Goal: Task Accomplishment & Management: Complete application form

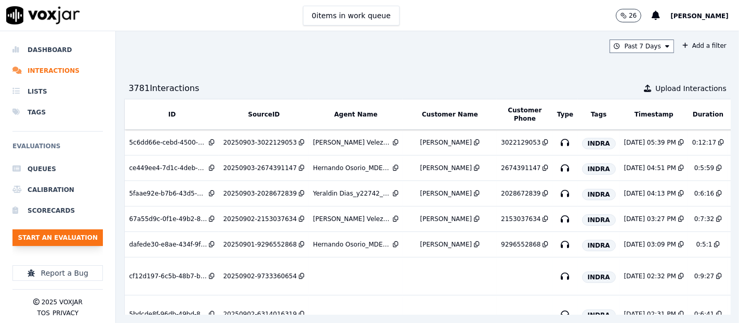
click at [71, 232] on button "Start an Evaluation" at bounding box center [57, 237] width 90 height 17
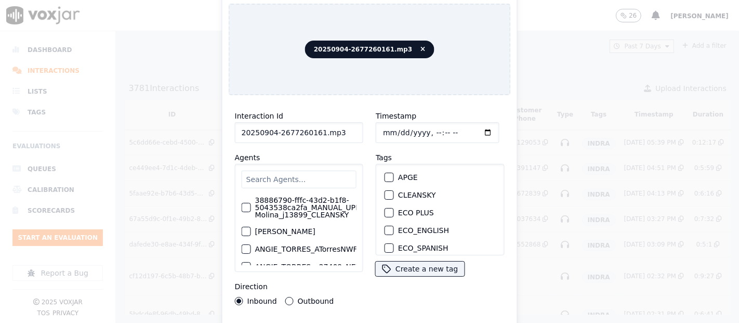
drag, startPoint x: 334, startPoint y: 127, endPoint x: 347, endPoint y: 144, distance: 22.2
click at [337, 128] on input "20250904-2677260161.mp3" at bounding box center [299, 132] width 128 height 21
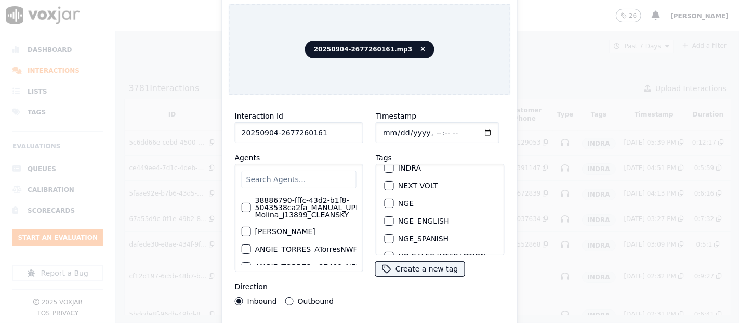
type input "20250904-2677260161"
click at [385, 164] on div "button" at bounding box center [388, 167] width 7 height 7
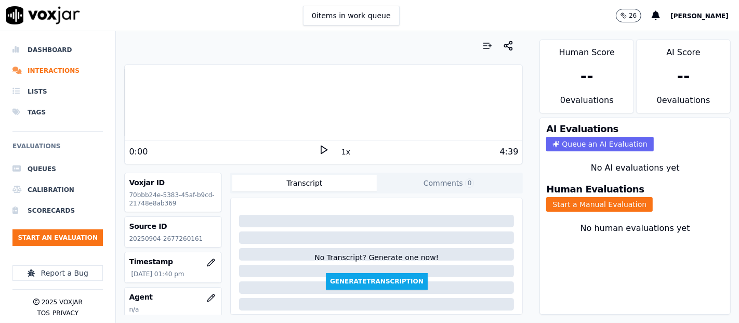
click at [318, 147] on icon at bounding box center [323, 149] width 10 height 10
click at [554, 197] on button "Start a Manual Evaluation" at bounding box center [599, 204] width 106 height 15
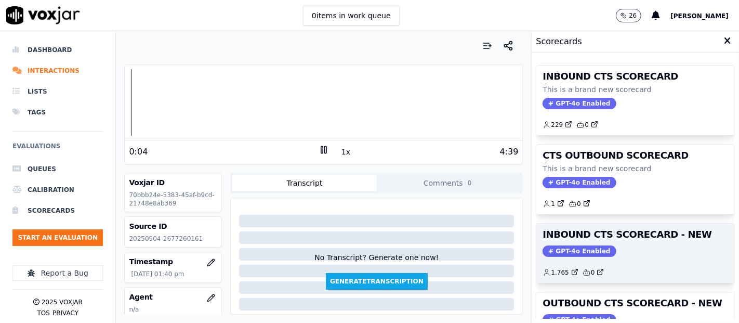
click at [632, 234] on h3 "INBOUND CTS SCORECARD - NEW" at bounding box center [634, 234] width 185 height 9
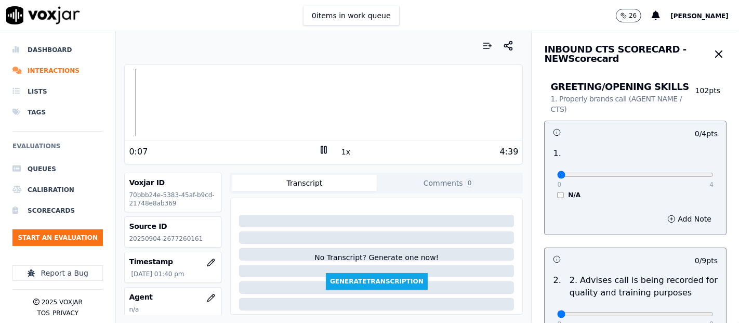
click at [318, 150] on icon at bounding box center [323, 149] width 10 height 10
click at [173, 239] on p "20250904-2677260161" at bounding box center [173, 238] width 88 height 8
copy p "2677260161"
click at [321, 149] on polygon at bounding box center [324, 150] width 6 height 8
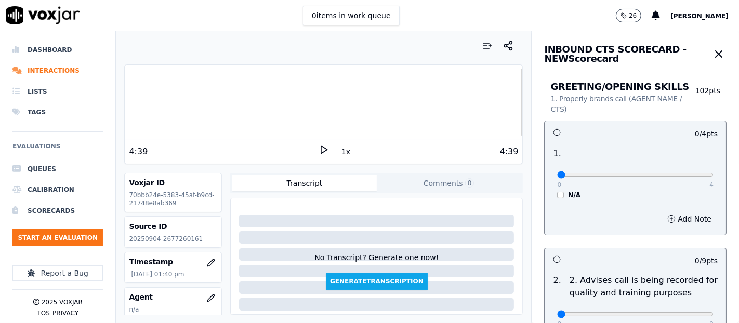
click at [123, 99] on div "Your browser does not support the audio element. 4:39 1x 4:39 Voxjar ID 70bbb24…" at bounding box center [323, 176] width 415 height 291
click at [130, 103] on div at bounding box center [323, 102] width 397 height 66
click at [126, 102] on div at bounding box center [323, 102] width 397 height 66
click at [318, 149] on icon at bounding box center [323, 149] width 10 height 10
click at [338, 95] on div at bounding box center [323, 102] width 397 height 66
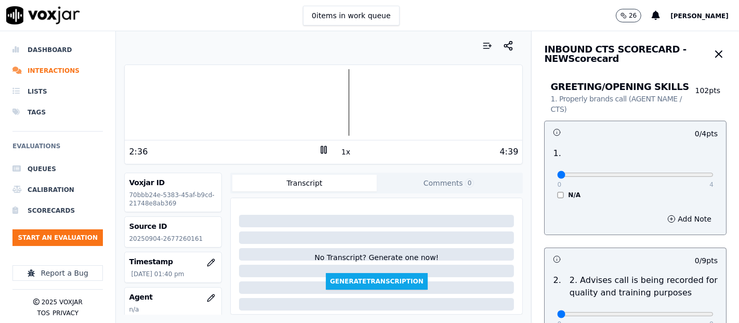
click at [219, 101] on div at bounding box center [323, 102] width 397 height 66
click at [207, 100] on div at bounding box center [323, 102] width 397 height 66
click at [197, 99] on div at bounding box center [323, 102] width 397 height 66
click at [191, 99] on div at bounding box center [323, 102] width 397 height 66
type input "4"
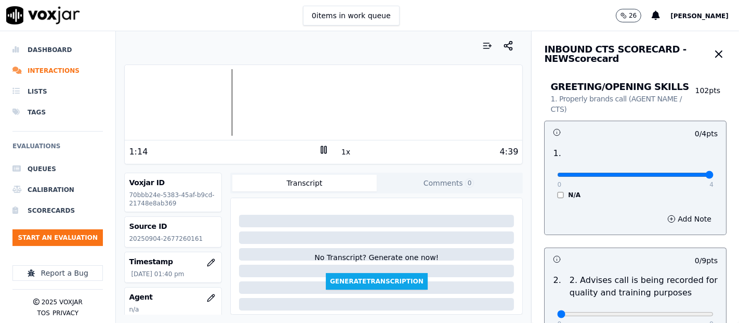
click at [686, 175] on input "range" at bounding box center [635, 174] width 156 height 4
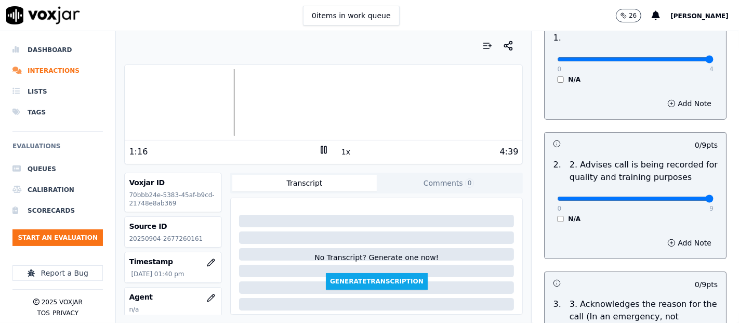
type input "9"
click at [683, 196] on input "range" at bounding box center [635, 198] width 156 height 4
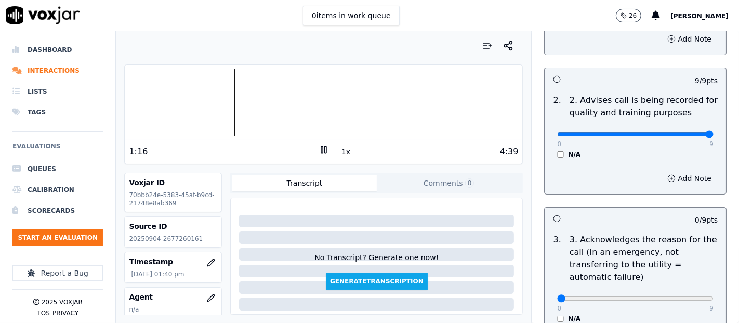
scroll to position [231, 0]
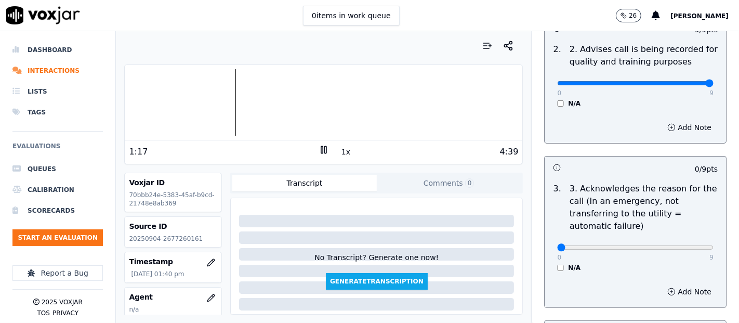
click at [687, 241] on div "0 9 N/A" at bounding box center [635, 251] width 173 height 39
click at [687, 245] on div "0 9 N/A" at bounding box center [635, 251] width 173 height 39
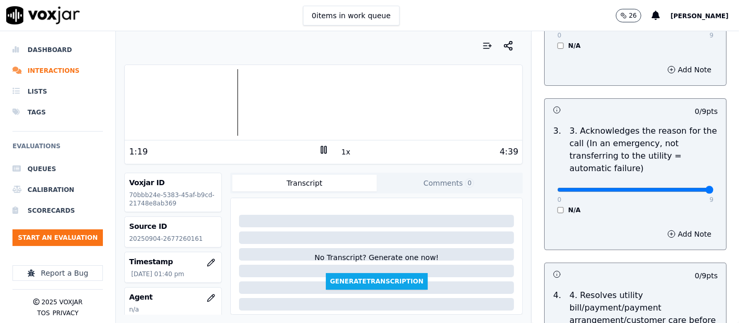
type input "9"
click at [684, 190] on input "range" at bounding box center [635, 190] width 156 height 4
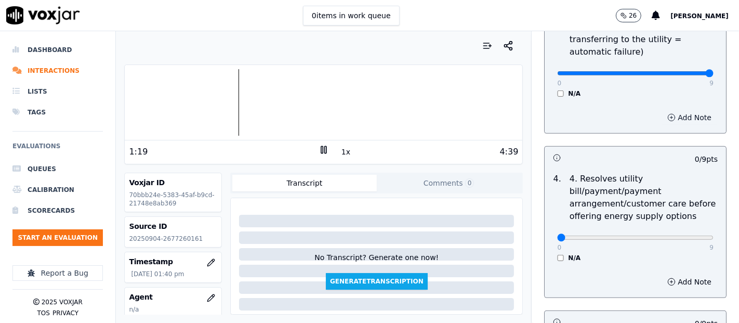
scroll to position [461, 0]
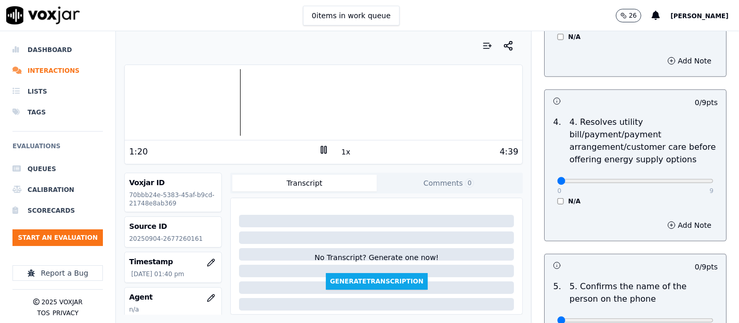
click at [557, 197] on div "N/A" at bounding box center [635, 201] width 156 height 8
click at [557, 201] on div "N/A" at bounding box center [635, 201] width 156 height 8
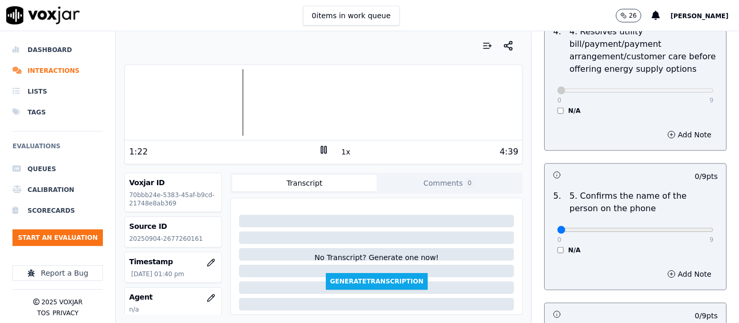
scroll to position [635, 0]
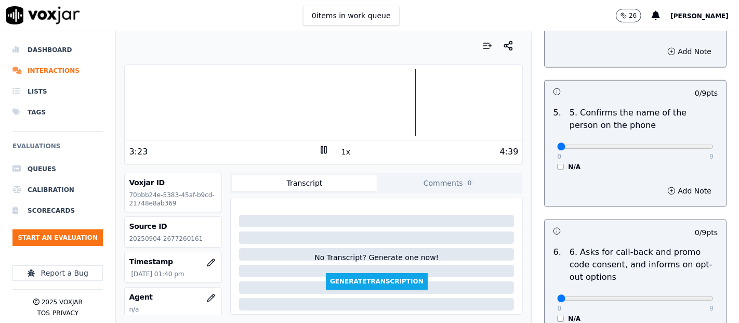
click at [325, 149] on rect at bounding box center [326, 149] width 2 height 7
click at [329, 146] on div "4:39" at bounding box center [424, 151] width 190 height 12
drag, startPoint x: 317, startPoint y: 148, endPoint x: 308, endPoint y: 137, distance: 14.0
click at [318, 148] on icon at bounding box center [323, 149] width 10 height 10
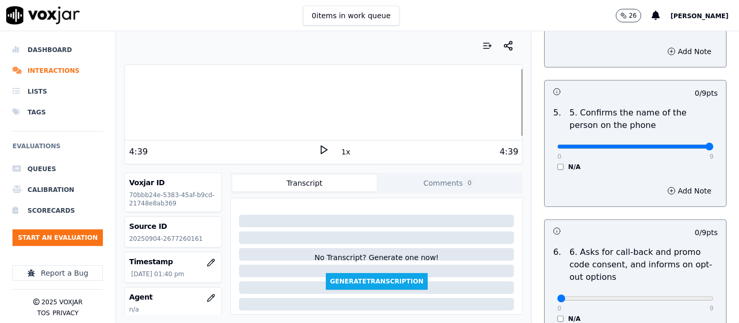
type input "9"
click at [684, 146] on input "range" at bounding box center [635, 146] width 156 height 4
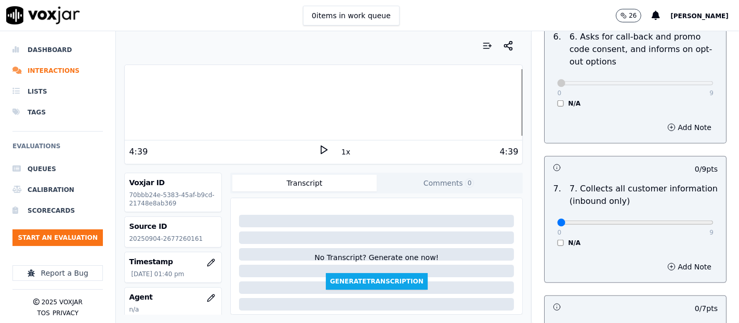
scroll to position [865, 0]
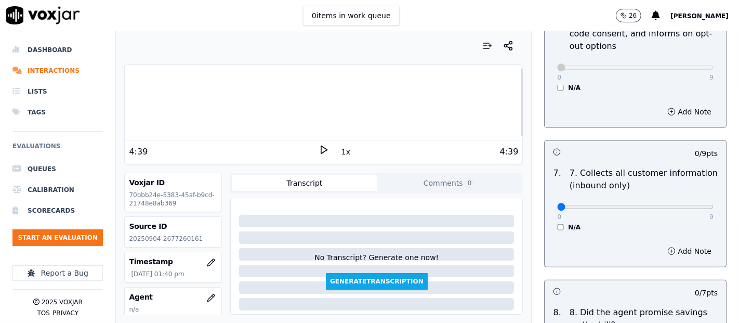
click at [680, 210] on div "0 9 N/A" at bounding box center [635, 211] width 173 height 39
type input "9"
click at [682, 205] on input "range" at bounding box center [635, 207] width 156 height 4
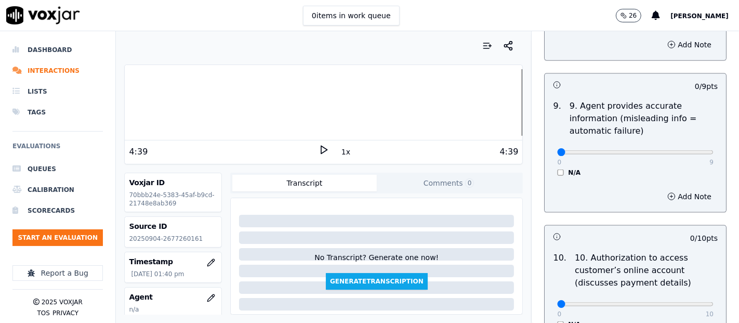
scroll to position [1212, 0]
type input "9"
click at [684, 149] on input "range" at bounding box center [635, 151] width 156 height 4
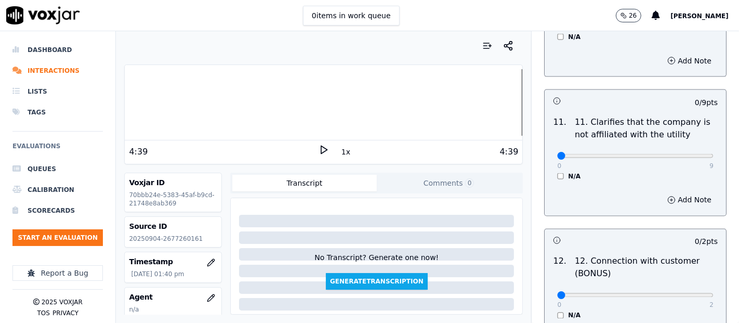
scroll to position [1500, 0]
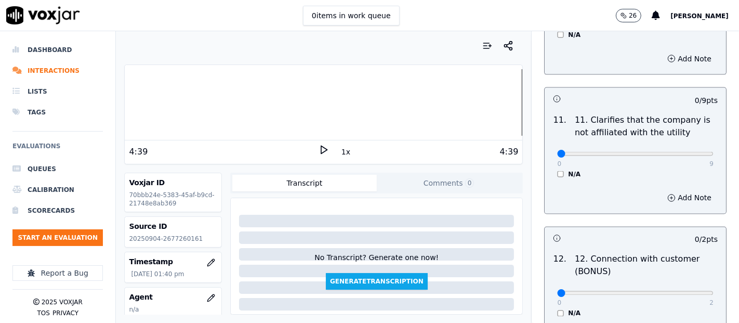
click at [696, 153] on div "11 . 11. Clarifies that the company is not affiliated with the utility 0 9 N/A" at bounding box center [634, 146] width 181 height 73
type input "9"
click at [680, 153] on input "range" at bounding box center [635, 154] width 156 height 4
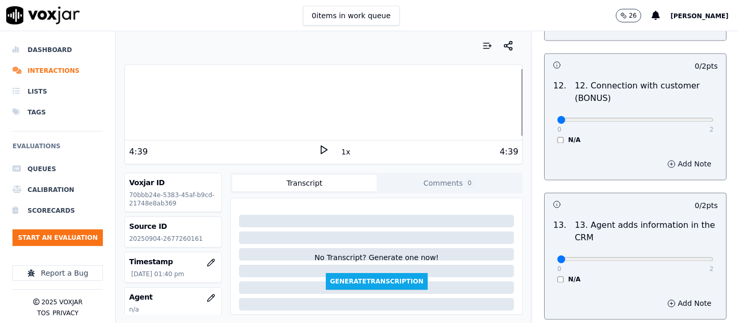
scroll to position [1674, 0]
type input "2"
click at [685, 118] on input "range" at bounding box center [635, 119] width 156 height 4
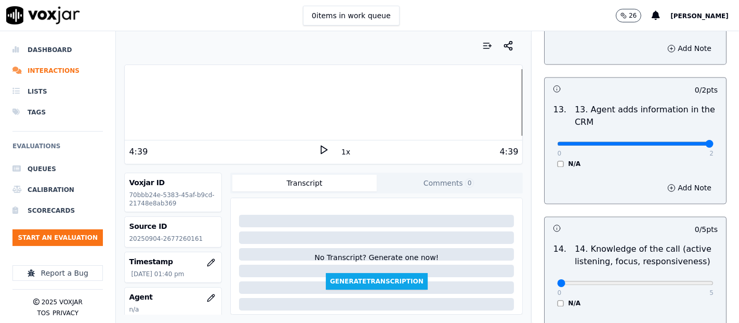
type input "2"
click at [681, 141] on input "range" at bounding box center [635, 143] width 156 height 4
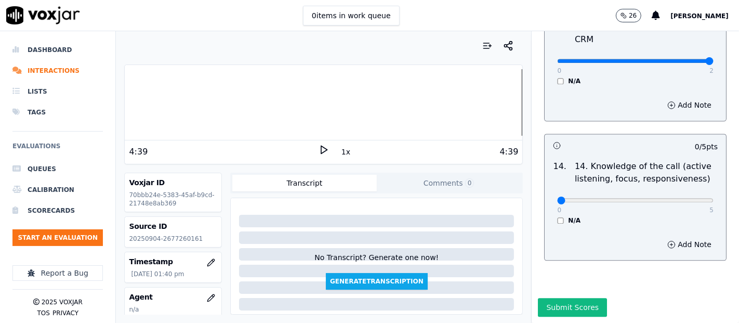
scroll to position [1893, 0]
type input "5"
click at [683, 198] on input "range" at bounding box center [635, 200] width 156 height 4
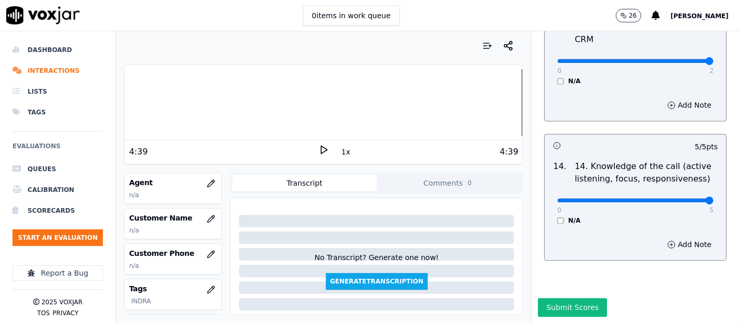
scroll to position [88, 0]
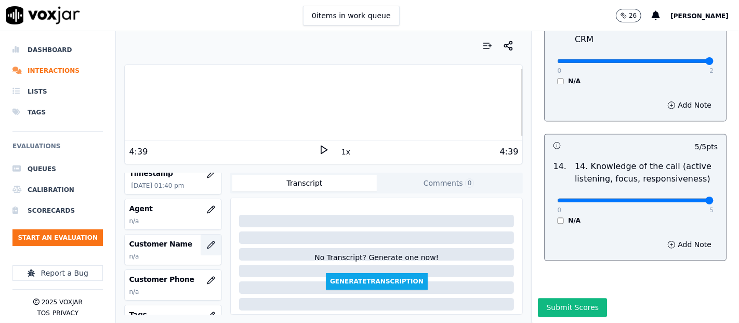
click at [200, 238] on button "button" at bounding box center [210, 244] width 21 height 21
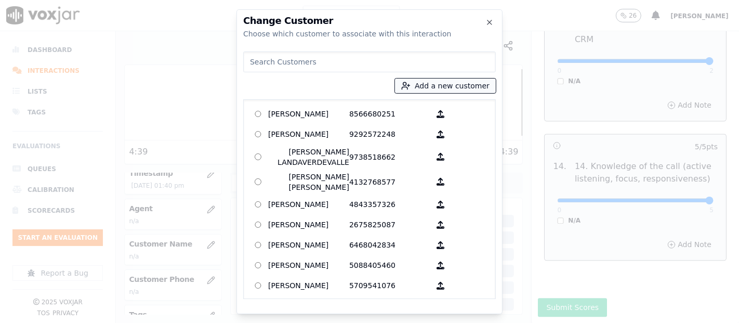
click at [448, 84] on button "Add a new customer" at bounding box center [445, 85] width 101 height 15
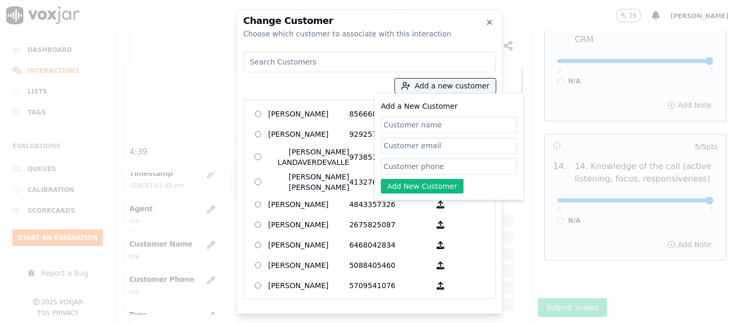
paste input "NOELIA MARTINEZ"
type input "NOELIA MARTINEZ"
click at [429, 166] on input "Add a New Customer" at bounding box center [449, 166] width 136 height 17
paste input "2677260161"
type input "2677260161"
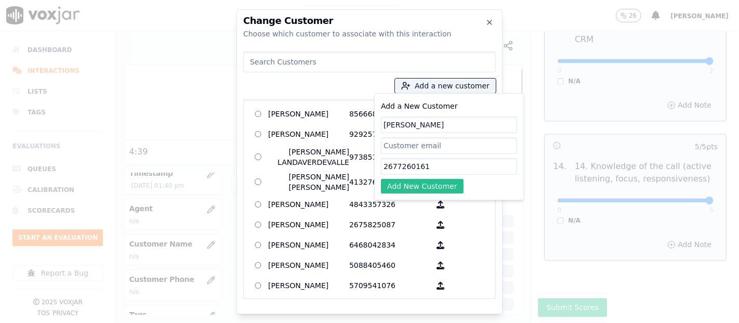
click at [408, 188] on button "Add New Customer" at bounding box center [422, 186] width 83 height 15
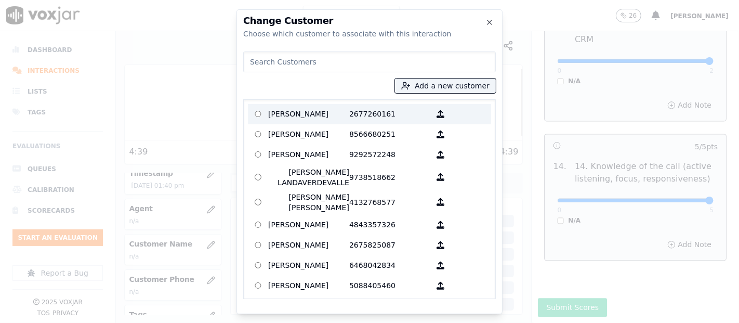
click at [336, 113] on p "NOELIA MARTINEZ" at bounding box center [308, 114] width 81 height 16
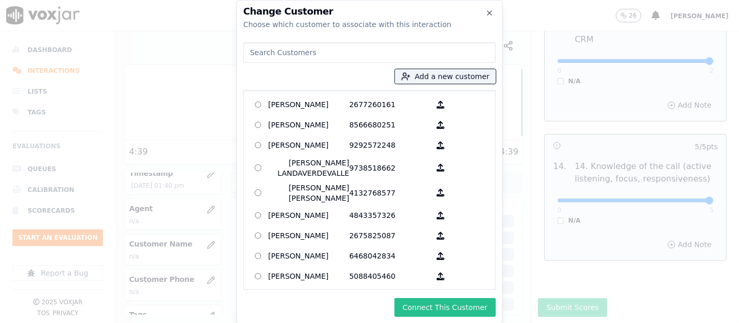
click at [417, 315] on button "Connect This Customer" at bounding box center [444, 307] width 101 height 19
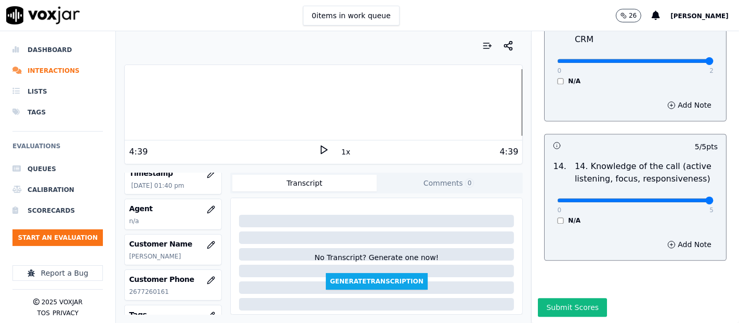
click at [126, 101] on div at bounding box center [323, 102] width 397 height 66
click at [318, 148] on icon at bounding box center [323, 149] width 10 height 10
click at [88, 98] on div "Dashboard Interactions Lists Tags Evaluations Queues Calibration Scorecards Sta…" at bounding box center [369, 176] width 739 height 291
click at [321, 151] on rect at bounding box center [322, 149] width 2 height 7
click at [200, 208] on button "button" at bounding box center [210, 209] width 21 height 21
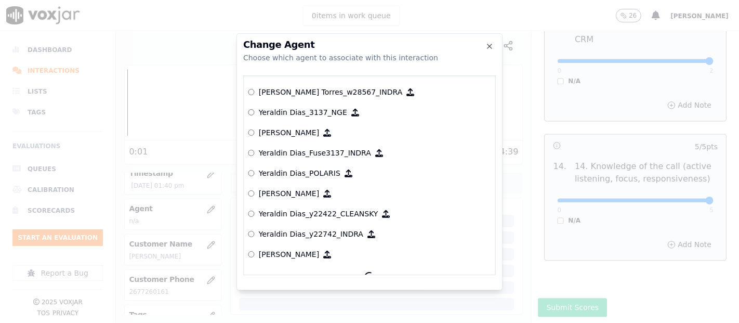
scroll to position [5245, 0]
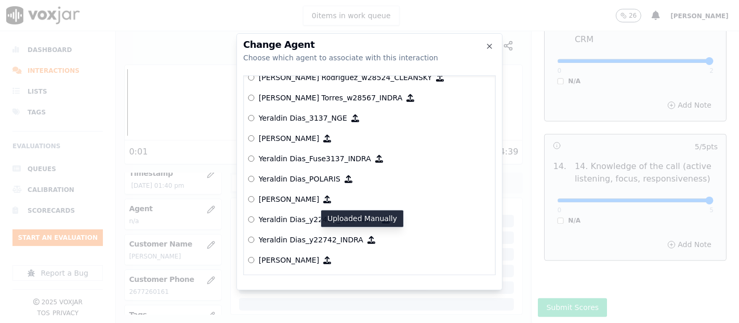
click at [349, 234] on p "Yeraldin Dias_y22742_INDRA" at bounding box center [311, 239] width 104 height 10
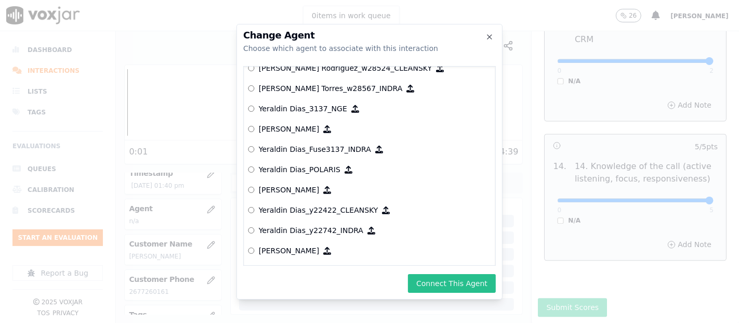
click at [423, 285] on button "Connect This Agent" at bounding box center [452, 283] width 88 height 19
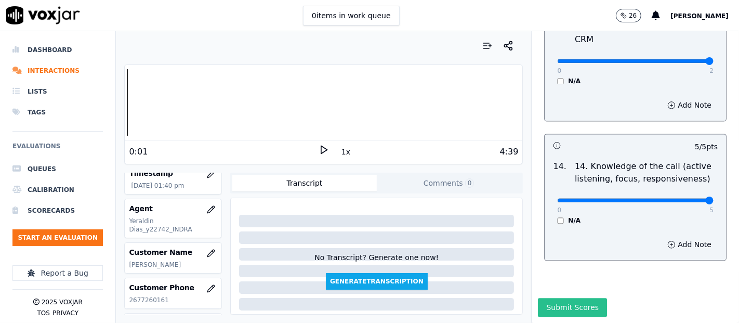
click at [538, 298] on button "Submit Scores" at bounding box center [572, 307] width 69 height 19
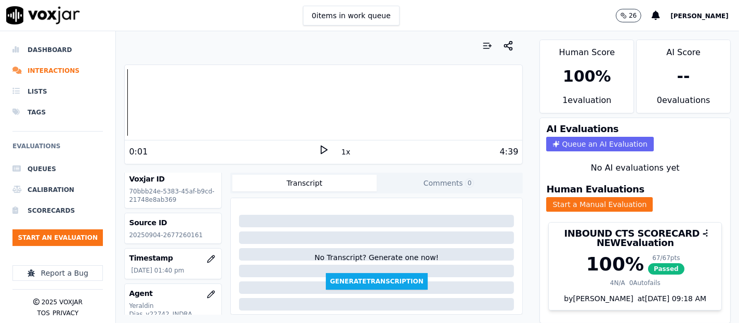
scroll to position [0, 0]
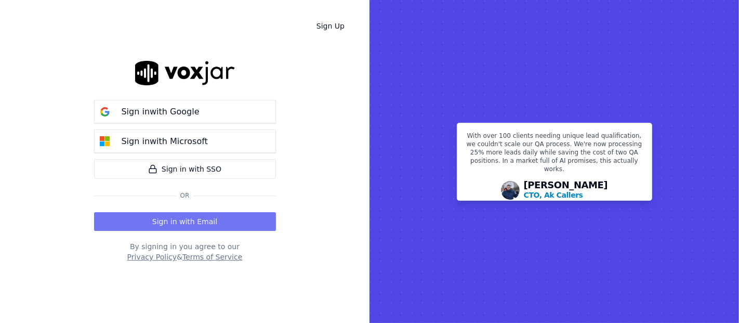
click at [158, 225] on button "Sign in with Email" at bounding box center [185, 221] width 182 height 19
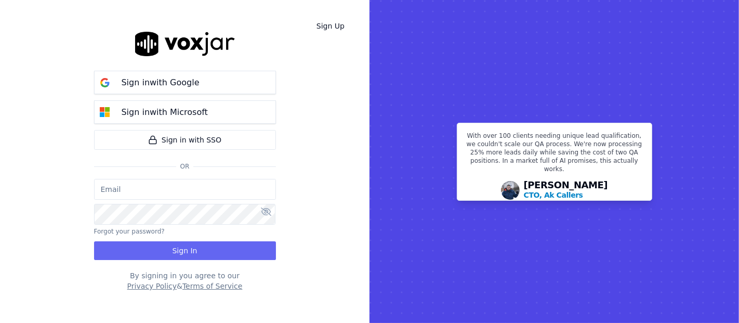
type input "shadia.decastro01.baq@nwfg.net"
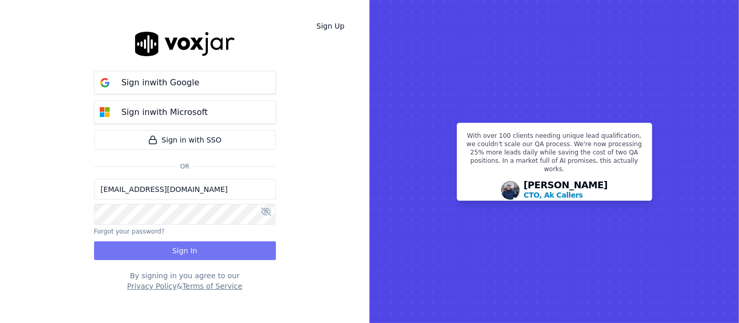
click at [161, 244] on button "Sign In" at bounding box center [185, 250] width 182 height 19
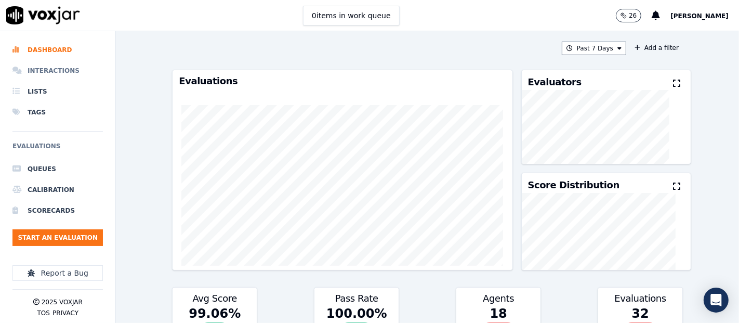
click at [44, 69] on li "Interactions" at bounding box center [57, 70] width 90 height 21
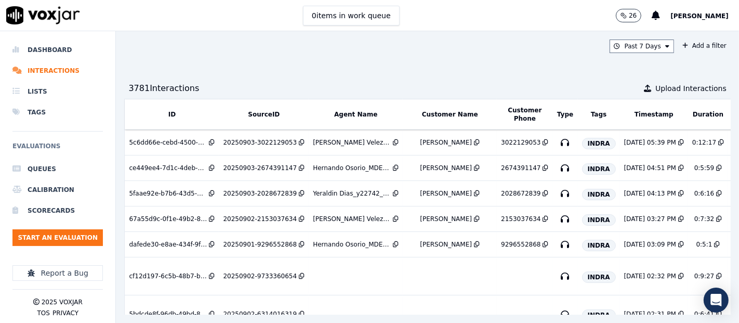
click at [110, 234] on nav "Dashboard Interactions Lists Tags Evaluations Queues Calibration Scorecards Sta…" at bounding box center [58, 176] width 116 height 291
click at [95, 236] on button "Start an Evaluation" at bounding box center [57, 237] width 90 height 17
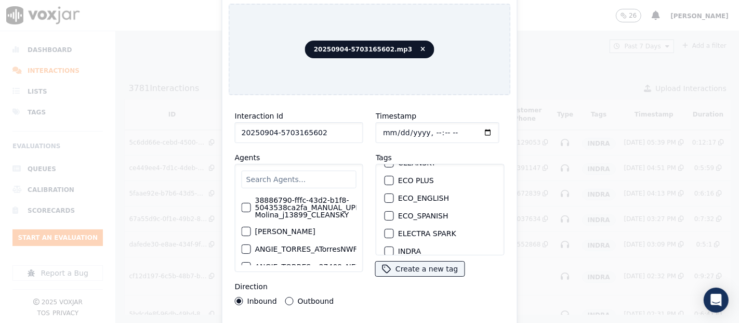
scroll to position [58, 0]
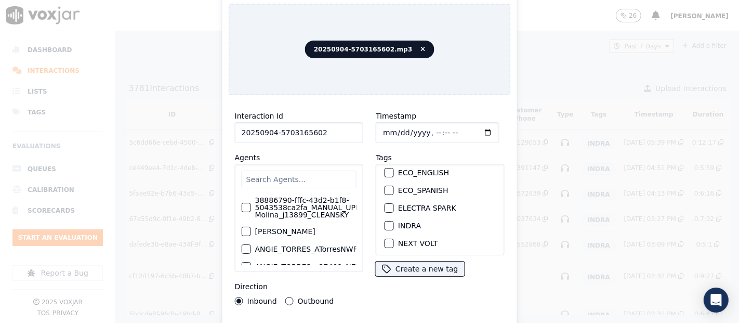
type input "20250904-5703165602"
click at [385, 222] on div "button" at bounding box center [388, 225] width 7 height 7
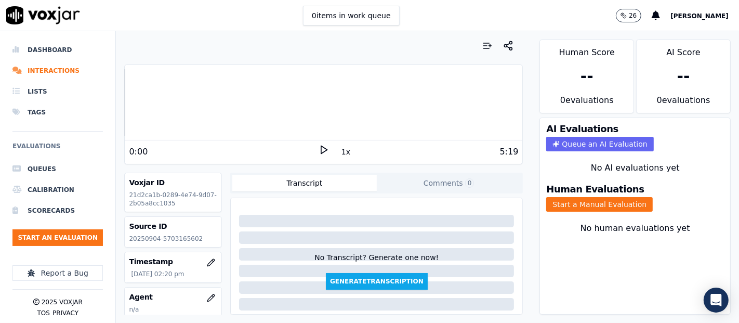
click at [318, 148] on icon at bounding box center [323, 149] width 10 height 10
click at [325, 146] on rect at bounding box center [326, 149] width 2 height 7
click at [169, 236] on p "20250904-5703165602" at bounding box center [173, 238] width 88 height 8
click at [170, 236] on p "20250904-5703165602" at bounding box center [173, 238] width 88 height 8
copy p "5703165602"
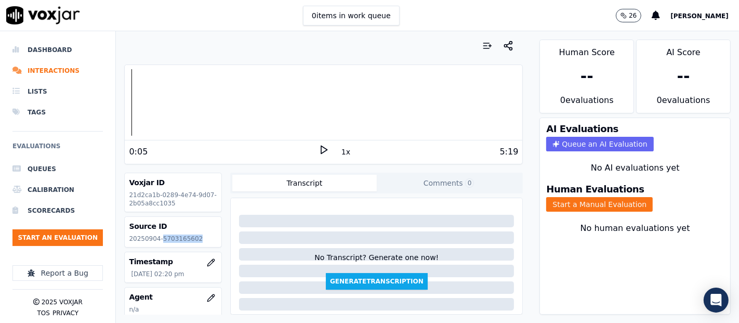
click at [318, 148] on icon at bounding box center [323, 149] width 10 height 10
click at [148, 97] on div at bounding box center [323, 102] width 397 height 66
click at [135, 99] on div at bounding box center [323, 102] width 397 height 66
click at [109, 98] on div "Dashboard Interactions Lists Tags Evaluations Queues Calibration Scorecards Sta…" at bounding box center [369, 176] width 739 height 291
click at [601, 197] on button "Start a Manual Evaluation" at bounding box center [599, 204] width 106 height 15
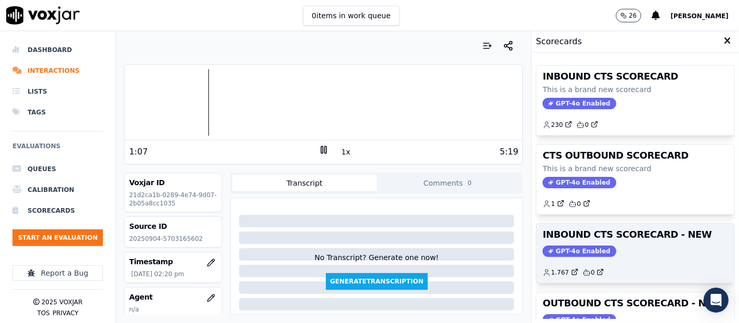
click at [616, 230] on h3 "INBOUND CTS SCORECARD - NEW" at bounding box center [634, 234] width 185 height 9
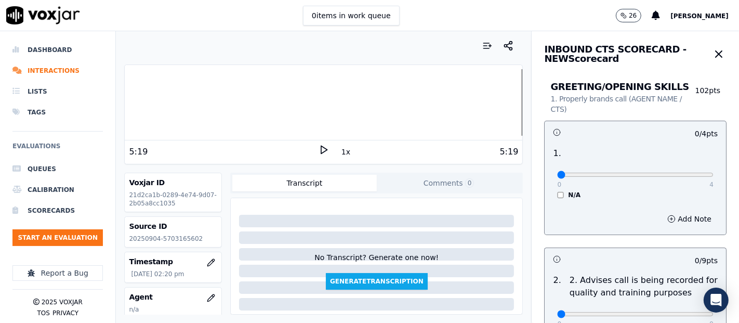
click at [689, 175] on div "0 4 N/A" at bounding box center [635, 178] width 173 height 39
type input "4"
click at [684, 175] on input "range" at bounding box center [635, 174] width 156 height 4
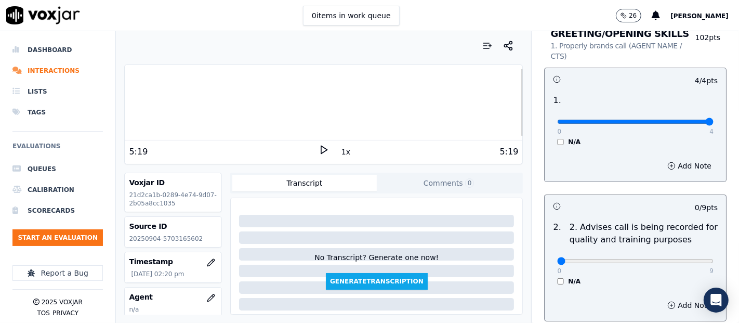
scroll to position [115, 0]
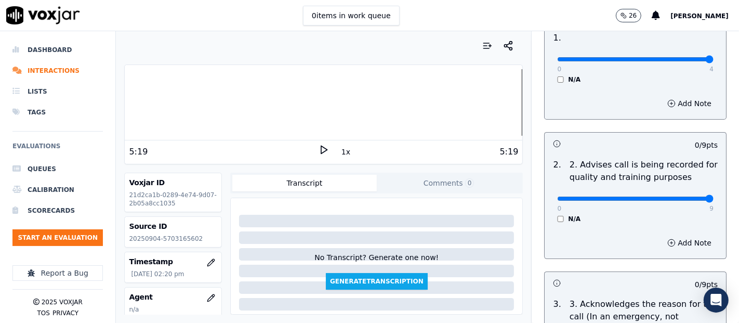
type input "9"
click at [684, 197] on input "range" at bounding box center [635, 198] width 156 height 4
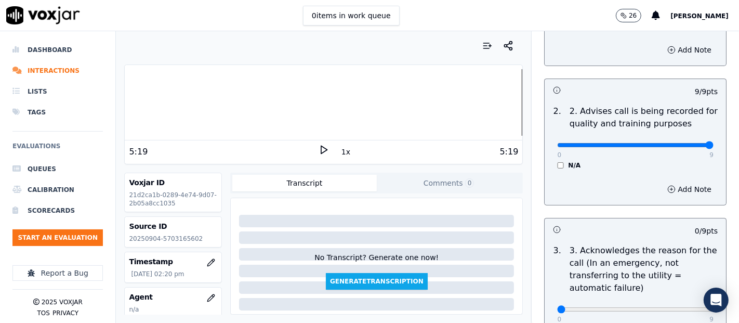
scroll to position [231, 0]
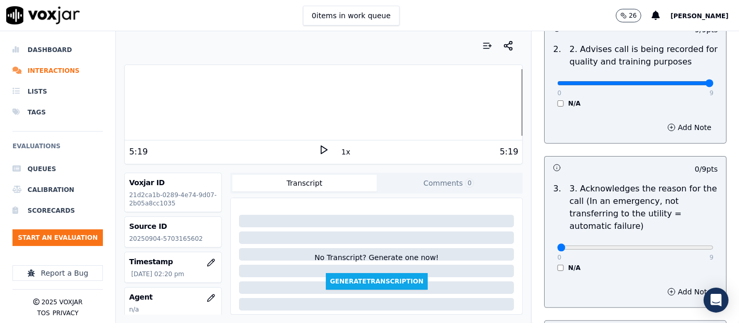
click at [688, 248] on div "0 9 N/A" at bounding box center [635, 251] width 173 height 39
click at [676, 240] on div "0 9" at bounding box center [635, 246] width 156 height 12
type input "9"
click at [678, 246] on input "range" at bounding box center [635, 247] width 156 height 4
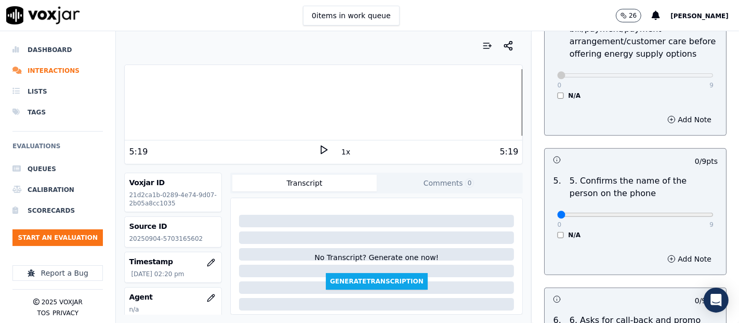
scroll to position [635, 0]
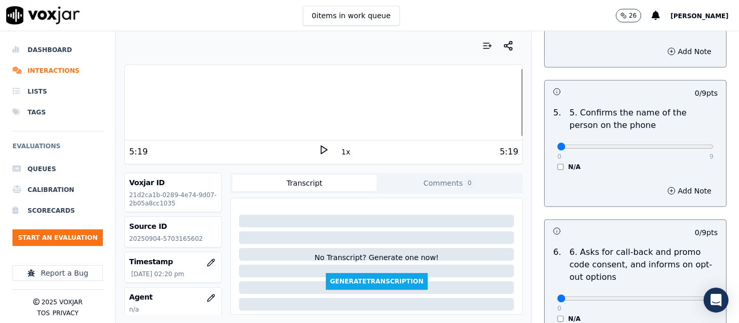
click at [671, 165] on div "N/A" at bounding box center [635, 167] width 156 height 8
click at [688, 149] on div "0 9 N/A" at bounding box center [635, 150] width 173 height 39
click at [688, 148] on div "0 9 N/A" at bounding box center [635, 150] width 173 height 39
type input "9"
click at [684, 144] on input "range" at bounding box center [635, 146] width 156 height 4
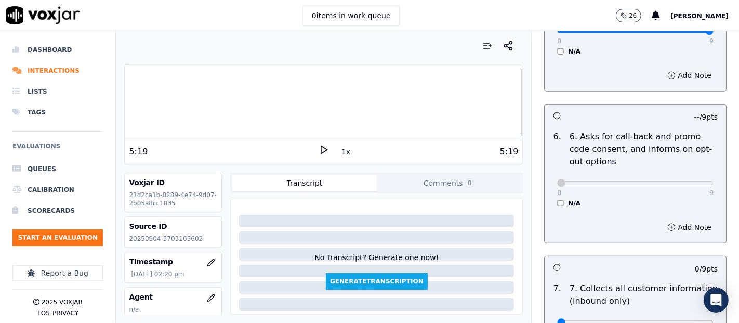
scroll to position [865, 0]
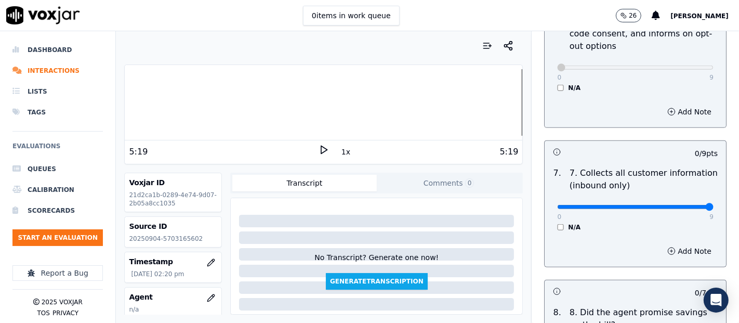
type input "9"
click at [683, 205] on input "range" at bounding box center [635, 207] width 156 height 4
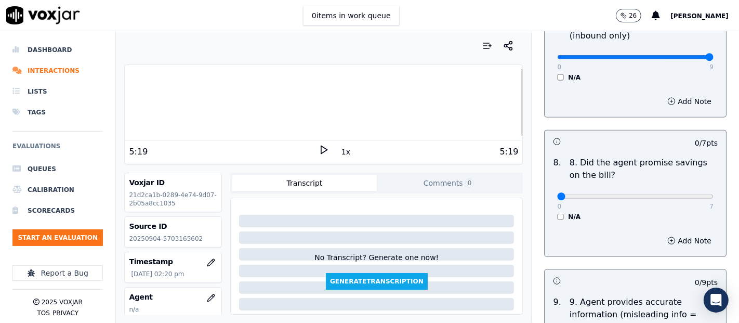
scroll to position [1039, 0]
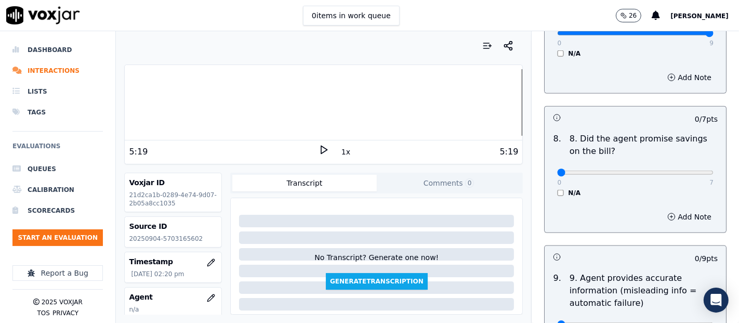
click at [557, 189] on div "N/A" at bounding box center [635, 193] width 156 height 8
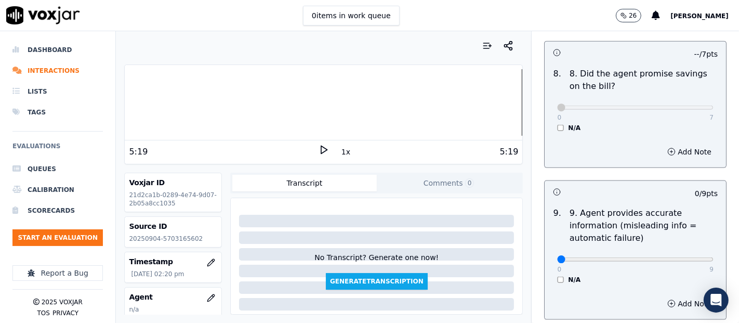
scroll to position [1154, 0]
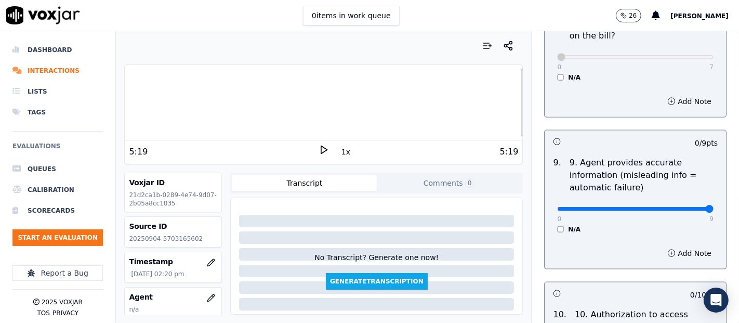
type input "9"
click at [684, 207] on input "range" at bounding box center [635, 209] width 156 height 4
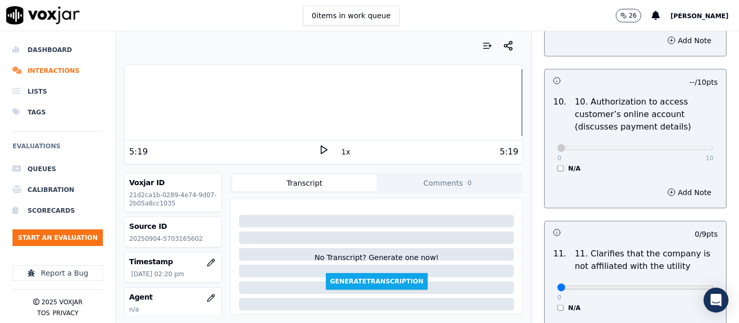
scroll to position [1442, 0]
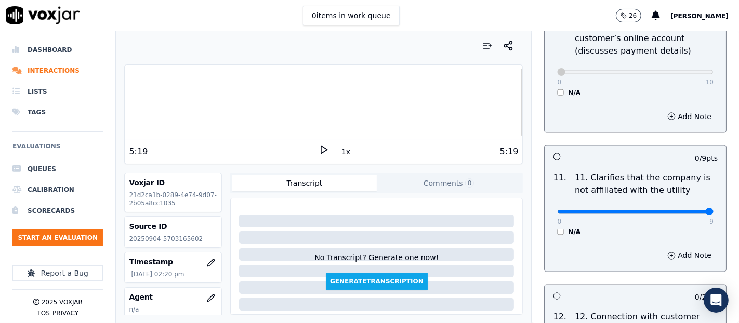
type input "9"
click at [686, 211] on input "range" at bounding box center [635, 211] width 156 height 4
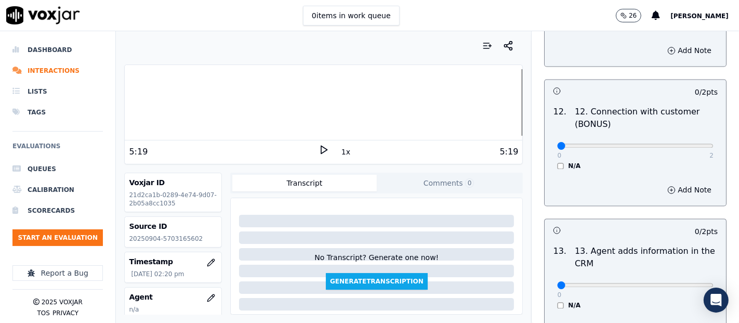
scroll to position [1674, 0]
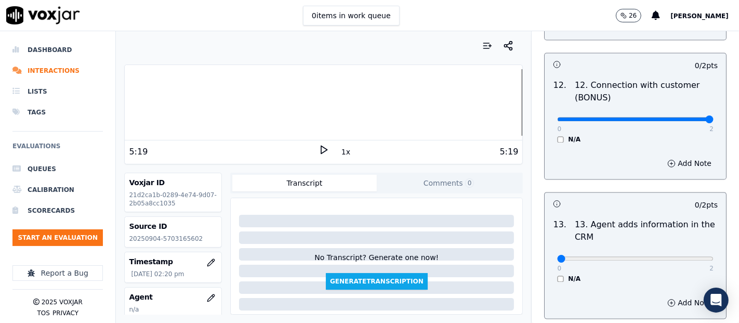
type input "2"
click at [681, 117] on input "range" at bounding box center [635, 119] width 156 height 4
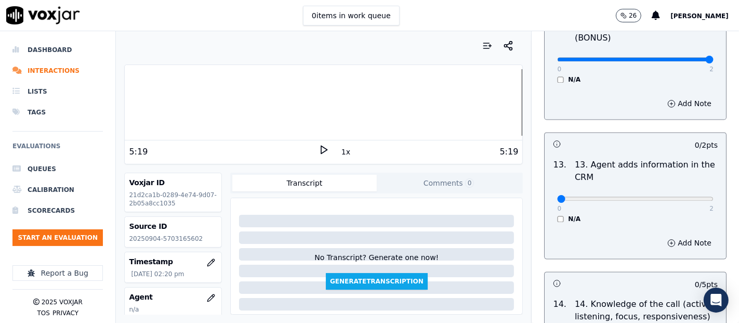
scroll to position [1789, 0]
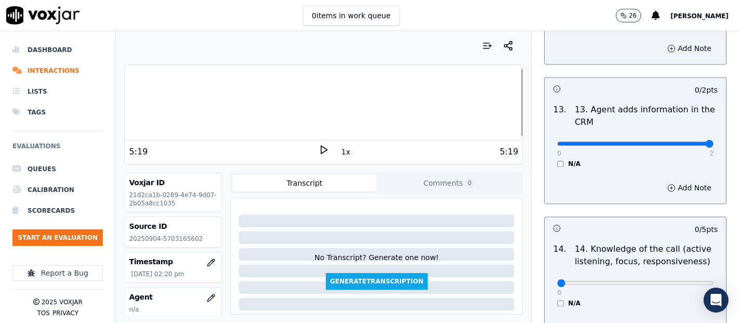
type input "2"
click at [682, 141] on input "range" at bounding box center [635, 143] width 156 height 4
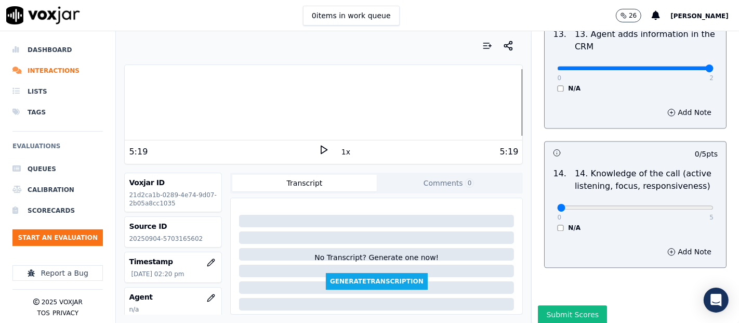
scroll to position [1893, 0]
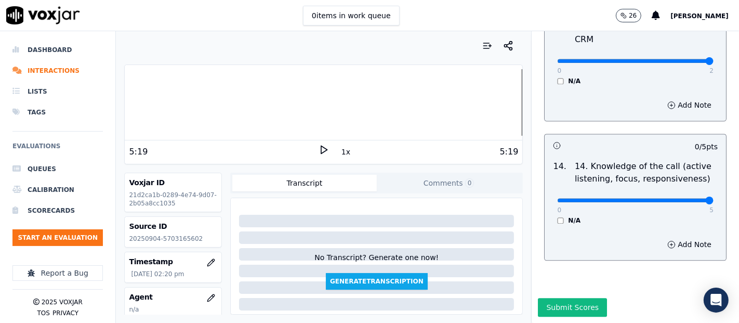
type input "5"
click at [683, 198] on input "range" at bounding box center [635, 200] width 156 height 4
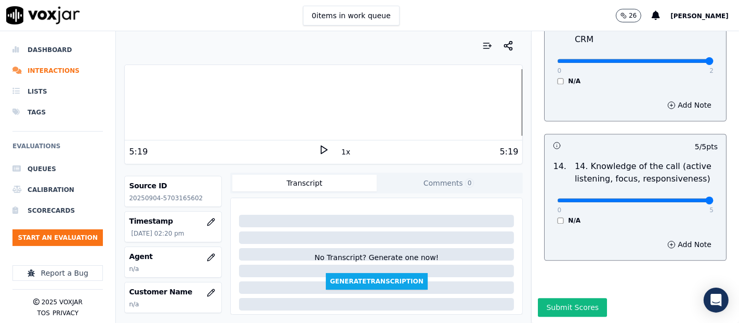
scroll to position [115, 0]
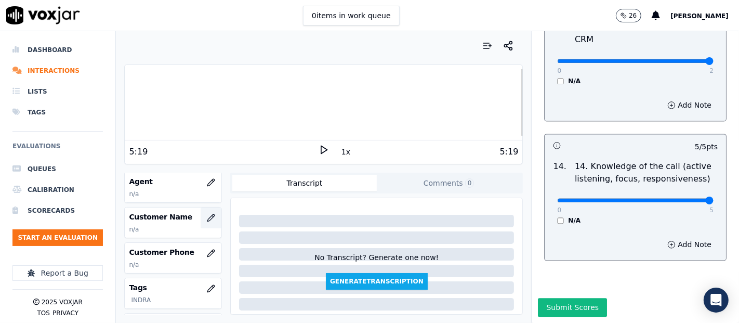
click at [200, 216] on button "button" at bounding box center [210, 217] width 21 height 21
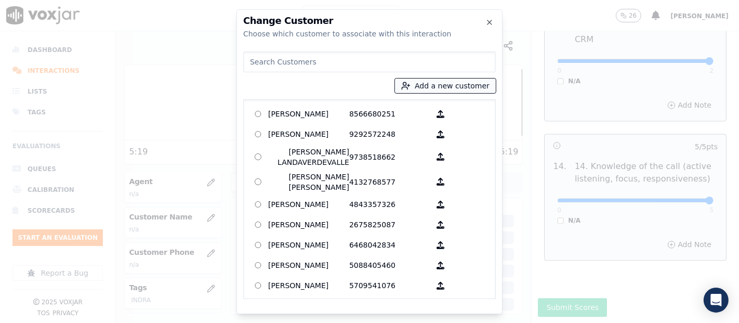
click at [447, 79] on button "Add a new customer" at bounding box center [445, 85] width 101 height 15
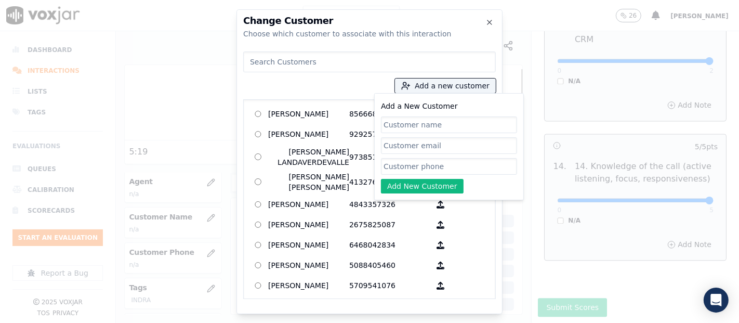
click at [443, 127] on input "Add a New Customer" at bounding box center [449, 124] width 136 height 17
paste input "MELINDA RONEY"
type input "MELINDA RONEY"
click at [432, 159] on input "Add a New Customer" at bounding box center [449, 166] width 136 height 17
paste input "5703165602"
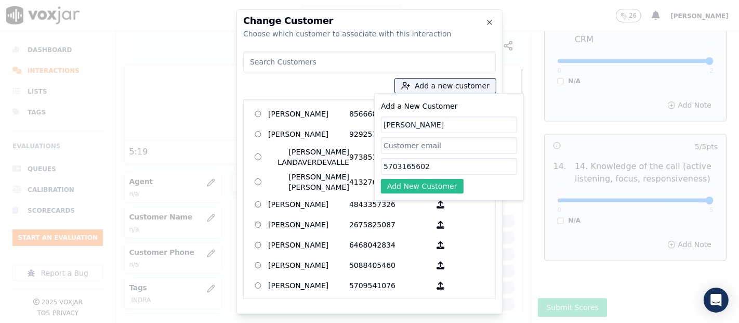
type input "5703165602"
click at [426, 182] on button "Add New Customer" at bounding box center [422, 186] width 83 height 15
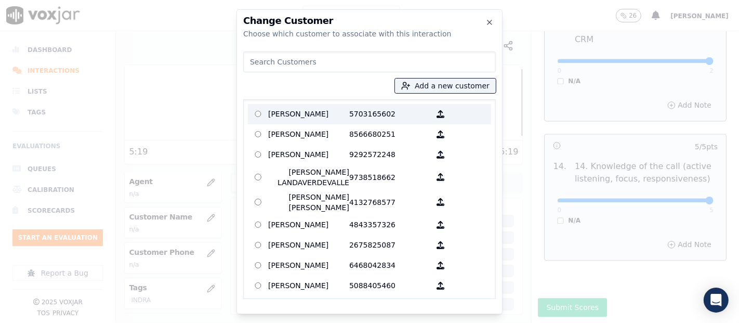
click at [317, 116] on p "MELINDA RONEY" at bounding box center [308, 114] width 81 height 16
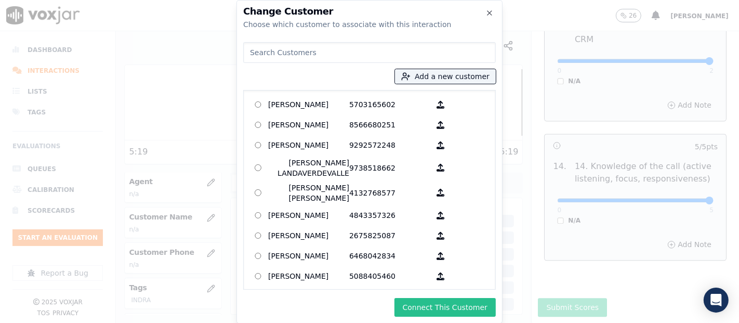
click at [422, 311] on button "Connect This Customer" at bounding box center [444, 307] width 101 height 19
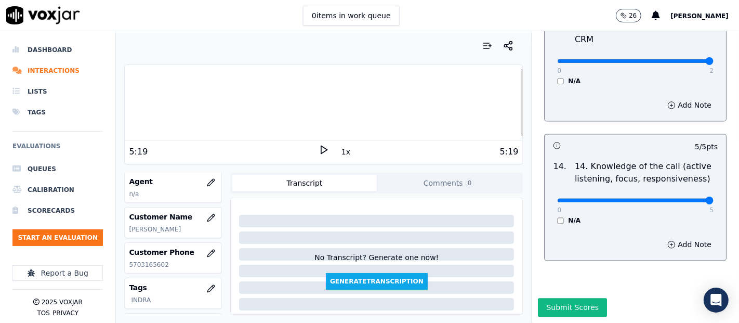
click at [125, 101] on div at bounding box center [323, 102] width 397 height 66
click at [322, 152] on icon at bounding box center [323, 149] width 10 height 10
drag, startPoint x: 322, startPoint y: 152, endPoint x: 289, endPoint y: 166, distance: 35.3
click at [320, 152] on icon at bounding box center [323, 149] width 10 height 10
click at [207, 179] on icon "button" at bounding box center [211, 182] width 8 height 8
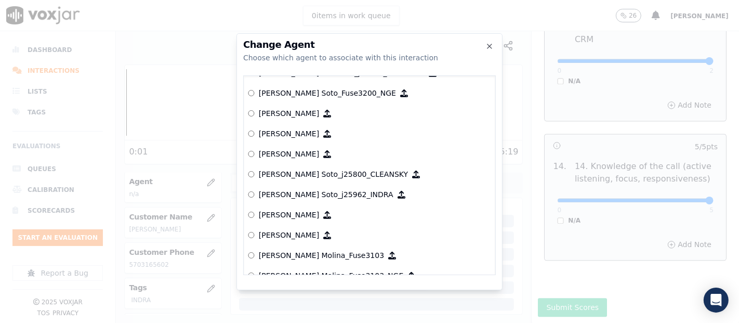
scroll to position [3054, 0]
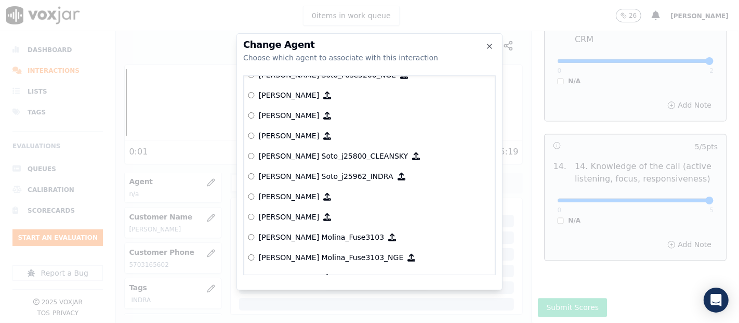
click at [309, 172] on p "[PERSON_NAME] Soto_j25962_INDRA" at bounding box center [326, 176] width 135 height 10
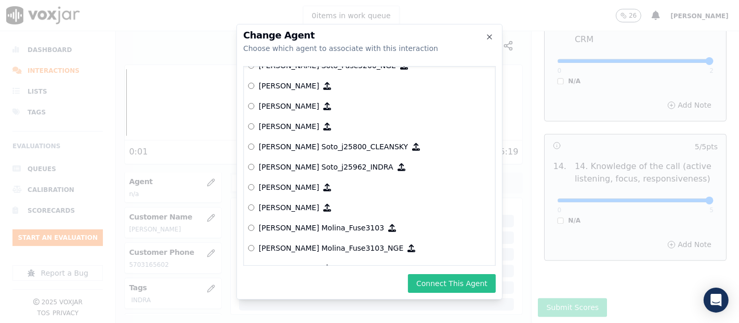
click at [447, 278] on button "Connect This Agent" at bounding box center [452, 283] width 88 height 19
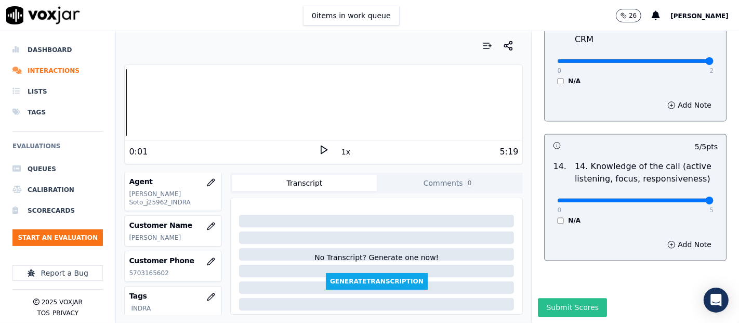
click at [538, 298] on button "Submit Scores" at bounding box center [572, 307] width 69 height 19
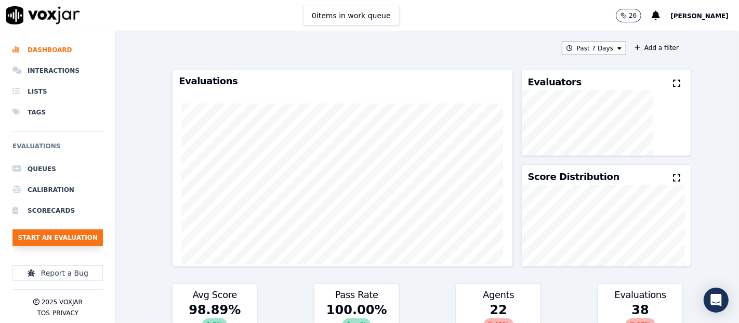
click at [35, 236] on button "Start an Evaluation" at bounding box center [57, 237] width 90 height 17
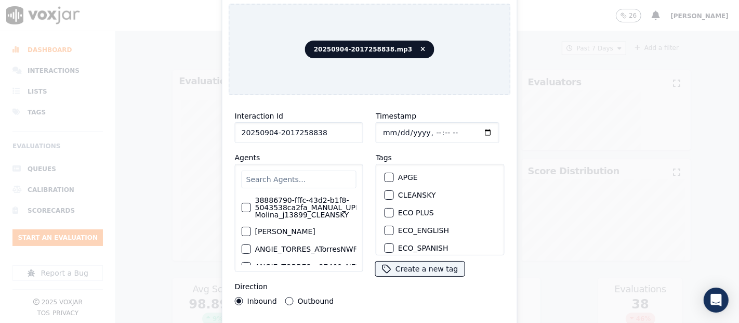
scroll to position [58, 0]
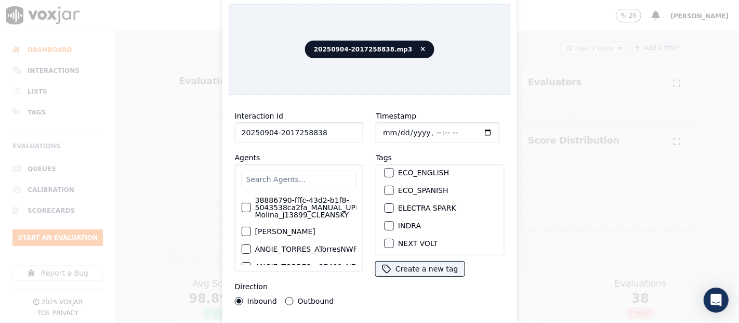
type input "20250904-2017258838"
click at [385, 222] on div "button" at bounding box center [388, 225] width 7 height 7
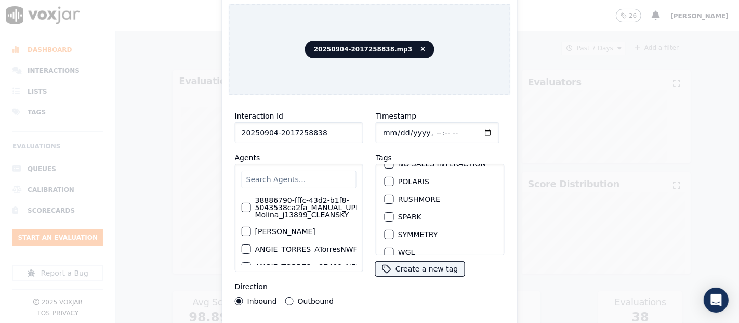
scroll to position [222, 0]
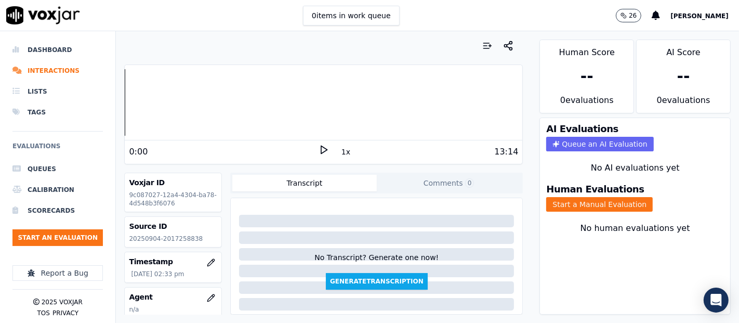
click at [321, 146] on polygon at bounding box center [324, 150] width 6 height 8
drag, startPoint x: 319, startPoint y: 150, endPoint x: 274, endPoint y: 191, distance: 60.7
click at [318, 150] on icon at bounding box center [323, 149] width 10 height 10
click at [171, 235] on p "20250904-2017258838" at bounding box center [173, 238] width 88 height 8
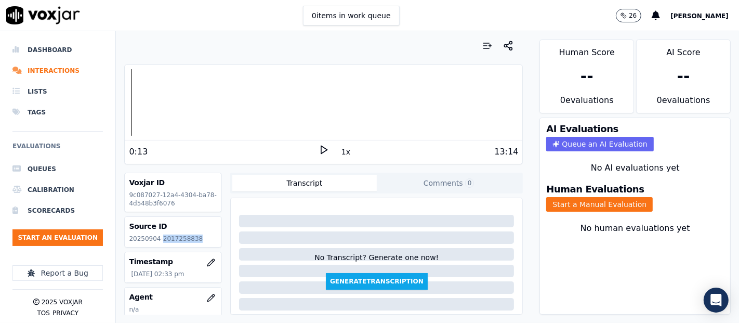
copy p "2017258838"
click at [318, 144] on icon at bounding box center [323, 149] width 10 height 10
click at [131, 99] on div at bounding box center [323, 102] width 397 height 66
click at [121, 104] on div "Your browser does not support the audio element. 0:00 1x 13:14 Voxjar ID 9c0870…" at bounding box center [323, 176] width 415 height 291
click at [318, 148] on icon at bounding box center [323, 149] width 10 height 10
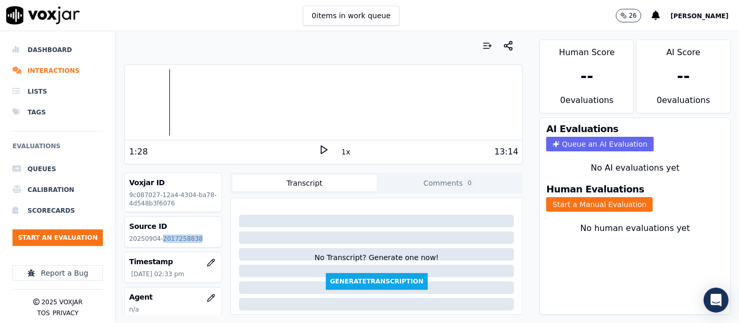
click at [318, 148] on icon at bounding box center [323, 149] width 10 height 10
click at [178, 96] on div at bounding box center [323, 102] width 397 height 66
click at [191, 91] on div at bounding box center [323, 102] width 397 height 66
click at [188, 94] on div at bounding box center [323, 102] width 397 height 66
click at [560, 197] on button "Start a Manual Evaluation" at bounding box center [599, 204] width 106 height 15
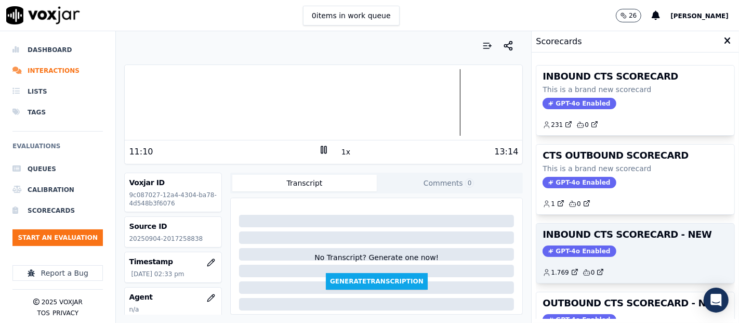
click at [634, 242] on div "INBOUND CTS SCORECARD - NEW GPT-4o Enabled 1.769 0" at bounding box center [635, 252] width 198 height 59
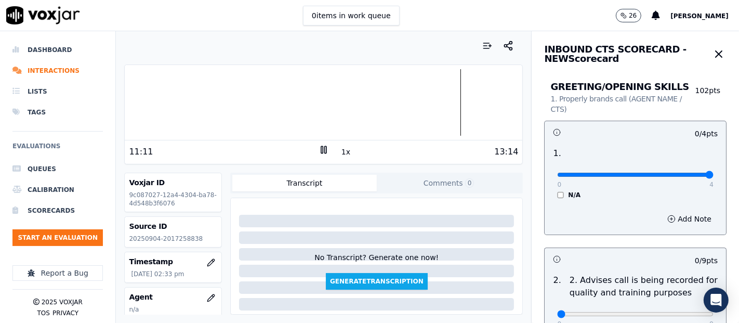
type input "4"
click at [678, 174] on input "range" at bounding box center [635, 174] width 156 height 4
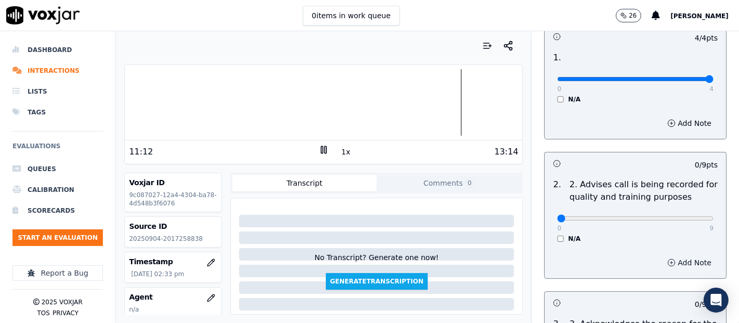
scroll to position [115, 0]
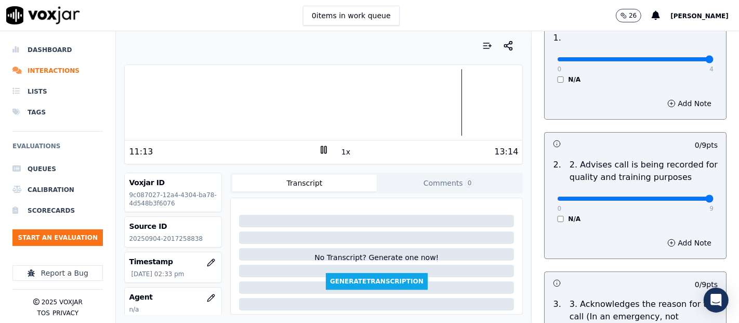
type input "9"
click at [687, 200] on input "range" at bounding box center [635, 198] width 156 height 4
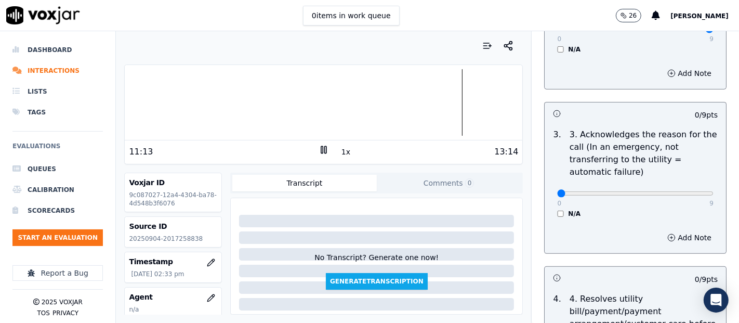
scroll to position [288, 0]
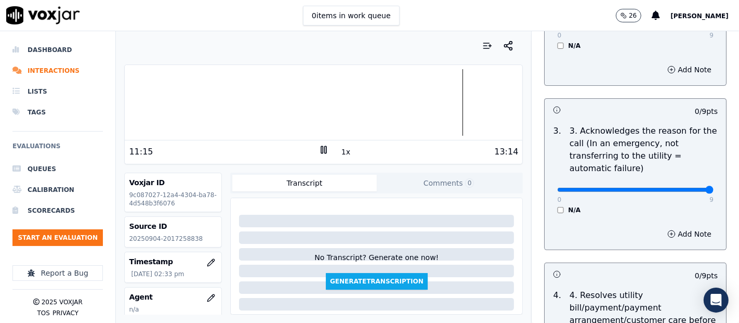
type input "9"
click at [684, 192] on input "range" at bounding box center [635, 190] width 156 height 4
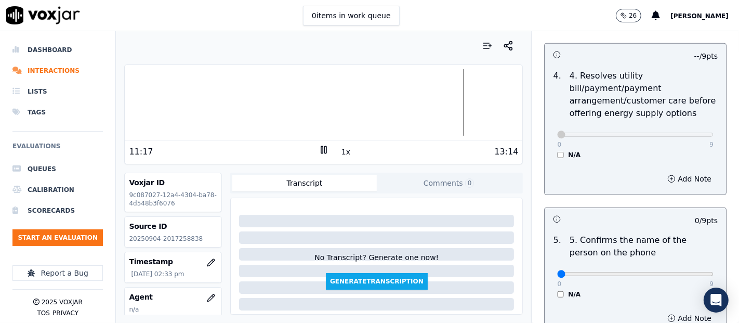
scroll to position [577, 0]
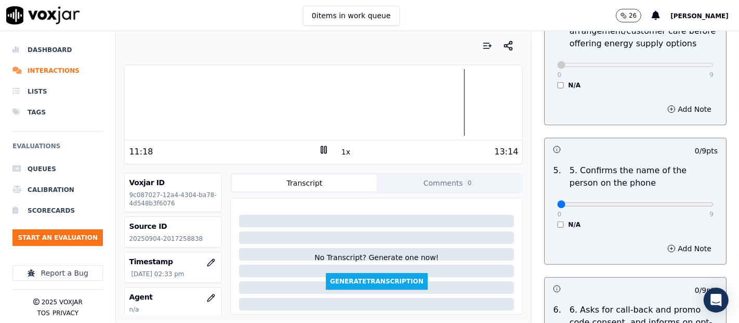
click at [688, 207] on div "0 9 N/A" at bounding box center [635, 208] width 173 height 39
type input "9"
click at [686, 202] on input "range" at bounding box center [635, 204] width 156 height 4
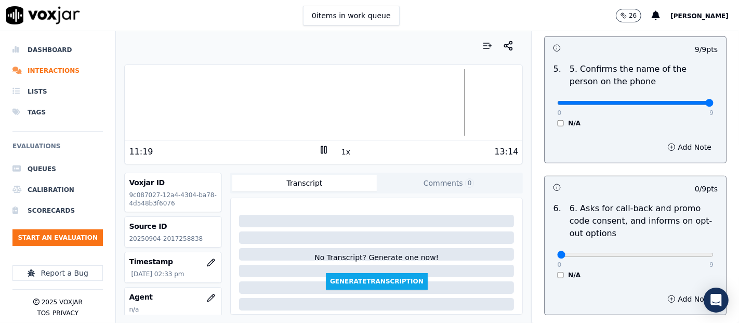
scroll to position [750, 0]
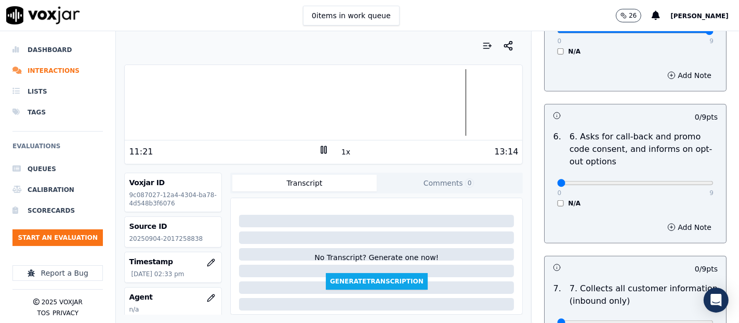
click at [557, 200] on div "N/A" at bounding box center [635, 203] width 156 height 8
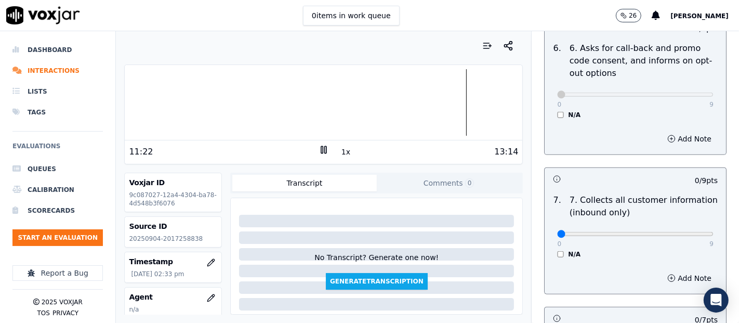
scroll to position [865, 0]
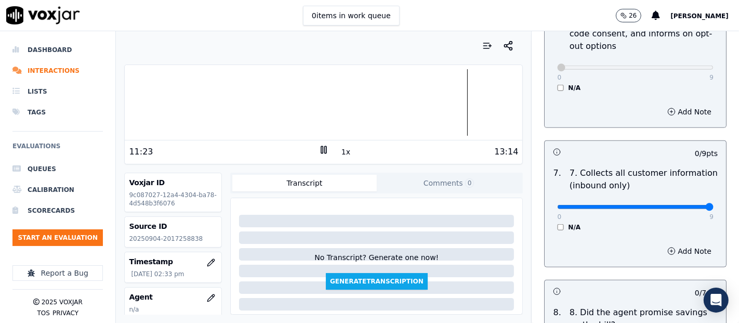
type input "9"
click at [684, 205] on input "range" at bounding box center [635, 207] width 156 height 4
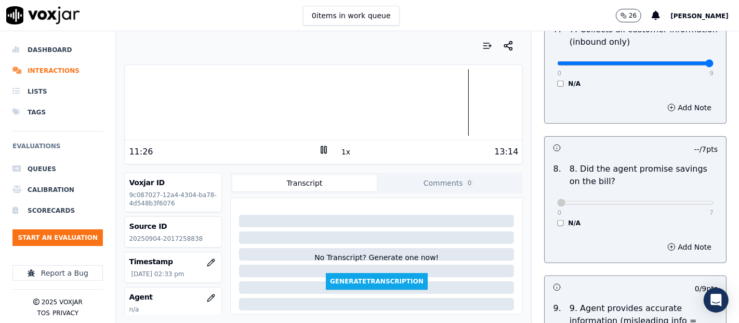
scroll to position [1096, 0]
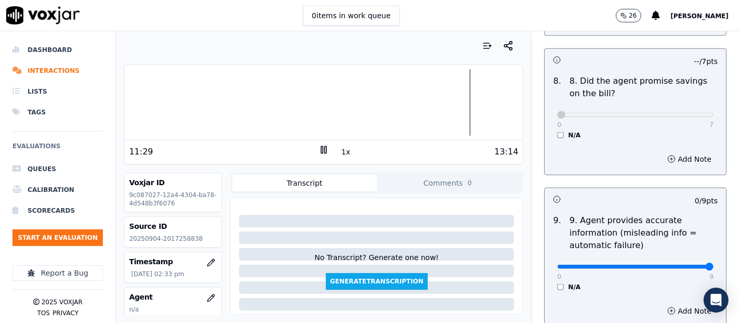
type input "9"
click at [682, 264] on input "range" at bounding box center [635, 266] width 156 height 4
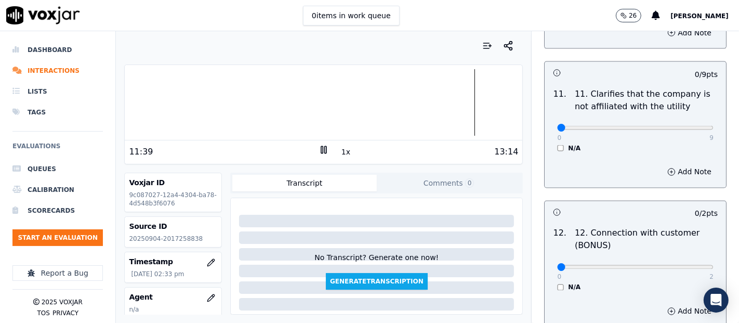
scroll to position [1500, 0]
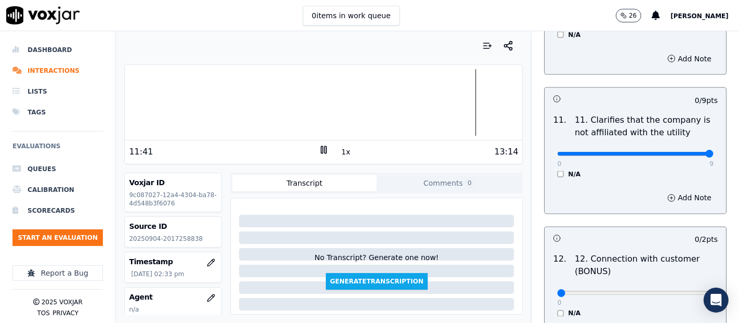
type input "9"
click at [686, 152] on input "range" at bounding box center [635, 154] width 156 height 4
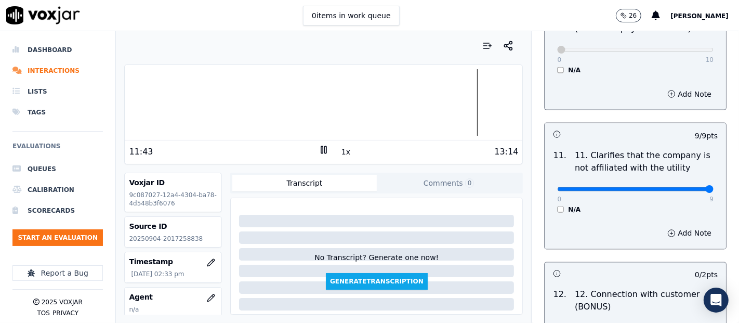
scroll to position [1616, 0]
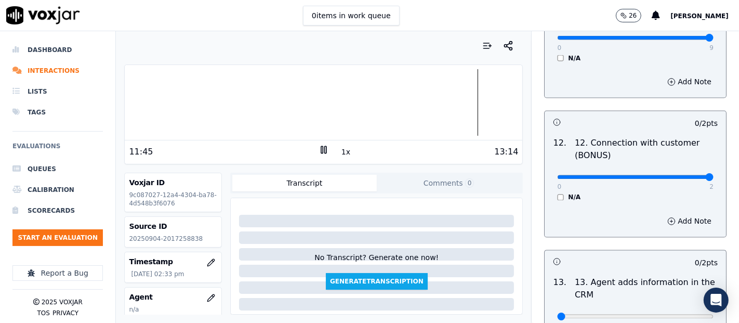
type input "2"
click at [683, 175] on input "range" at bounding box center [635, 177] width 156 height 4
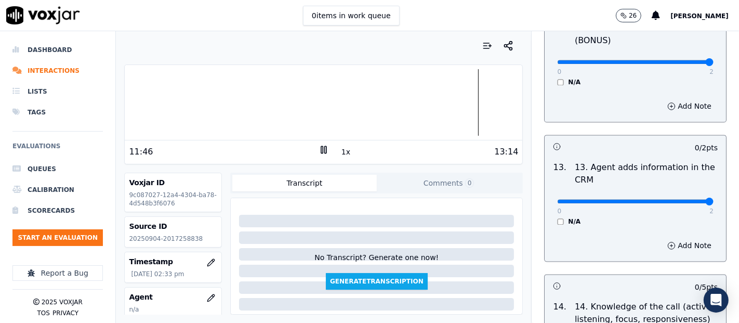
type input "2"
click at [679, 199] on input "range" at bounding box center [635, 201] width 156 height 4
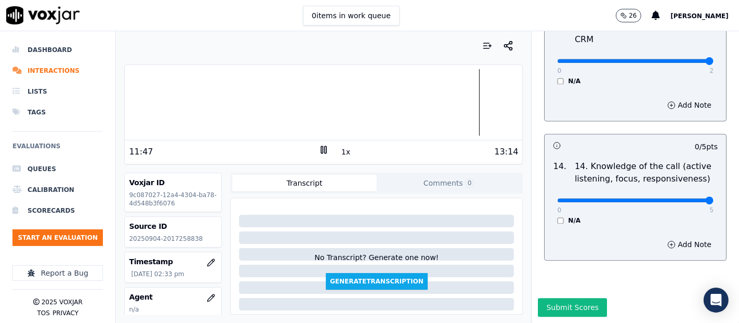
type input "5"
click at [680, 198] on input "range" at bounding box center [635, 200] width 156 height 4
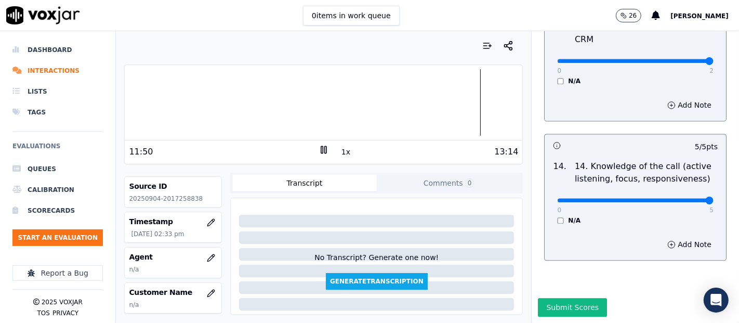
scroll to position [58, 0]
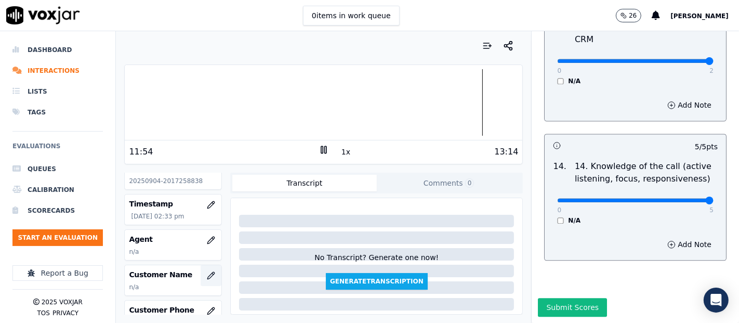
click at [200, 269] on button "button" at bounding box center [210, 275] width 21 height 21
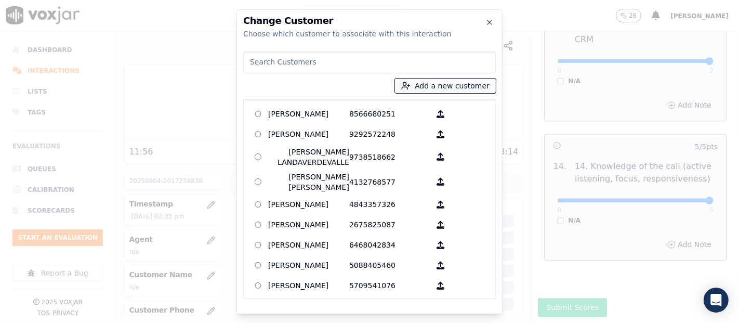
click at [463, 87] on button "Add a new customer" at bounding box center [445, 85] width 101 height 15
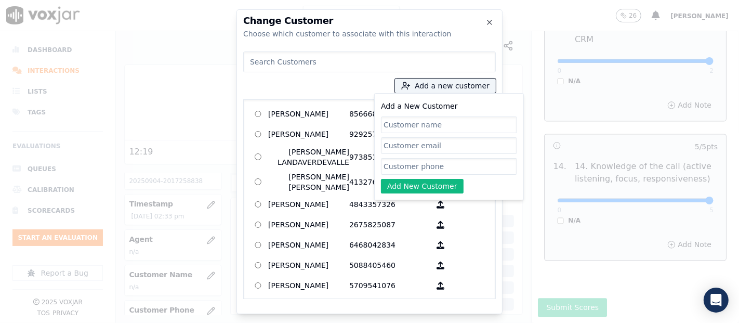
paste input "SHERRY KNIGHT"
type input "SHERRY KNIGHT"
click at [406, 161] on input "Add a New Customer" at bounding box center [449, 166] width 136 height 17
paste input "2017258838"
type input "2017258838"
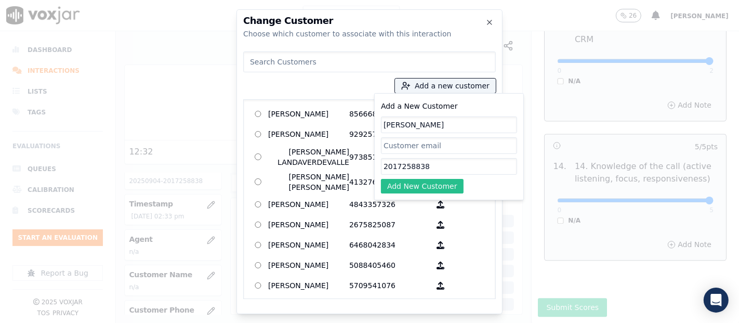
click at [452, 179] on button "Add New Customer" at bounding box center [422, 186] width 83 height 15
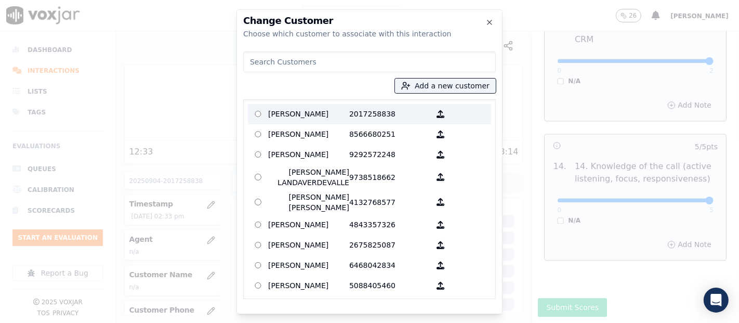
click at [349, 120] on p "2017258838" at bounding box center [389, 114] width 81 height 16
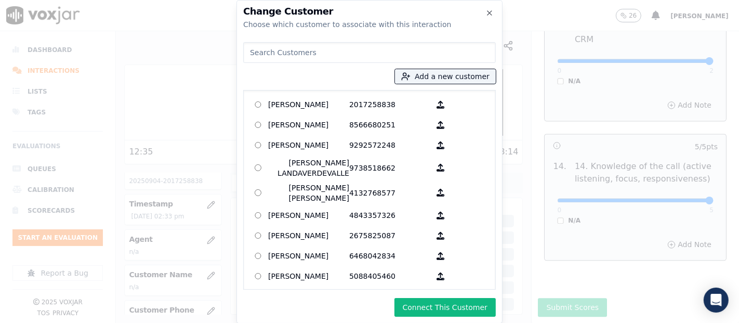
drag, startPoint x: 417, startPoint y: 300, endPoint x: 414, endPoint y: 290, distance: 10.3
click at [417, 300] on button "Connect This Customer" at bounding box center [444, 307] width 101 height 19
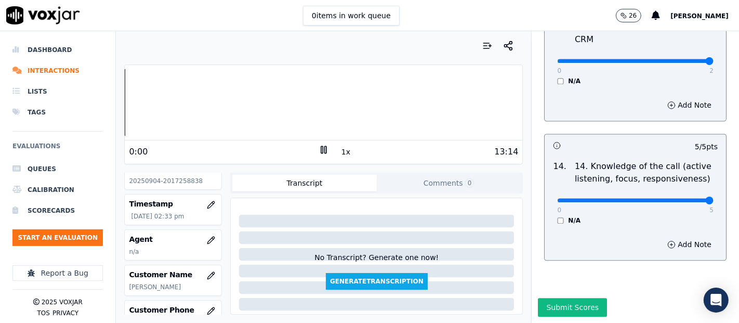
click at [68, 116] on div "Dashboard Interactions Lists Tags Evaluations Queues Calibration Scorecards Sta…" at bounding box center [369, 176] width 739 height 291
click at [200, 234] on button "button" at bounding box center [210, 240] width 21 height 21
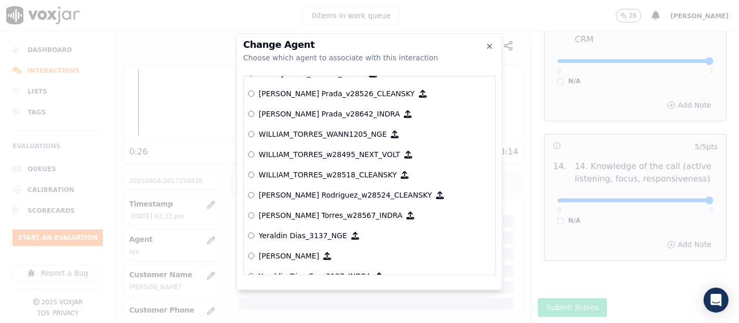
scroll to position [5245, 0]
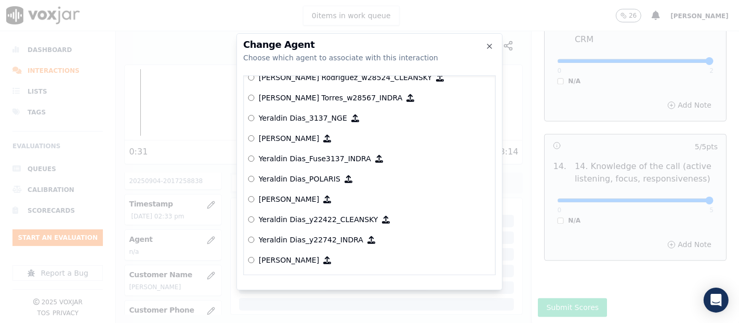
click at [326, 230] on label "Yeraldin Dias_y22742_INDRA" at bounding box center [369, 240] width 243 height 20
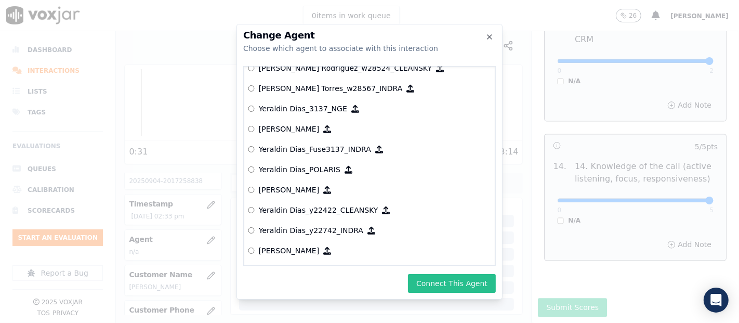
click at [478, 279] on button "Connect This Agent" at bounding box center [452, 283] width 88 height 19
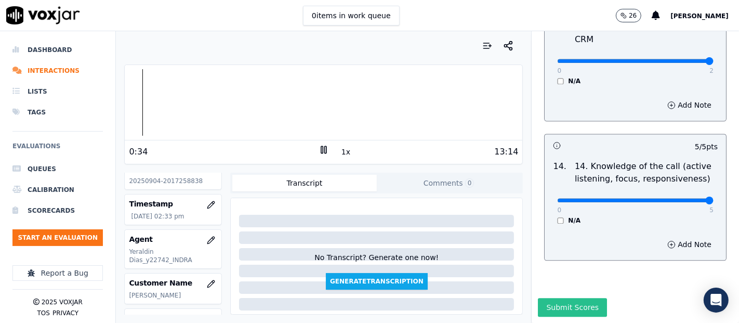
click at [546, 298] on button "Submit Scores" at bounding box center [572, 307] width 69 height 19
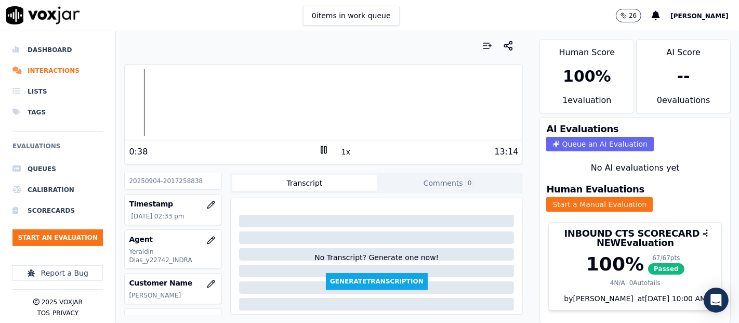
click at [325, 149] on rect at bounding box center [326, 149] width 2 height 7
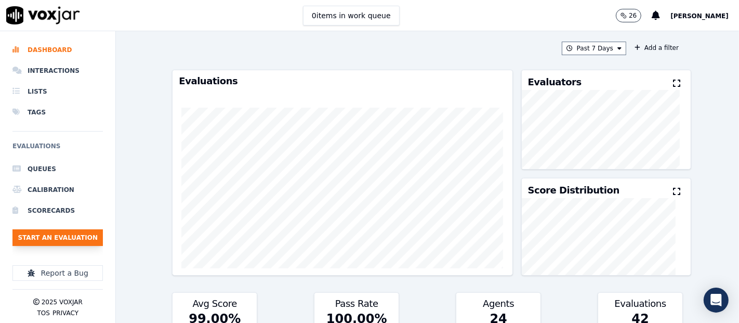
click at [77, 232] on button "Start an Evaluation" at bounding box center [57, 237] width 90 height 17
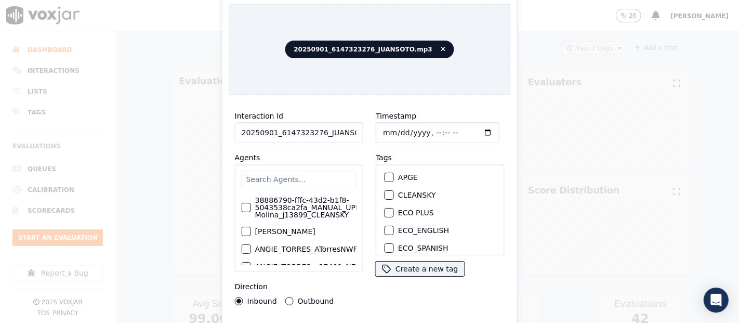
click at [341, 131] on input "20250901_6147323276_JUANSOTO.mp3" at bounding box center [299, 132] width 128 height 21
type input "20250901_6147323276_JUANSOTO"
drag, startPoint x: 382, startPoint y: 185, endPoint x: 394, endPoint y: 225, distance: 41.4
click at [389, 213] on div "APGE CLEANSKY ECO PLUS ECO_ENGLISH ECO_SPANISH ELECTRA SPARK INDRA NEXT VOLT NG…" at bounding box center [440, 209] width 128 height 91
click at [385, 191] on div "button" at bounding box center [388, 194] width 7 height 7
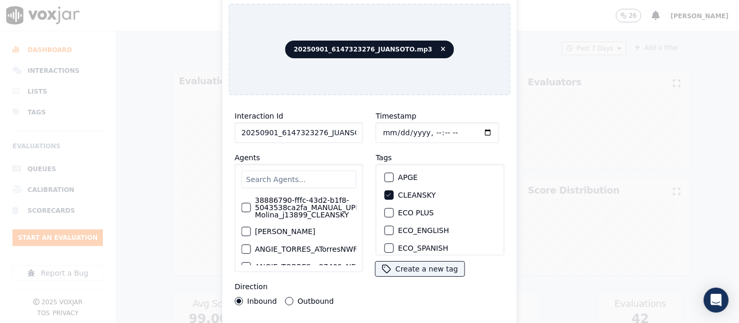
click at [389, 317] on div "Interaction Id 20250901_6147323276_JUANSOTO Agents 38886790-fffc-43d2-b1f8-5043…" at bounding box center [370, 222] width 282 height 239
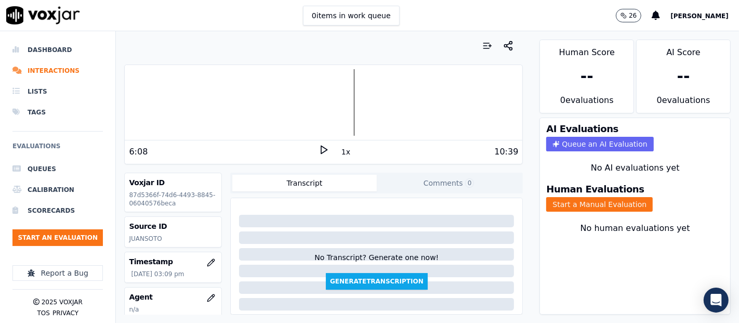
click at [318, 149] on icon at bounding box center [323, 149] width 10 height 10
click at [601, 199] on button "Start a Manual Evaluation" at bounding box center [599, 204] width 106 height 15
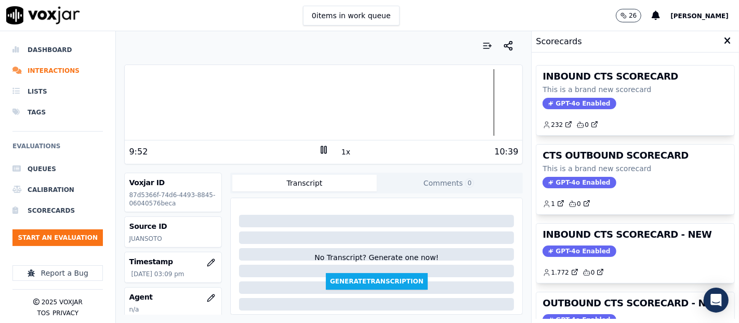
click at [642, 236] on h3 "INBOUND CTS SCORECARD - NEW" at bounding box center [634, 234] width 185 height 9
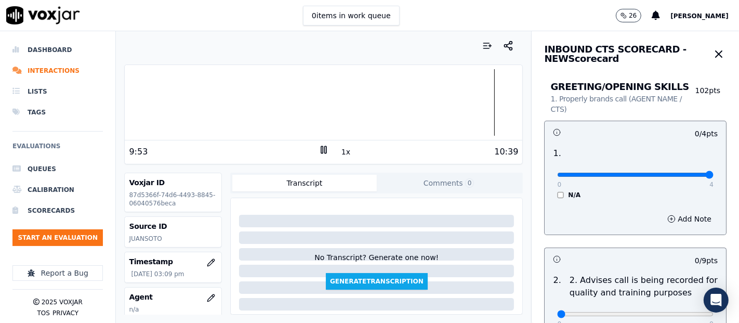
type input "4"
click at [685, 172] on input "range" at bounding box center [635, 174] width 156 height 4
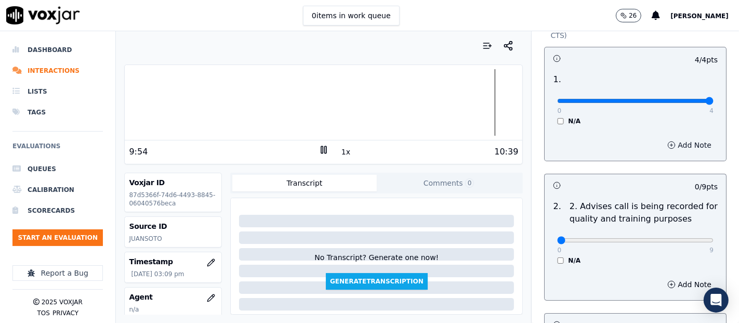
scroll to position [173, 0]
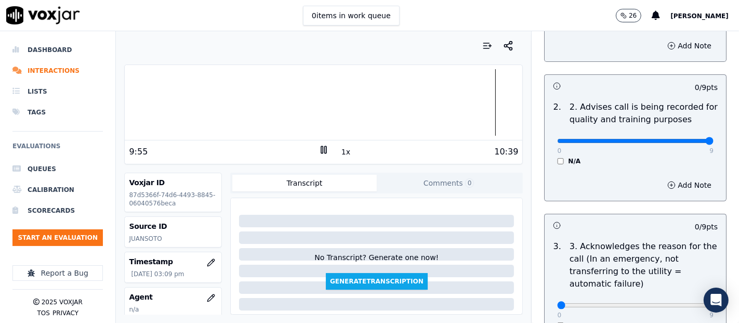
type input "9"
click at [683, 143] on input "range" at bounding box center [635, 141] width 156 height 4
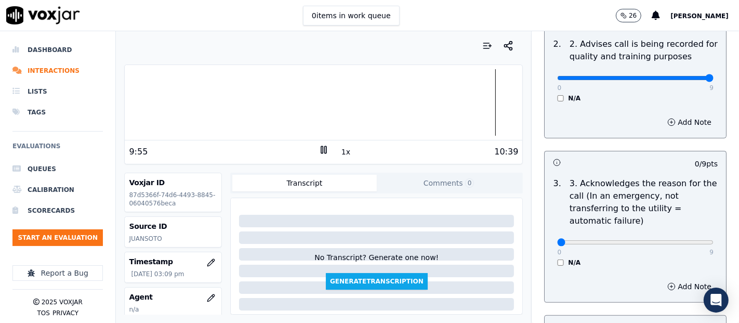
scroll to position [288, 0]
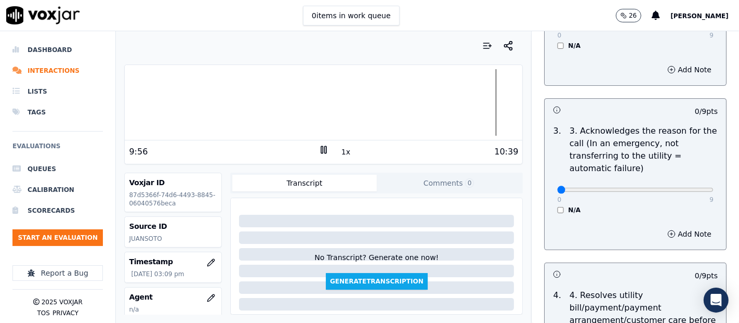
click at [676, 194] on div "0 9 N/A" at bounding box center [635, 194] width 173 height 39
type input "9"
click at [684, 192] on input "range" at bounding box center [635, 190] width 156 height 4
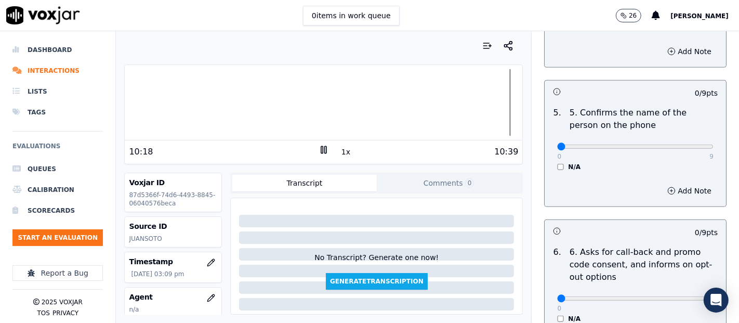
scroll to position [577, 0]
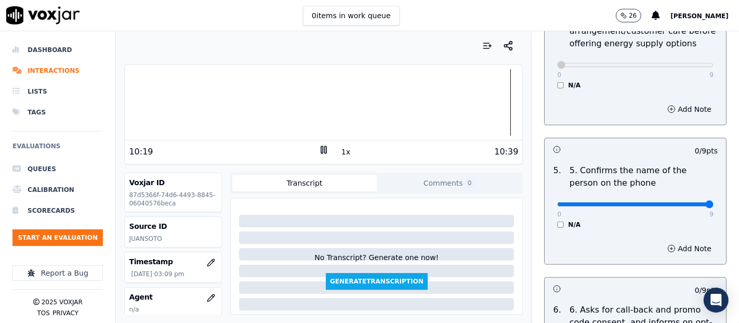
type input "9"
click at [686, 206] on input "range" at bounding box center [635, 204] width 156 height 4
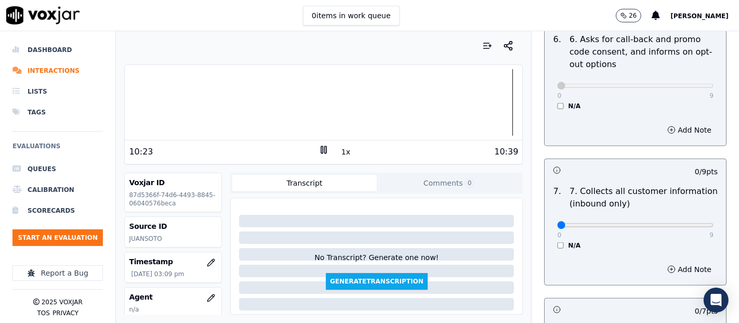
scroll to position [865, 0]
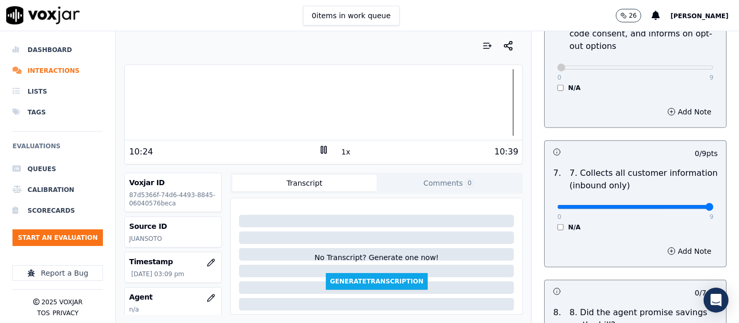
type input "9"
click at [686, 206] on input "range" at bounding box center [635, 207] width 156 height 4
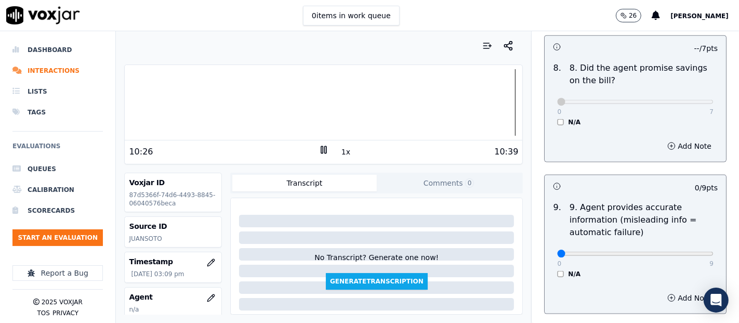
scroll to position [1154, 0]
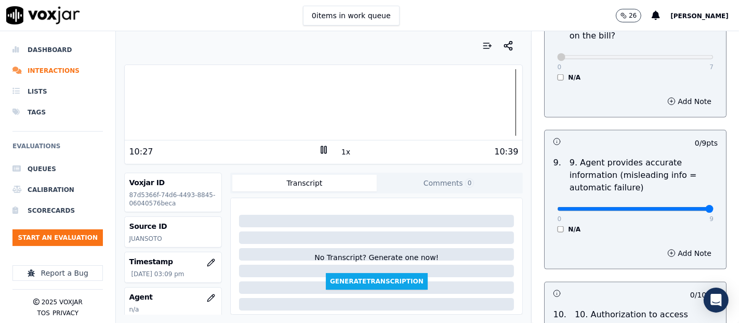
type input "9"
click at [683, 208] on input "range" at bounding box center [635, 209] width 156 height 4
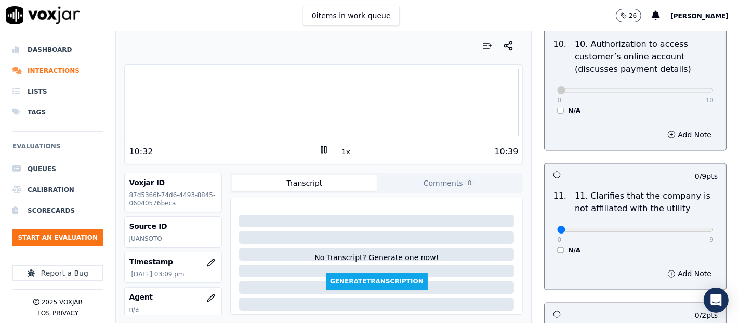
scroll to position [1442, 0]
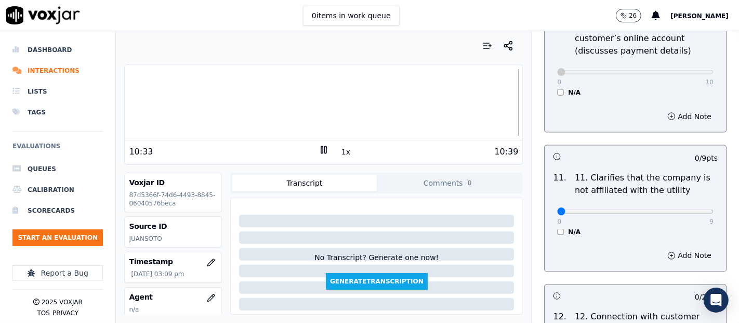
drag, startPoint x: 690, startPoint y: 194, endPoint x: 672, endPoint y: 207, distance: 21.9
click at [672, 207] on div "0 9 N/A" at bounding box center [635, 215] width 173 height 39
click at [689, 203] on div "0 9 N/A" at bounding box center [635, 215] width 173 height 39
type input "9"
click at [686, 209] on input "range" at bounding box center [635, 211] width 156 height 4
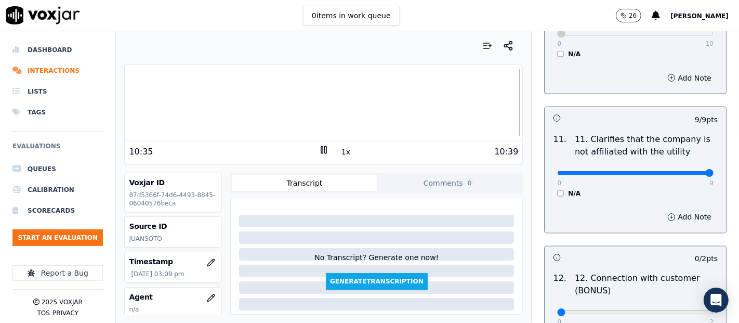
scroll to position [1558, 0]
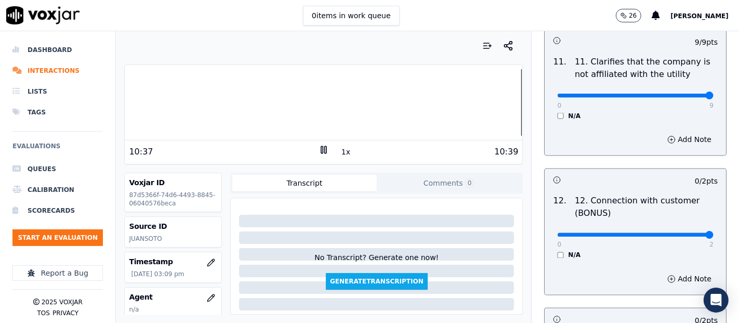
type input "2"
click at [669, 233] on input "range" at bounding box center [635, 235] width 156 height 4
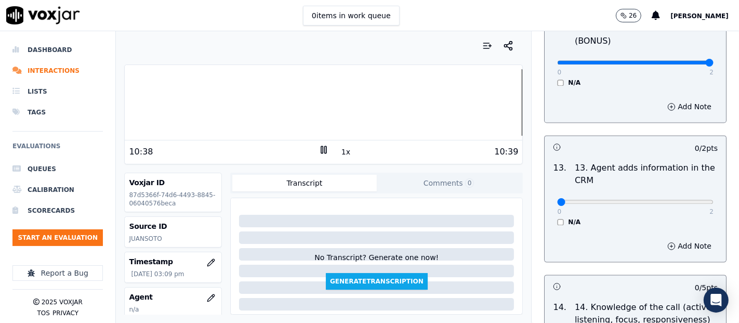
scroll to position [1731, 0]
click at [684, 194] on div "0 2" at bounding box center [635, 200] width 156 height 12
type input "2"
click at [681, 200] on input "range" at bounding box center [635, 201] width 156 height 4
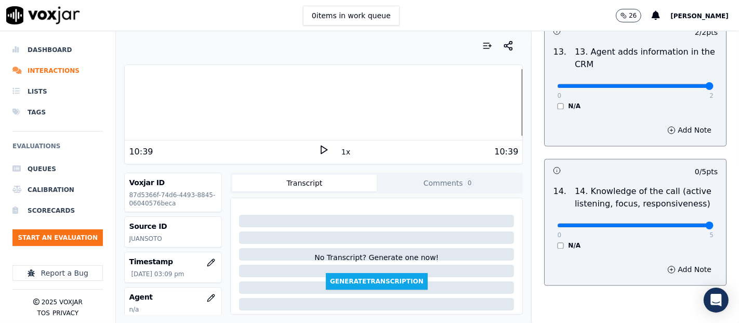
type input "5"
click at [683, 223] on input "range" at bounding box center [635, 225] width 156 height 4
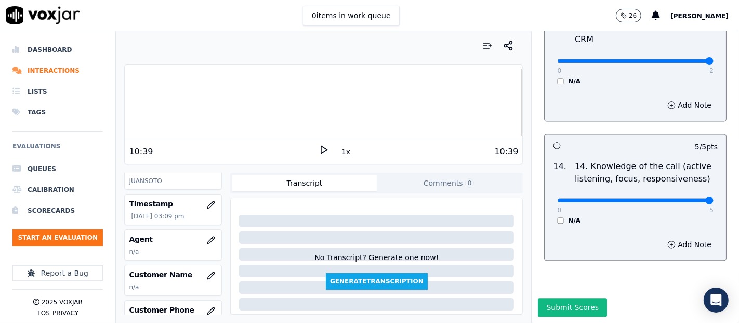
scroll to position [115, 0]
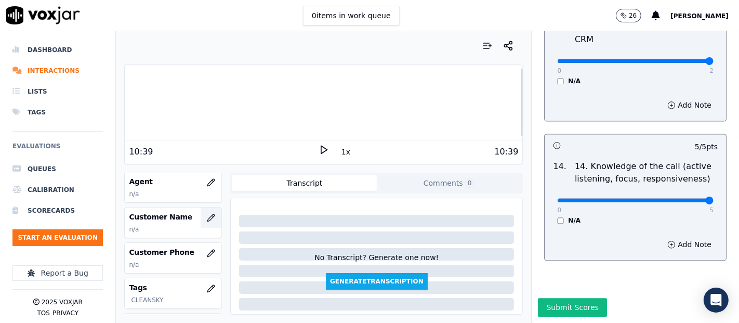
click at [207, 215] on icon "button" at bounding box center [211, 217] width 8 height 8
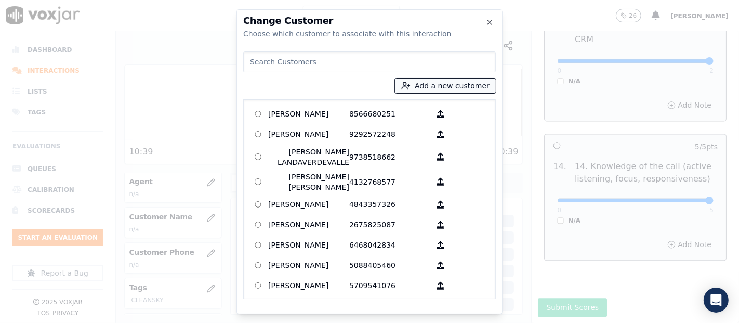
click at [447, 85] on button "Add a new customer" at bounding box center [445, 85] width 101 height 15
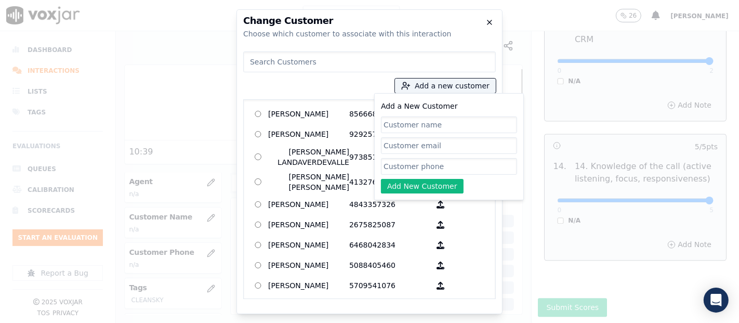
click at [488, 21] on icon "button" at bounding box center [489, 22] width 8 height 8
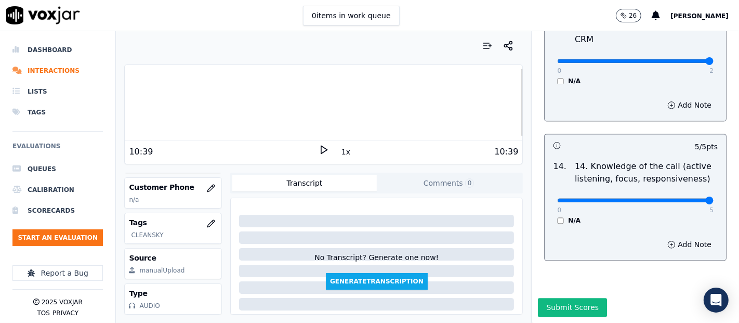
scroll to position [204, 0]
click at [127, 99] on div at bounding box center [323, 102] width 397 height 66
click at [113, 109] on div "Dashboard Interactions Lists Tags Evaluations Queues Calibration Scorecards Sta…" at bounding box center [369, 176] width 739 height 291
click at [318, 149] on icon at bounding box center [323, 149] width 10 height 10
click at [124, 99] on div "Your browser does not support the audio element. 1:25 1x 10:39" at bounding box center [323, 114] width 398 height 100
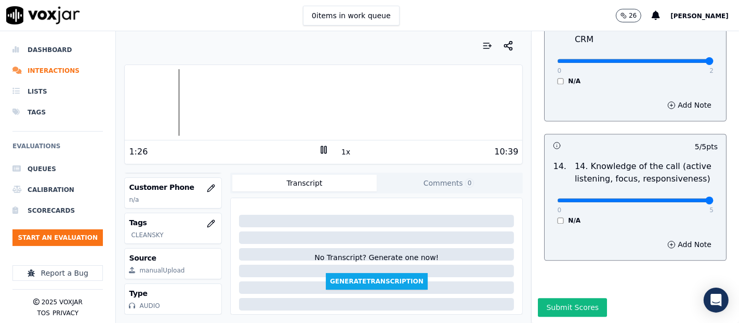
click at [127, 100] on div at bounding box center [323, 102] width 397 height 66
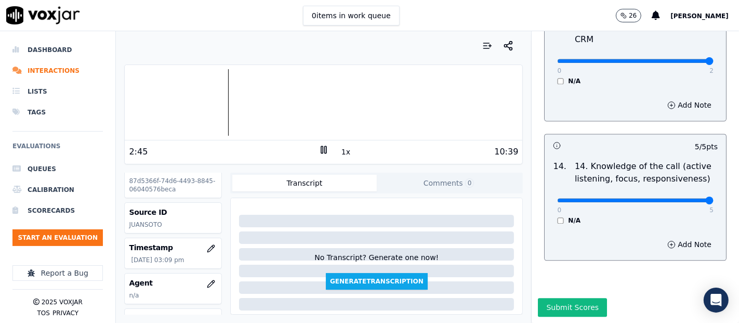
scroll to position [0, 0]
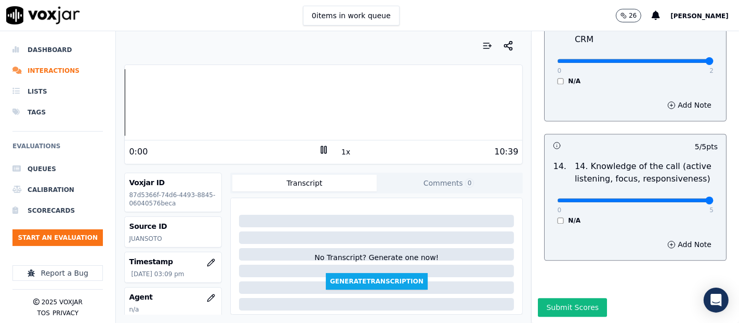
click at [37, 99] on div "Dashboard Interactions Lists Tags Evaluations Queues Calibration Scorecards Sta…" at bounding box center [369, 176] width 739 height 291
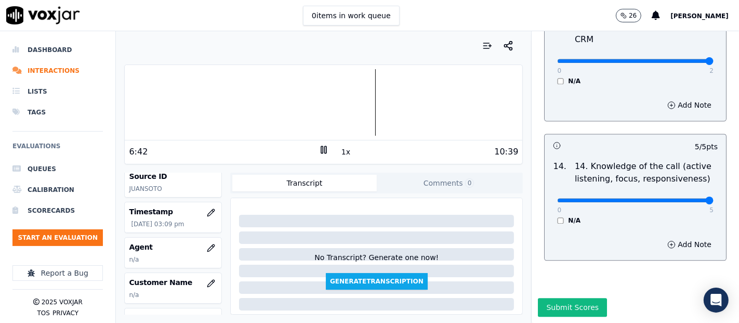
scroll to position [115, 0]
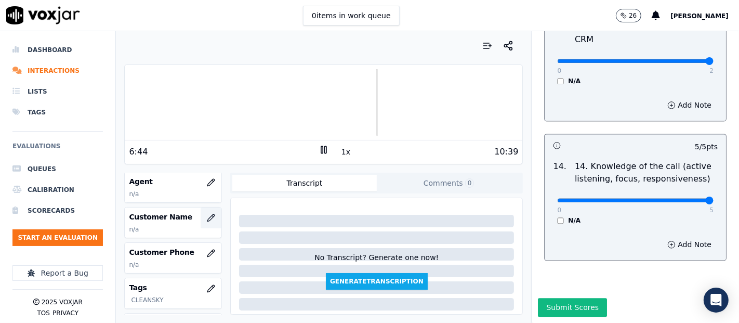
click at [207, 209] on button "button" at bounding box center [210, 217] width 21 height 21
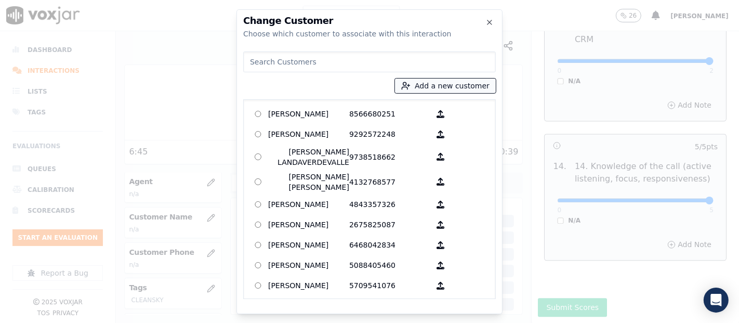
drag, startPoint x: 421, startPoint y: 80, endPoint x: 423, endPoint y: 87, distance: 7.1
click at [421, 81] on button "Add a new customer" at bounding box center [445, 85] width 101 height 15
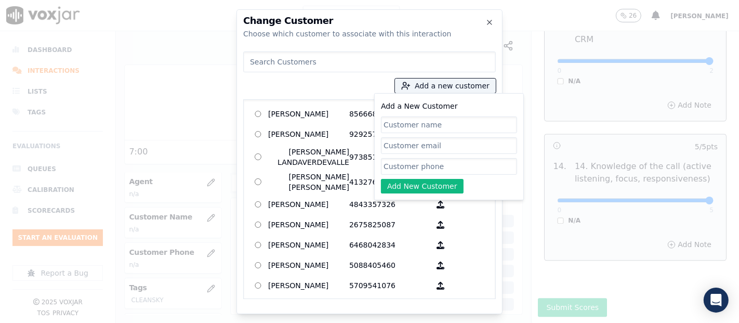
paste input "PAOLA RAMIREZ"
type input "PAOLA RAMIREZ"
click at [426, 158] on input "Add a New Customer" at bounding box center [449, 166] width 136 height 17
click at [396, 164] on input "Add a New Customer" at bounding box center [449, 166] width 136 height 17
paste input "6147323276"
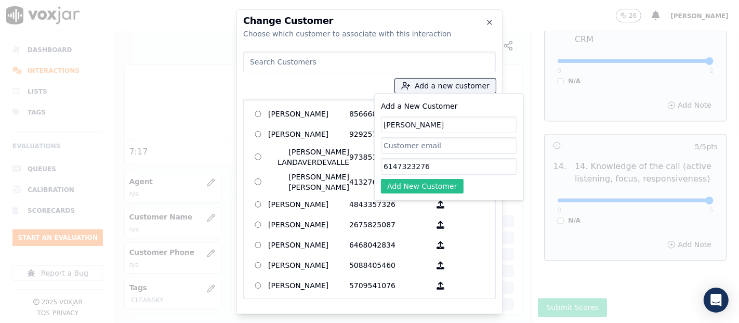
type input "6147323276"
click at [408, 184] on button "Add New Customer" at bounding box center [422, 186] width 83 height 15
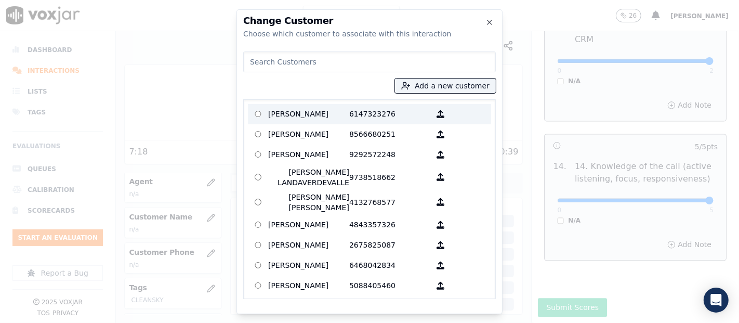
click at [293, 119] on p "PAOLA RAMIREZ" at bounding box center [308, 114] width 81 height 16
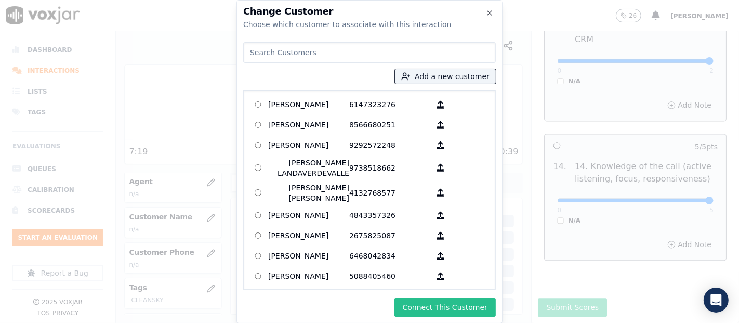
click at [441, 303] on button "Connect This Customer" at bounding box center [444, 307] width 101 height 19
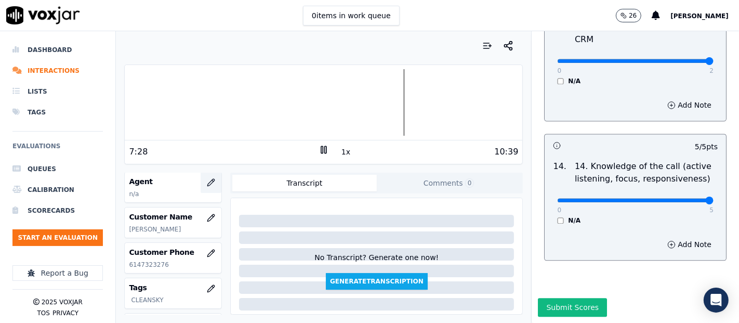
click at [200, 179] on button "button" at bounding box center [210, 182] width 21 height 21
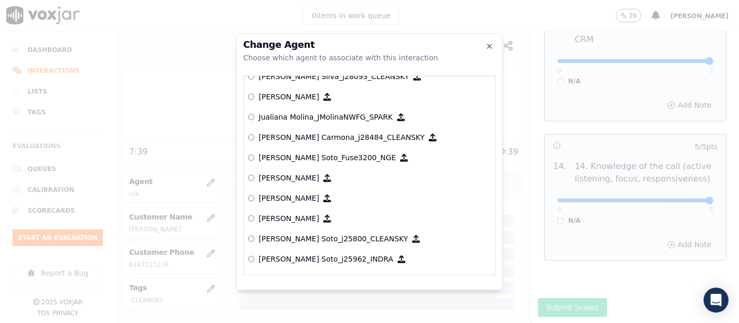
scroll to position [3029, 0]
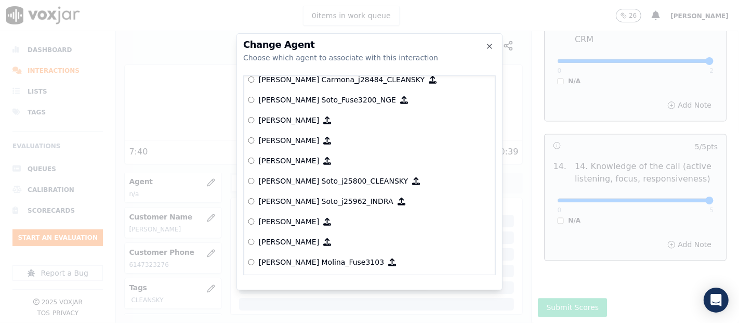
click at [306, 176] on p "[PERSON_NAME] Soto_j25800_CLEANSKY" at bounding box center [333, 181] width 149 height 10
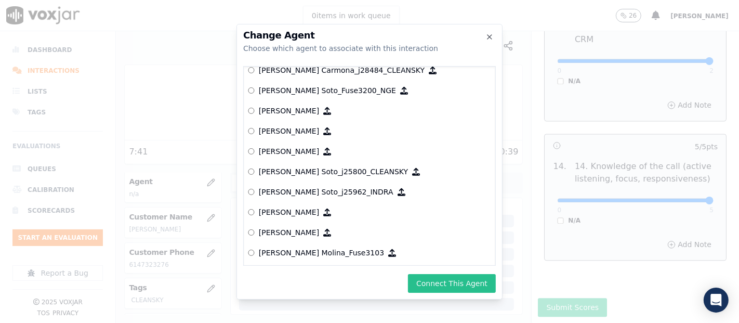
click at [484, 285] on button "Connect This Agent" at bounding box center [452, 283] width 88 height 19
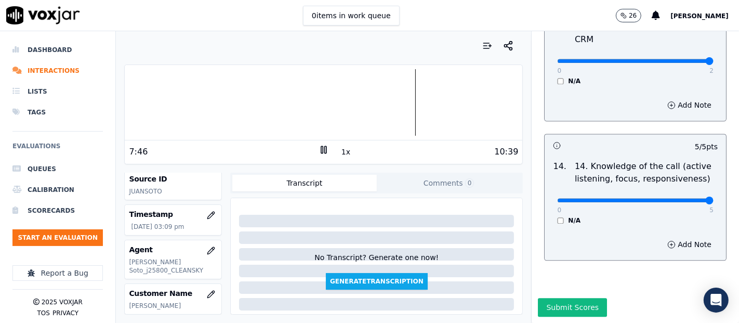
scroll to position [0, 0]
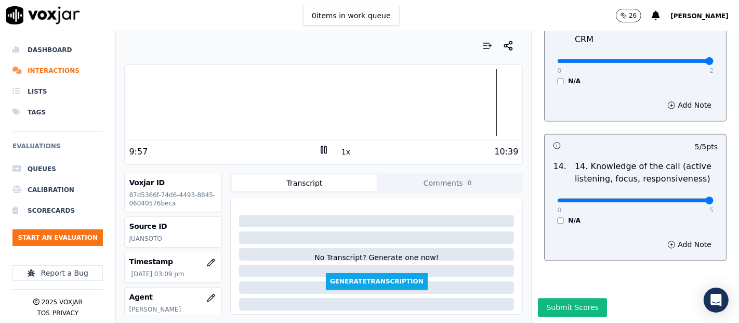
click at [484, 98] on div at bounding box center [323, 102] width 397 height 66
click at [562, 298] on button "Submit Scores" at bounding box center [572, 307] width 69 height 19
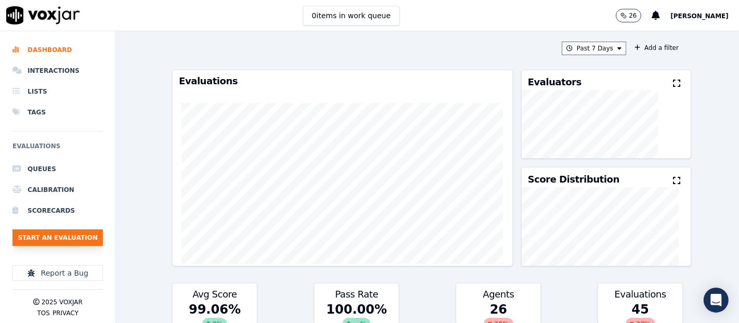
click at [48, 235] on button "Start an Evaluation" at bounding box center [57, 237] width 90 height 17
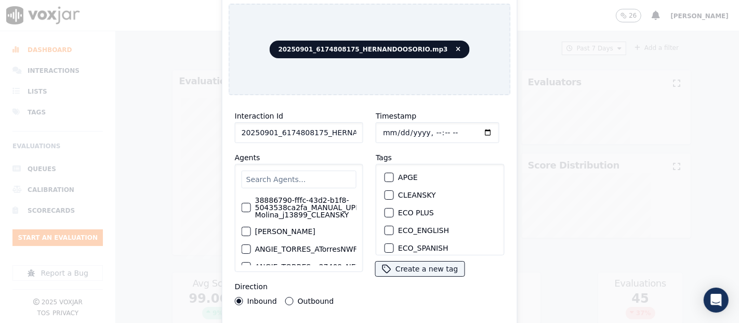
click at [340, 133] on input "20250901_6174808175_HERNANDOOSORIO.mp3" at bounding box center [299, 132] width 128 height 21
type input "20250901_6174808175_HERNANDOOSORIO"
click at [385, 191] on div "button" at bounding box center [388, 194] width 7 height 7
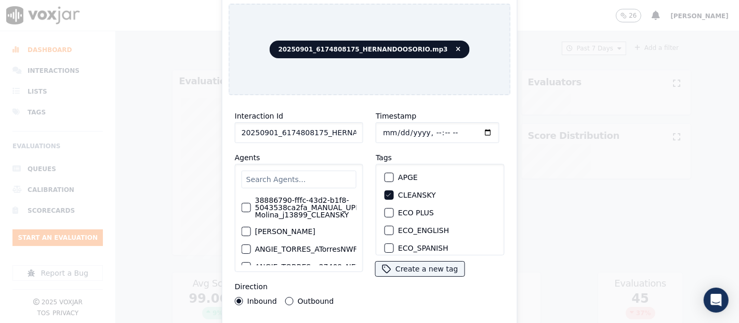
drag, startPoint x: 360, startPoint y: 313, endPoint x: 357, endPoint y: 318, distance: 6.1
click at [360, 314] on div "Interaction Id 20250901_6174808175_HERNANDOOSORIO Agents 38886790-fffc-43d2-b1f…" at bounding box center [370, 222] width 282 height 239
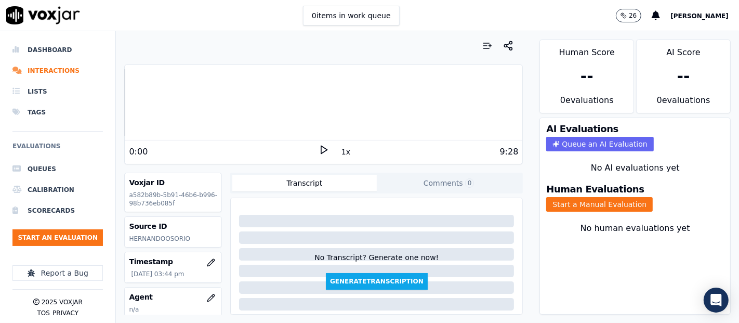
click at [321, 151] on icon at bounding box center [323, 149] width 10 height 10
click at [321, 149] on rect at bounding box center [322, 149] width 2 height 7
drag, startPoint x: 317, startPoint y: 149, endPoint x: 439, endPoint y: 171, distance: 124.0
click at [318, 148] on icon at bounding box center [323, 149] width 10 height 10
click at [592, 197] on button "Start a Manual Evaluation" at bounding box center [599, 204] width 106 height 15
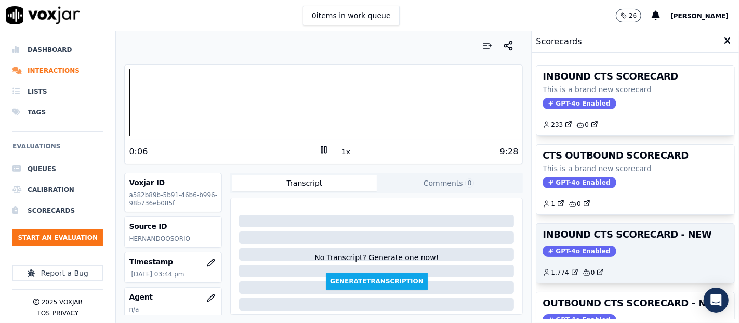
click at [614, 232] on h3 "INBOUND CTS SCORECARD - NEW" at bounding box center [634, 234] width 185 height 9
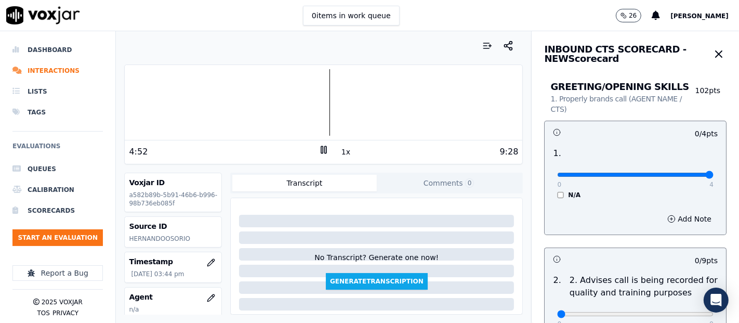
type input "4"
click at [683, 176] on input "range" at bounding box center [635, 174] width 156 height 4
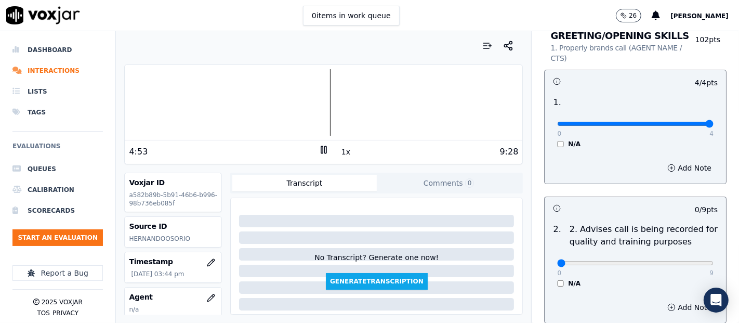
scroll to position [115, 0]
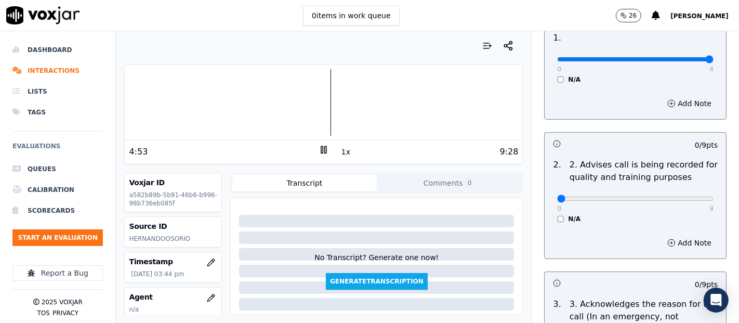
click at [709, 208] on p "9" at bounding box center [711, 208] width 4 height 8
type input "9"
click at [683, 199] on input "range" at bounding box center [635, 198] width 156 height 4
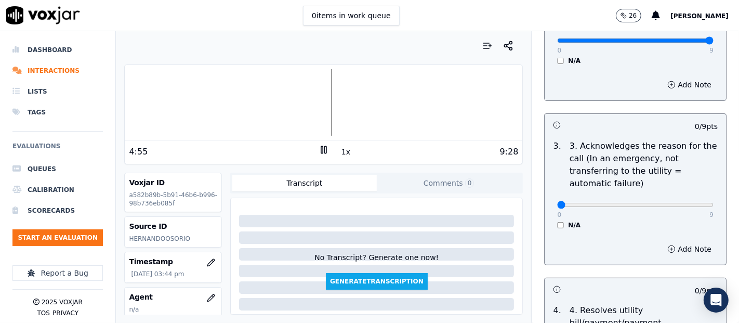
scroll to position [288, 0]
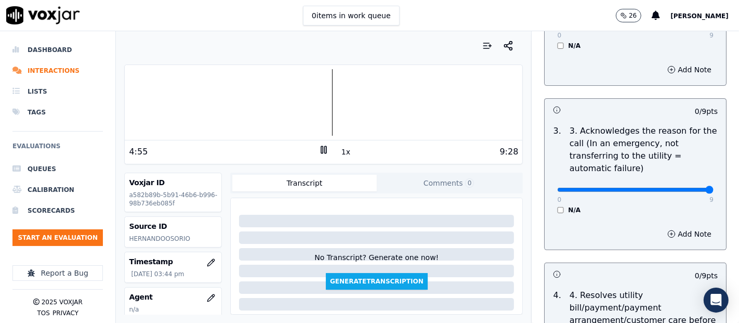
type input "9"
click at [686, 188] on input "range" at bounding box center [635, 190] width 156 height 4
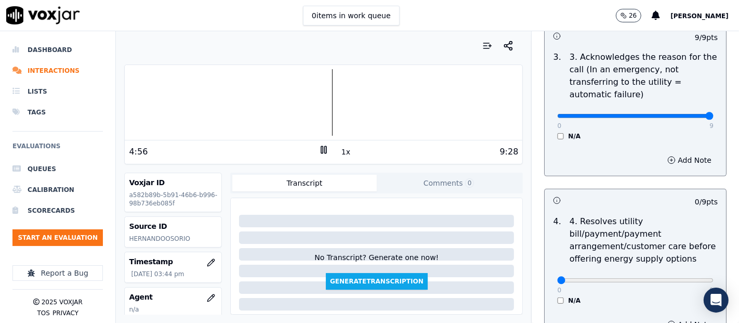
scroll to position [404, 0]
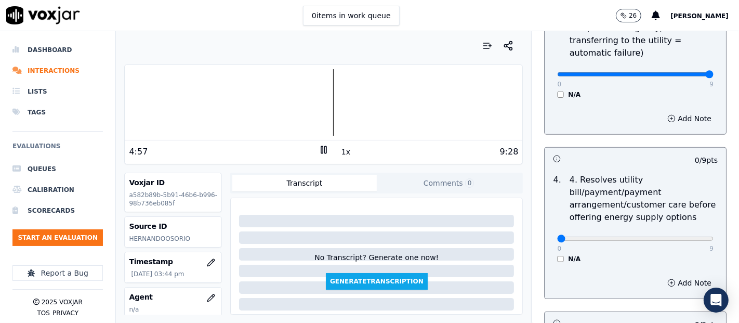
click at [557, 255] on div "N/A" at bounding box center [635, 259] width 156 height 8
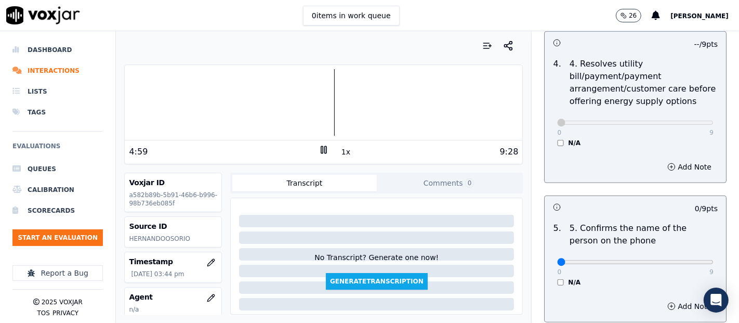
scroll to position [577, 0]
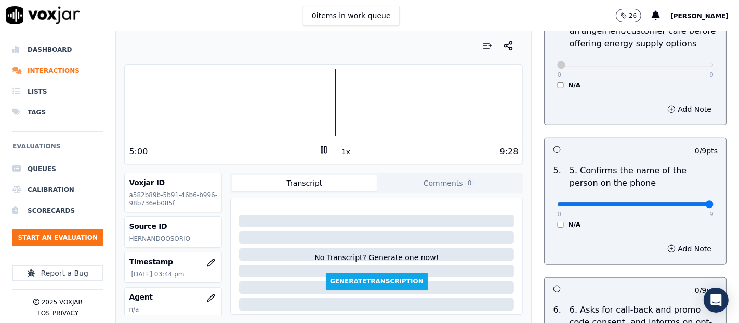
type input "9"
click at [682, 203] on input "range" at bounding box center [635, 204] width 156 height 4
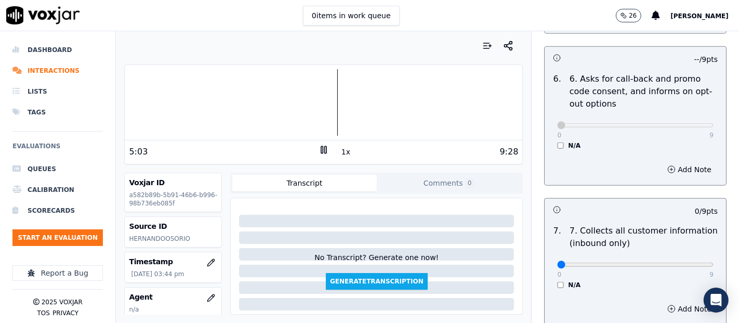
scroll to position [923, 0]
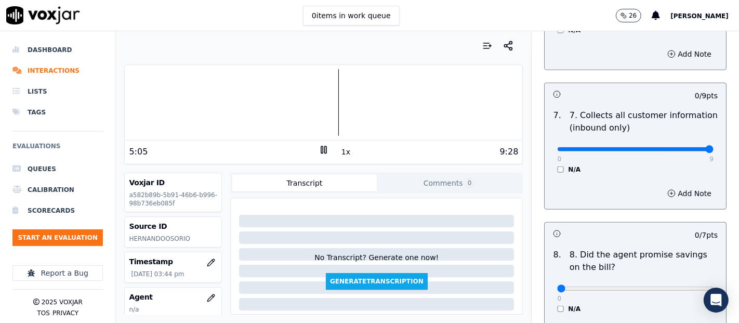
type input "9"
click at [684, 148] on input "range" at bounding box center [635, 149] width 156 height 4
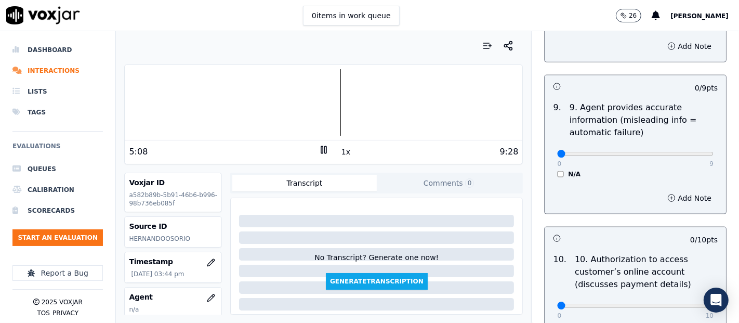
scroll to position [1212, 0]
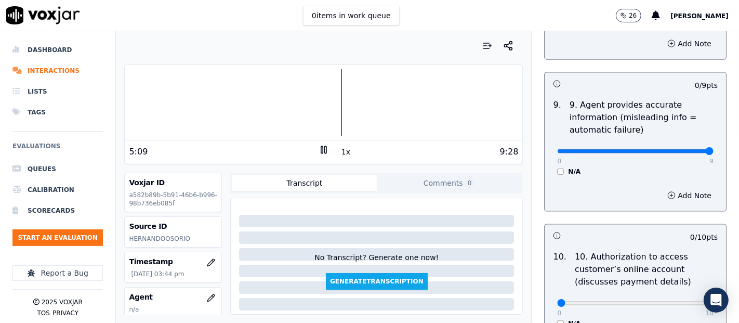
type input "9"
click at [687, 149] on input "range" at bounding box center [635, 151] width 156 height 4
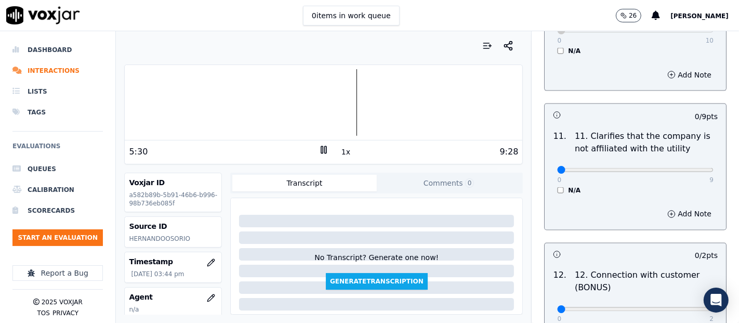
scroll to position [1500, 0]
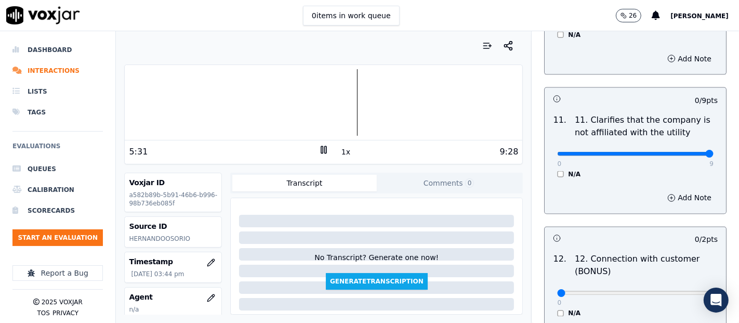
type input "9"
click at [684, 152] on input "range" at bounding box center [635, 154] width 156 height 4
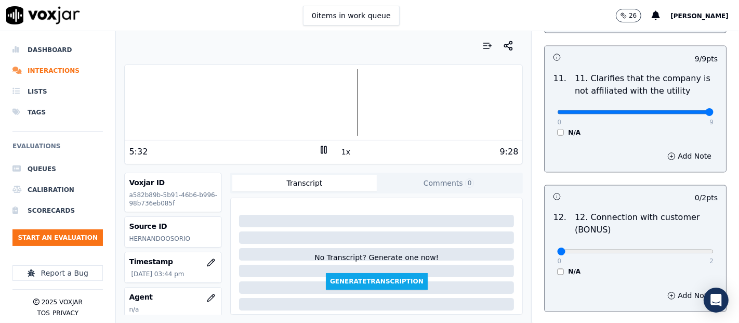
scroll to position [1616, 0]
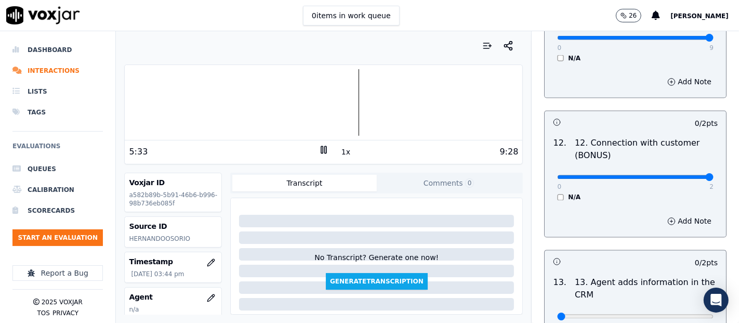
type input "2"
click at [683, 175] on input "range" at bounding box center [635, 177] width 156 height 4
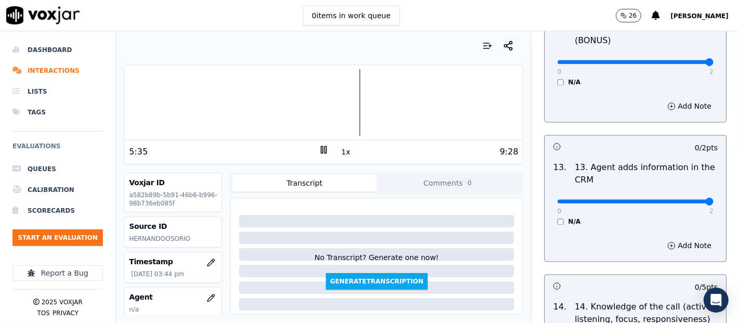
type input "2"
click at [682, 199] on input "range" at bounding box center [635, 201] width 156 height 4
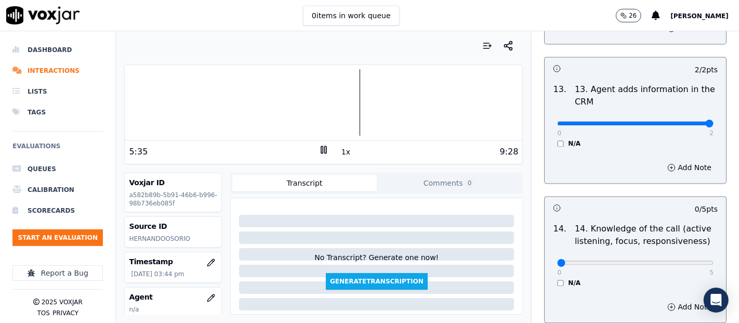
scroll to position [1847, 0]
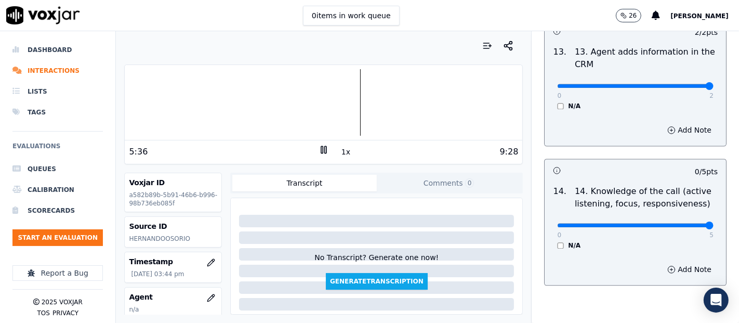
type input "5"
click at [681, 223] on input "range" at bounding box center [635, 225] width 156 height 4
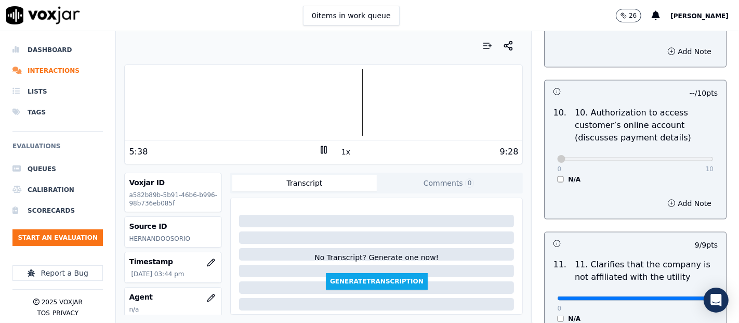
scroll to position [1154, 0]
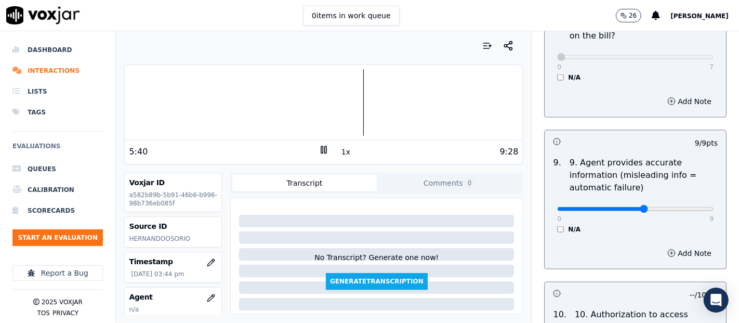
click at [626, 207] on input "range" at bounding box center [635, 209] width 156 height 4
type input "6"
click at [635, 208] on input "range" at bounding box center [635, 209] width 156 height 4
click at [661, 250] on button "Add Note" at bounding box center [689, 253] width 57 height 15
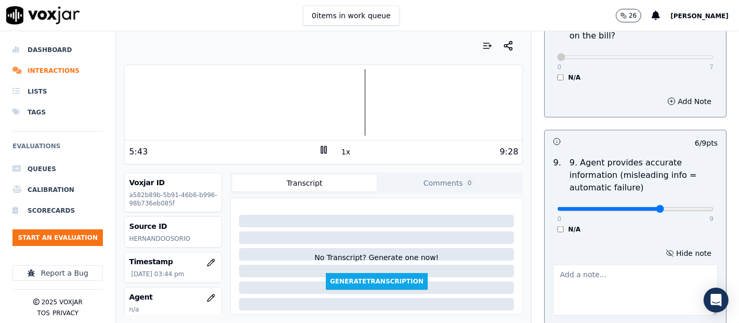
drag, startPoint x: 600, startPoint y: 283, endPoint x: 611, endPoint y: 273, distance: 14.7
click at [601, 281] on textarea at bounding box center [635, 289] width 165 height 51
type textarea "Y"
type textarea "The agent mention the rate of"
drag, startPoint x: 544, startPoint y: 259, endPoint x: 360, endPoint y: 240, distance: 184.8
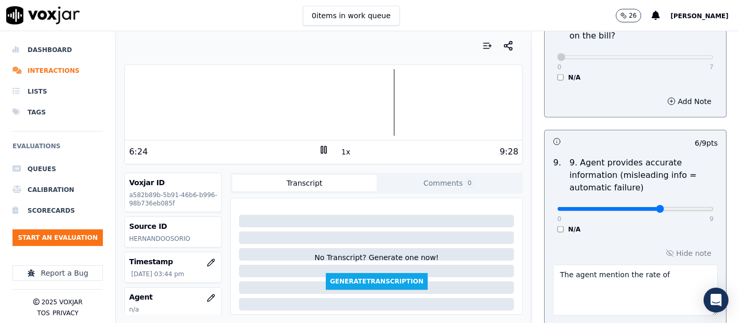
click at [360, 240] on div "Your browser does not support the audio element. 6:24 1x 9:28 Voxjar ID a582b89…" at bounding box center [427, 176] width 623 height 291
type input "9"
click at [681, 207] on input "range" at bounding box center [635, 209] width 156 height 4
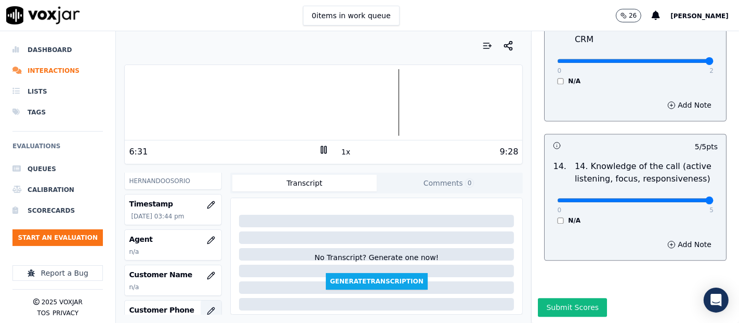
scroll to position [115, 0]
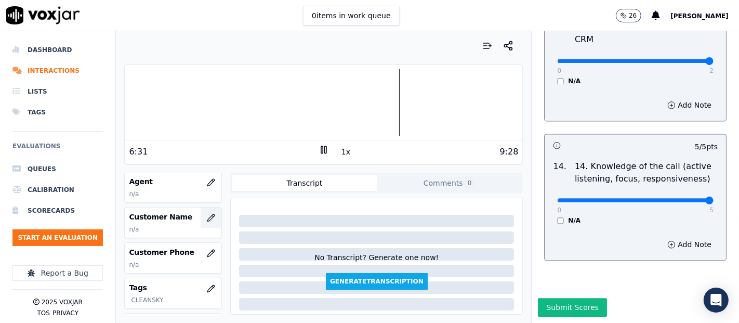
click at [200, 210] on button "button" at bounding box center [210, 217] width 21 height 21
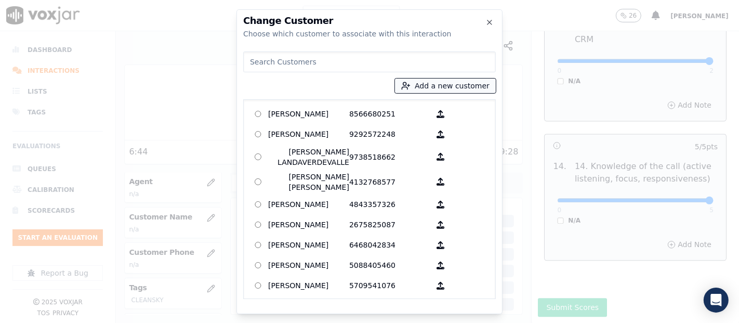
click at [420, 87] on button "Add a new customer" at bounding box center [445, 85] width 101 height 15
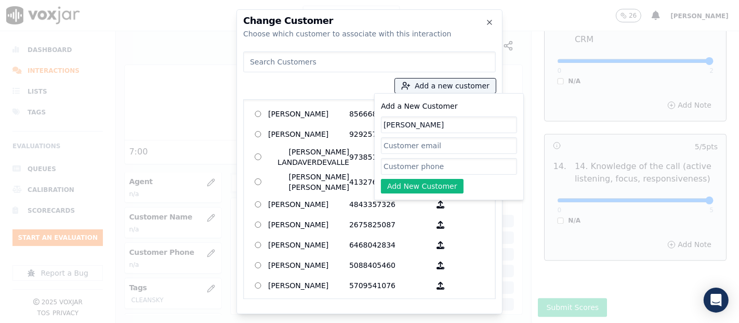
type input "Silvia Herrera"
click at [411, 167] on input "Add a New Customer" at bounding box center [449, 166] width 136 height 17
paste input "6174808175"
type input "6174808175"
click at [432, 189] on button "Add New Customer" at bounding box center [422, 186] width 83 height 15
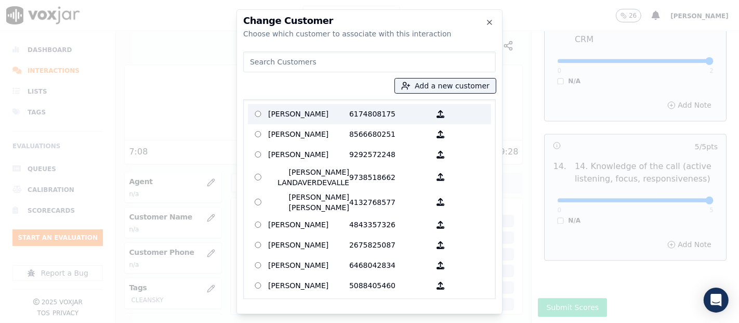
click at [313, 114] on p "Silvia Herrera" at bounding box center [308, 114] width 81 height 16
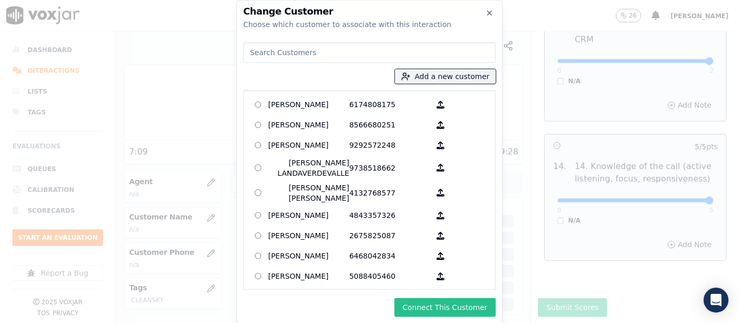
click at [427, 306] on button "Connect This Customer" at bounding box center [444, 307] width 101 height 19
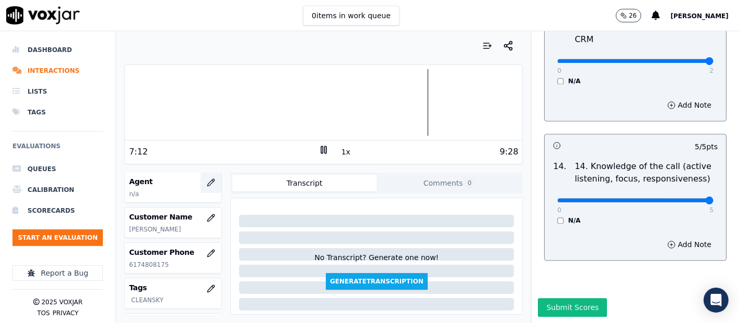
click at [204, 179] on button "button" at bounding box center [210, 182] width 21 height 21
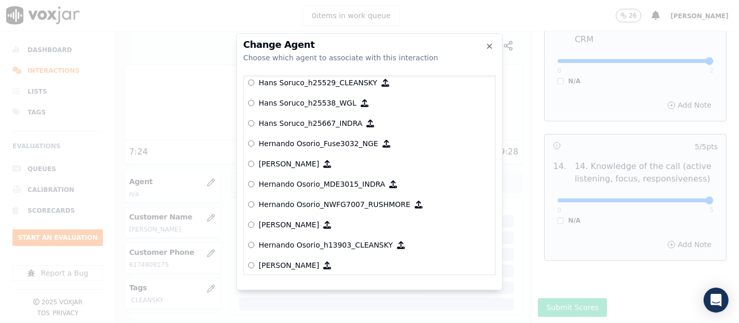
scroll to position [2234, 0]
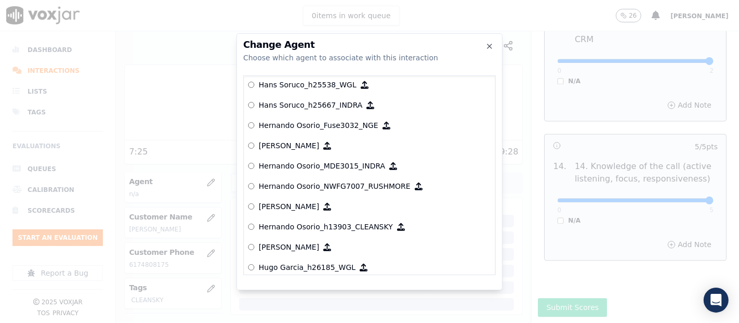
drag, startPoint x: 353, startPoint y: 223, endPoint x: 399, endPoint y: 258, distance: 57.6
click at [354, 223] on p "Hernando Osorio_h13903_CLEANSKY" at bounding box center [326, 226] width 134 height 10
click at [280, 222] on p "Hernando Osorio_h13903_CLEANSKY" at bounding box center [326, 226] width 134 height 10
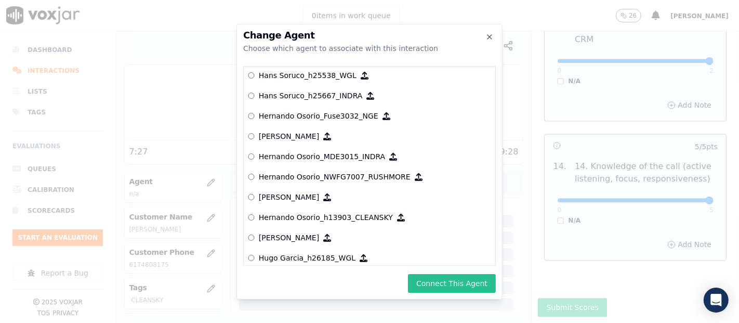
click at [437, 280] on button "Connect This Agent" at bounding box center [452, 283] width 88 height 19
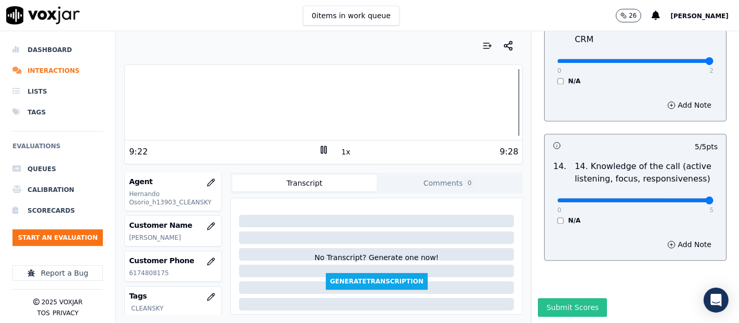
click at [545, 298] on button "Submit Scores" at bounding box center [572, 307] width 69 height 19
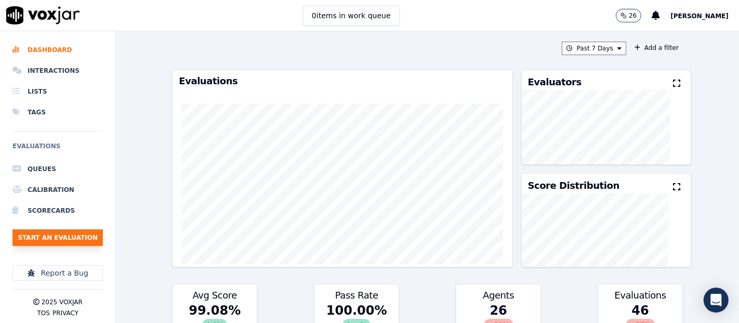
click at [47, 235] on button "Start an Evaluation" at bounding box center [57, 237] width 90 height 17
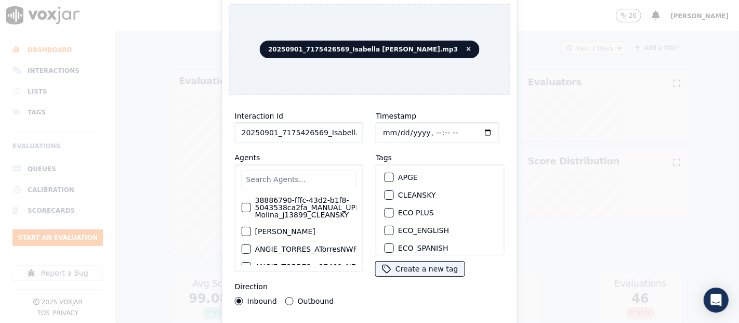
click at [341, 131] on input "20250901_7175426569_Isabella Angulo.mp3" at bounding box center [299, 132] width 128 height 21
type input "20250901_7175426569_Isabella Angulo"
click at [384, 190] on button "CLEANSKY" at bounding box center [388, 194] width 9 height 9
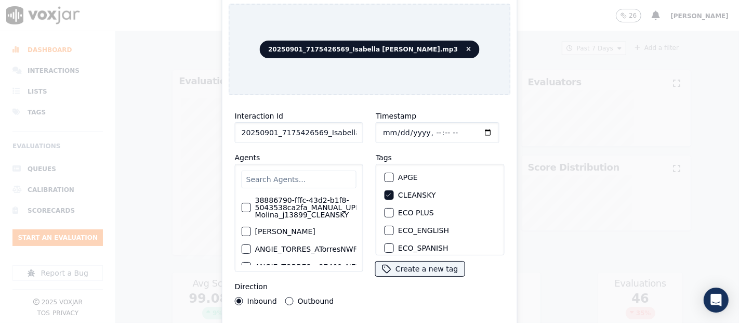
click at [372, 317] on div "Interaction Id 20250901_7175426569_Isabella Angulo Agents 38886790-fffc-43d2-b1…" at bounding box center [370, 222] width 282 height 239
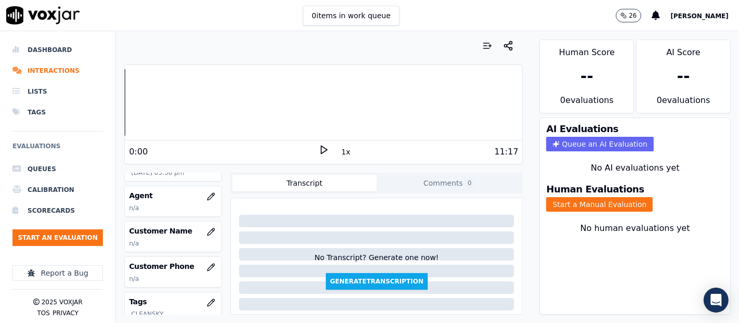
scroll to position [115, 0]
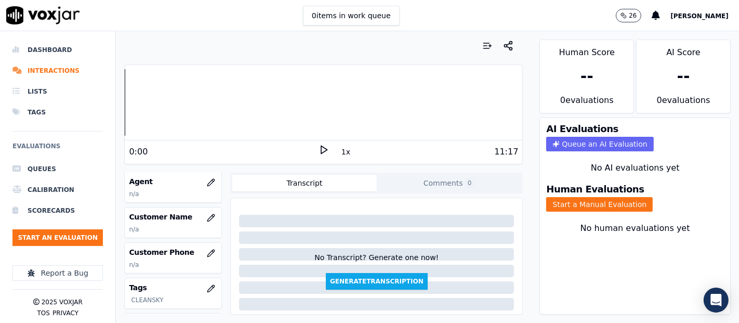
click at [321, 151] on polygon at bounding box center [324, 150] width 6 height 8
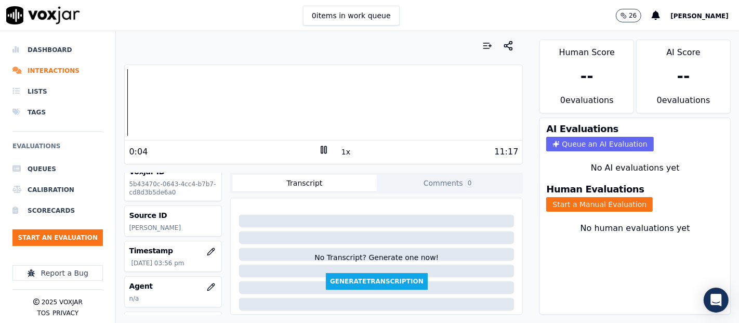
scroll to position [0, 0]
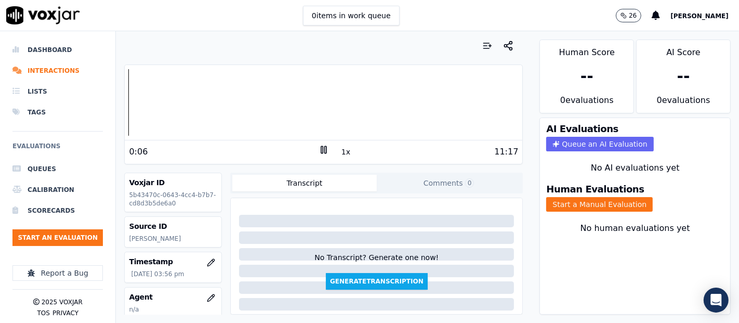
click at [321, 151] on rect at bounding box center [322, 149] width 2 height 7
click at [319, 147] on icon at bounding box center [323, 149] width 10 height 10
click at [226, 96] on div at bounding box center [323, 102] width 397 height 66
click at [321, 149] on rect at bounding box center [322, 149] width 2 height 7
click at [318, 151] on icon at bounding box center [323, 149] width 10 height 10
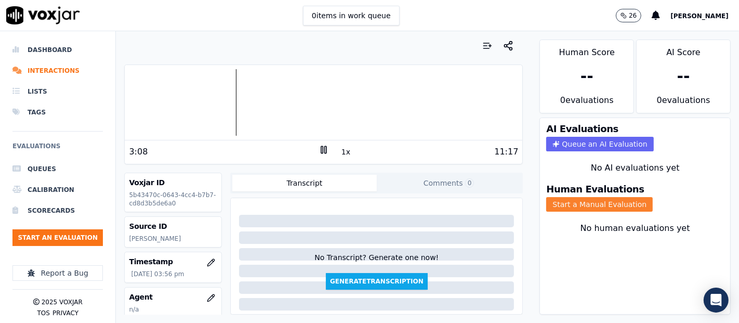
click at [552, 198] on button "Start a Manual Evaluation" at bounding box center [599, 204] width 106 height 15
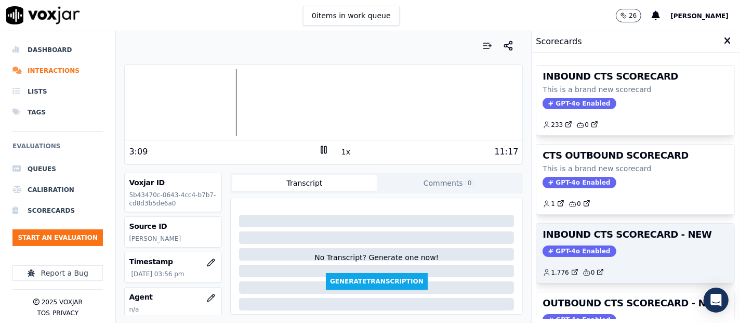
click at [632, 253] on div "GPT-4o Enabled" at bounding box center [634, 250] width 185 height 11
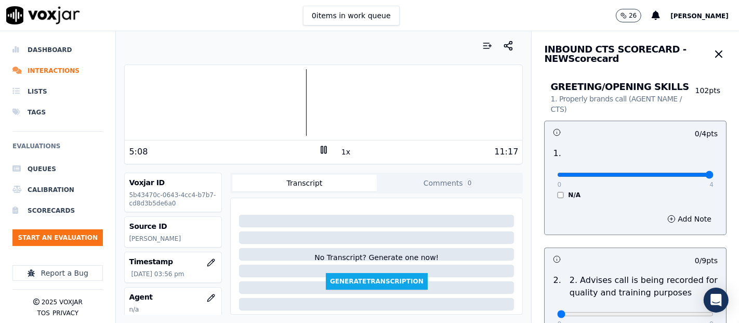
type input "4"
click at [686, 175] on input "range" at bounding box center [635, 174] width 156 height 4
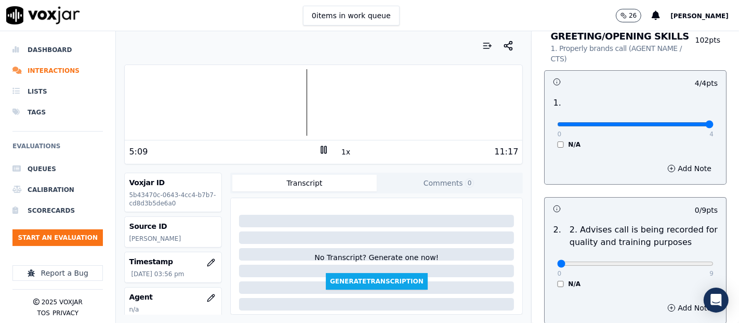
scroll to position [115, 0]
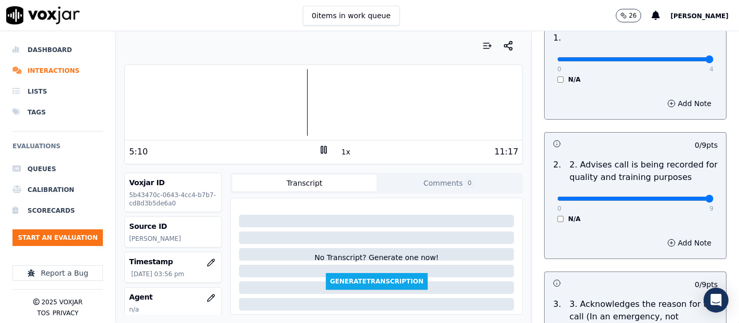
type input "9"
click at [684, 198] on input "range" at bounding box center [635, 198] width 156 height 4
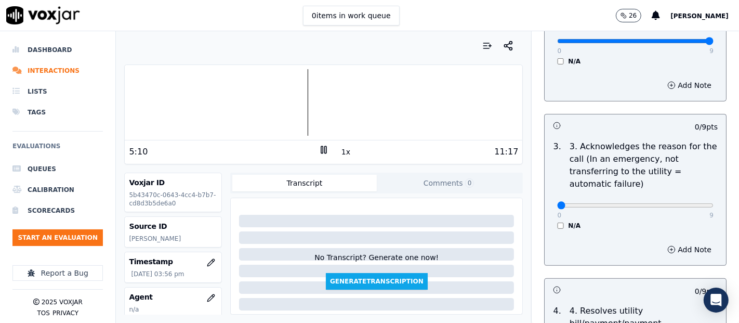
scroll to position [288, 0]
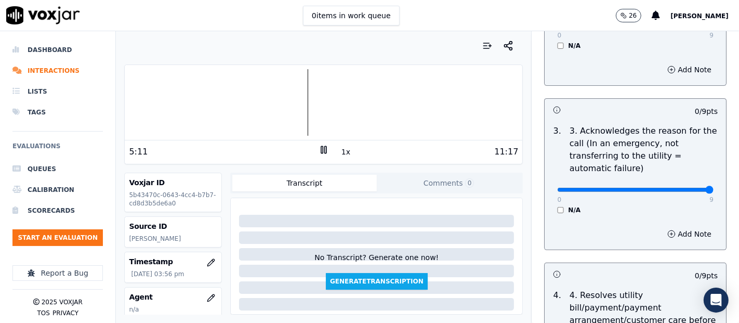
type input "9"
click at [681, 190] on input "range" at bounding box center [635, 190] width 156 height 4
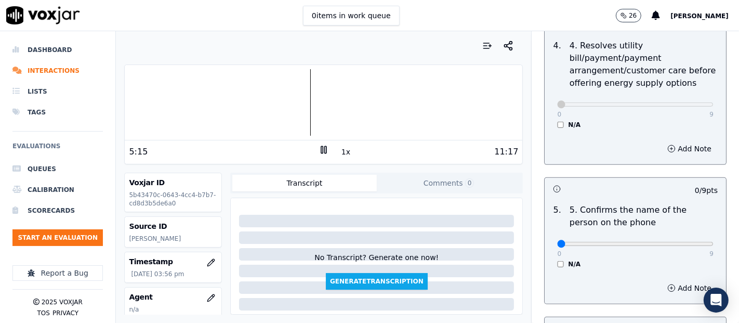
scroll to position [577, 0]
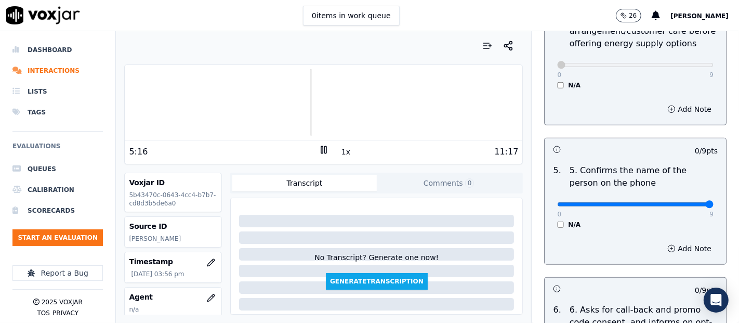
type input "9"
click at [679, 202] on input "range" at bounding box center [635, 204] width 156 height 4
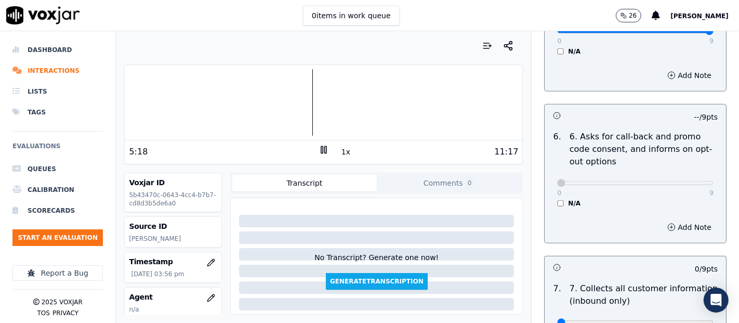
scroll to position [865, 0]
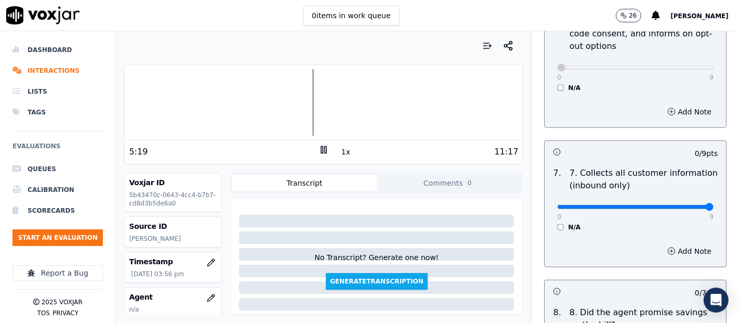
type input "9"
click at [681, 205] on input "range" at bounding box center [635, 207] width 156 height 4
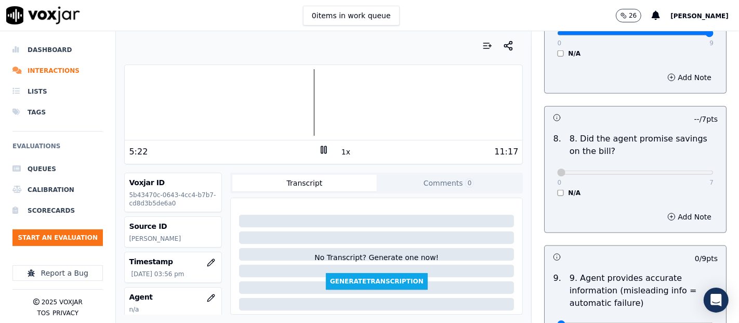
scroll to position [1212, 0]
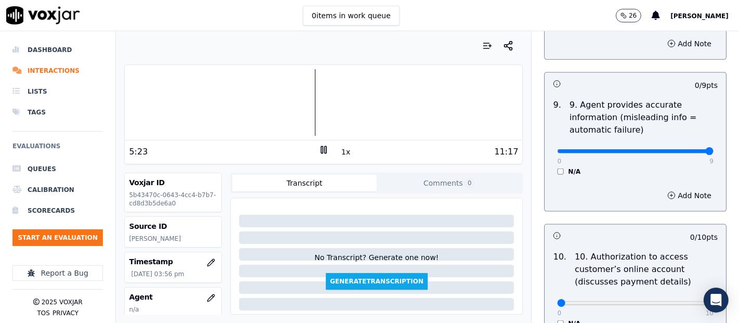
type input "9"
click at [681, 149] on input "range" at bounding box center [635, 151] width 156 height 4
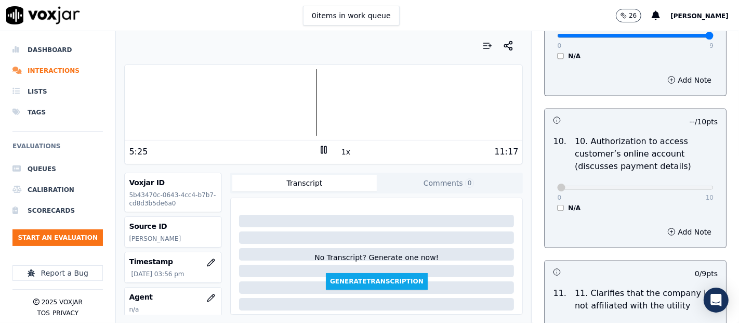
scroll to position [1442, 0]
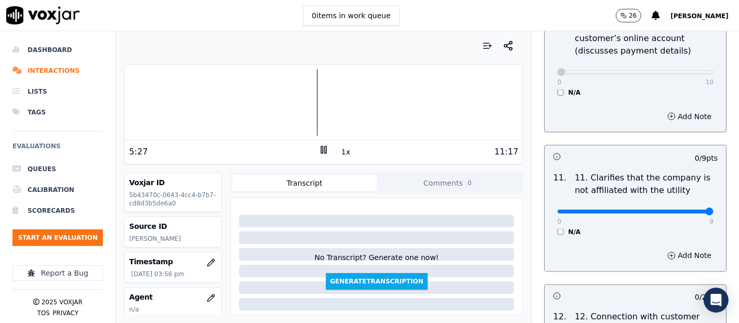
type input "9"
click at [681, 209] on input "range" at bounding box center [635, 211] width 156 height 4
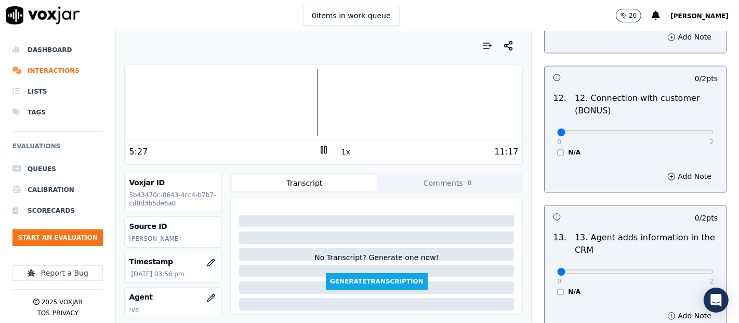
scroll to position [1674, 0]
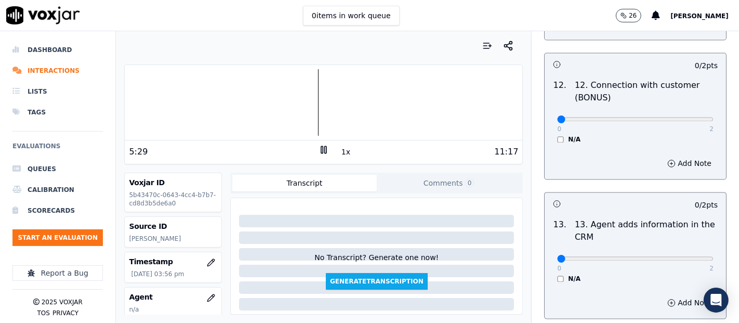
click at [690, 113] on div "0 2 N/A" at bounding box center [635, 123] width 173 height 39
type input "2"
click at [683, 117] on input "range" at bounding box center [635, 119] width 156 height 4
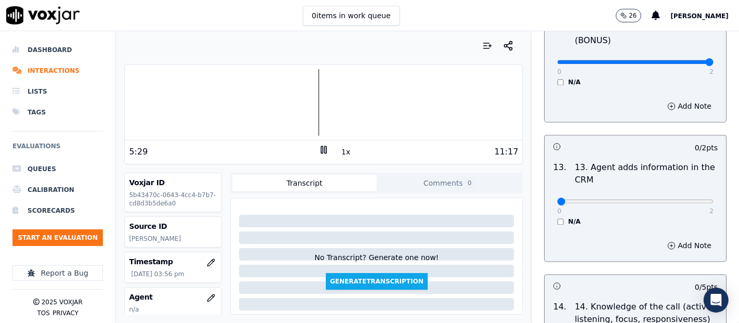
scroll to position [1847, 0]
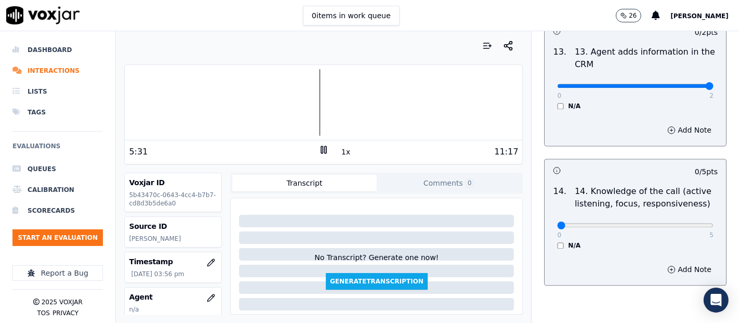
type input "2"
click at [681, 84] on input "range" at bounding box center [635, 86] width 156 height 4
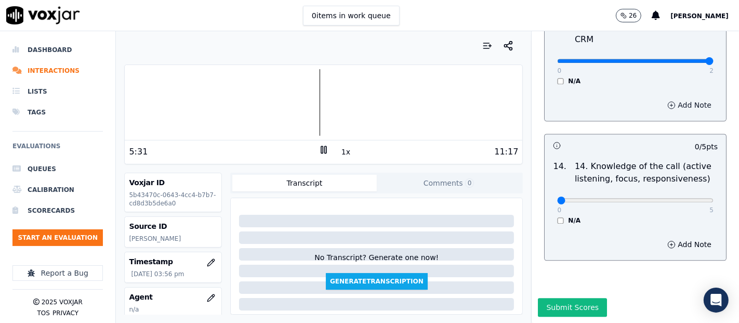
scroll to position [1893, 0]
type input "5"
click at [681, 198] on input "range" at bounding box center [635, 200] width 156 height 4
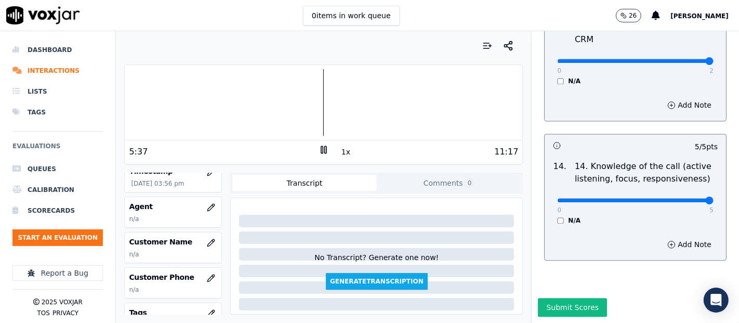
scroll to position [115, 0]
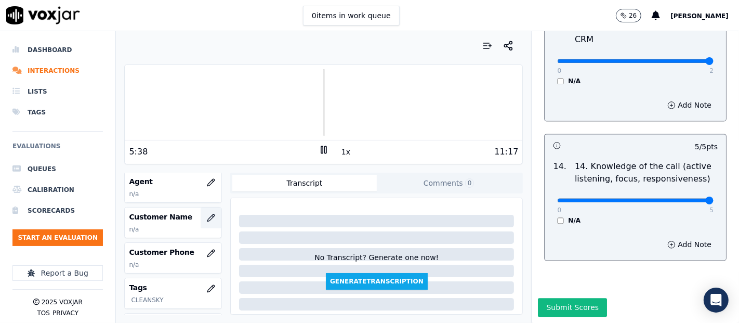
click at [200, 215] on button "button" at bounding box center [210, 217] width 21 height 21
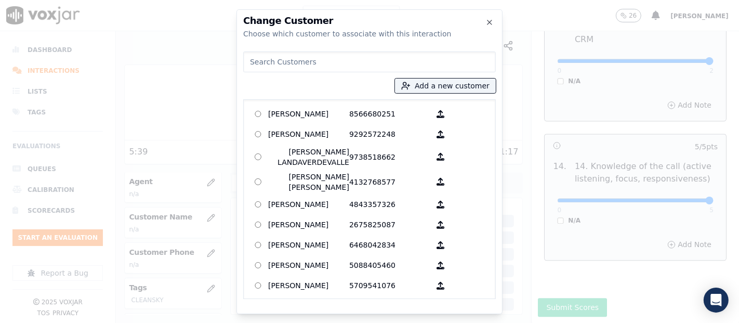
click at [424, 76] on div "Add a new customer AGUEDA SANTANA 8566680251 ALEXIS SUNQUI 9292572248 AMILCAR L…" at bounding box center [369, 172] width 252 height 251
click at [425, 85] on button "Add a new customer" at bounding box center [445, 85] width 101 height 15
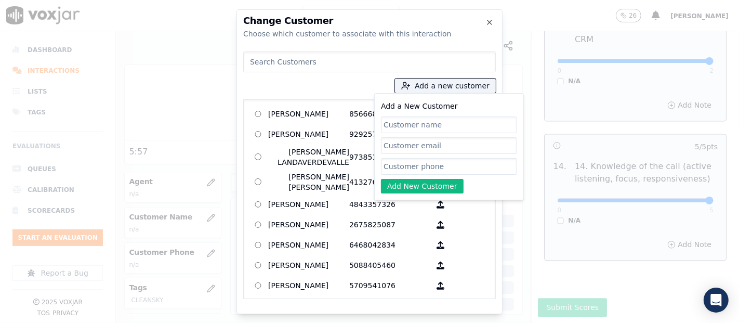
paste input "Raul Contreras"
type input "Raul Contreras"
click at [432, 162] on input "Add a New Customer" at bounding box center [449, 166] width 136 height 17
click at [454, 168] on input "Add a New Customer" at bounding box center [449, 166] width 136 height 17
paste input "7177971309"
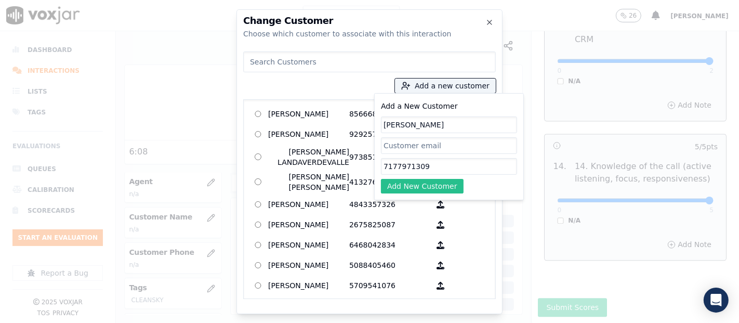
type input "7177971309"
click at [442, 188] on button "Add New Customer" at bounding box center [422, 186] width 83 height 15
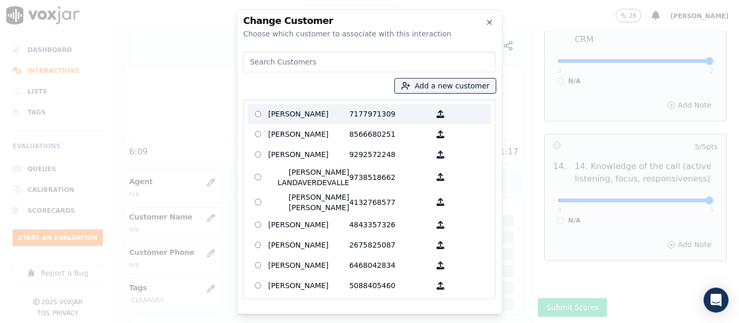
click at [307, 116] on p "Raul Contreras" at bounding box center [308, 114] width 81 height 16
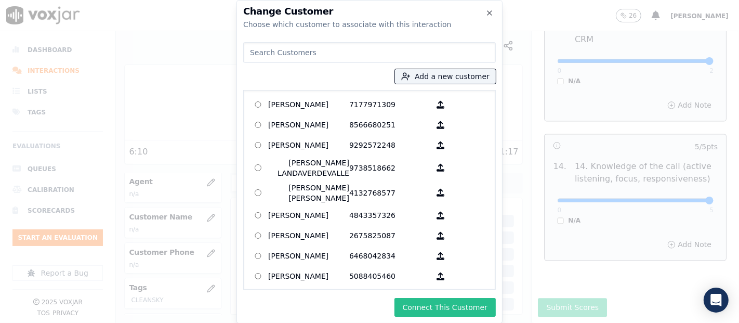
click at [420, 305] on button "Connect This Customer" at bounding box center [444, 307] width 101 height 19
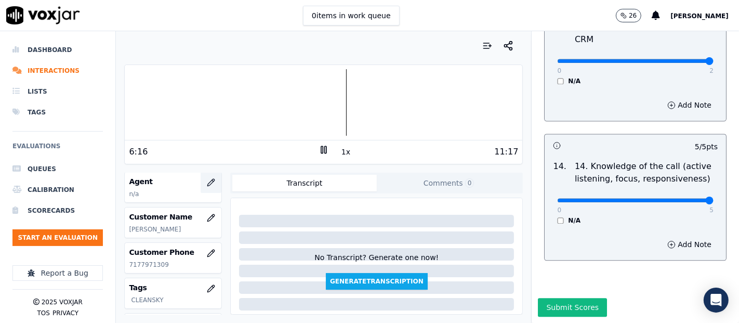
click at [207, 184] on icon "button" at bounding box center [211, 182] width 8 height 8
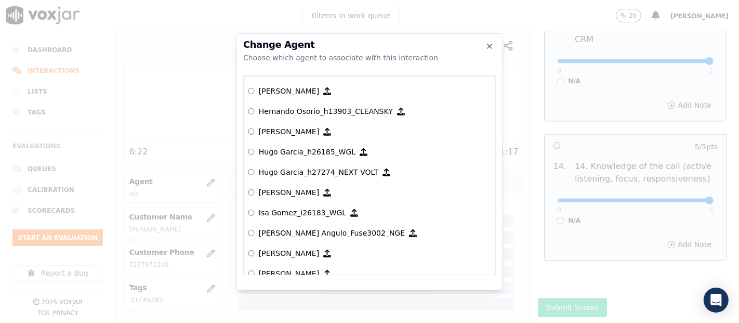
scroll to position [2407, 0]
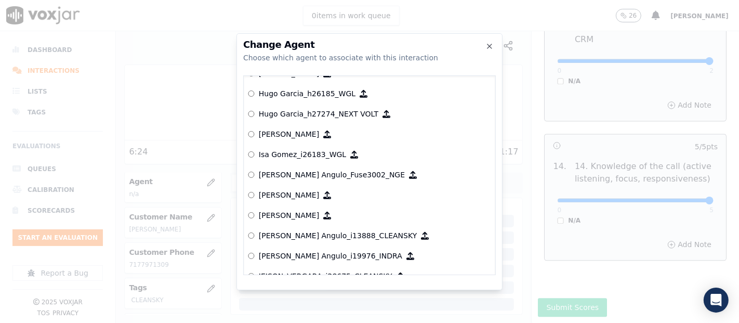
click at [308, 233] on p "[PERSON_NAME] Angulo_i13888_CLEANSKY" at bounding box center [338, 235] width 158 height 10
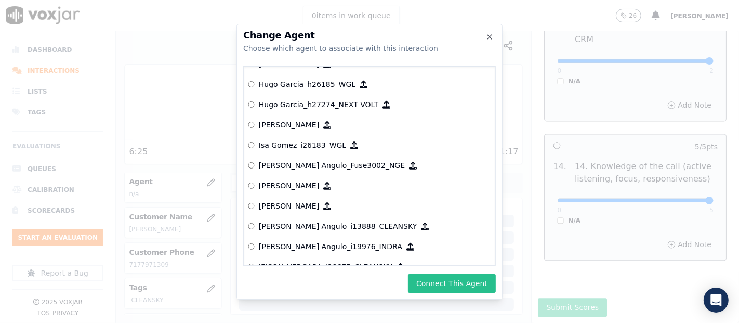
click at [444, 288] on button "Connect This Agent" at bounding box center [452, 283] width 88 height 19
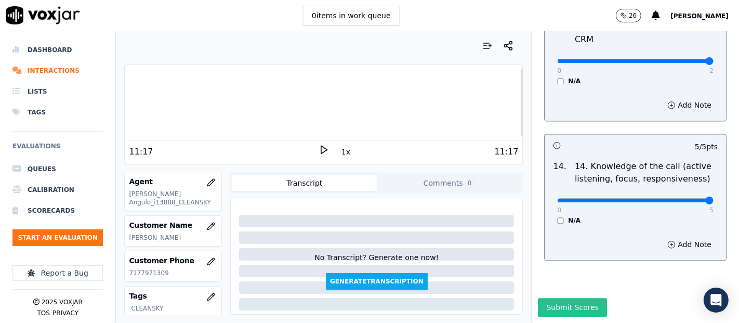
click at [550, 298] on button "Submit Scores" at bounding box center [572, 307] width 69 height 19
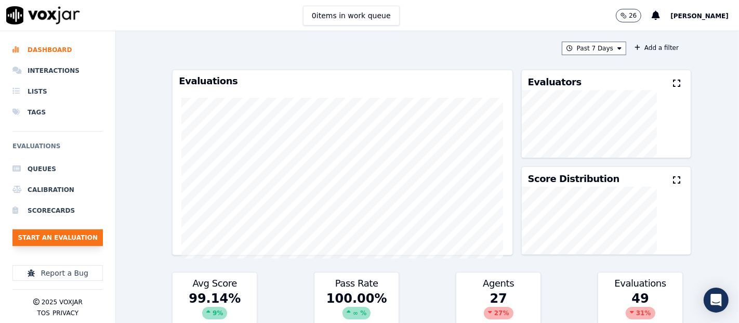
click at [69, 239] on button "Start an Evaluation" at bounding box center [57, 237] width 90 height 17
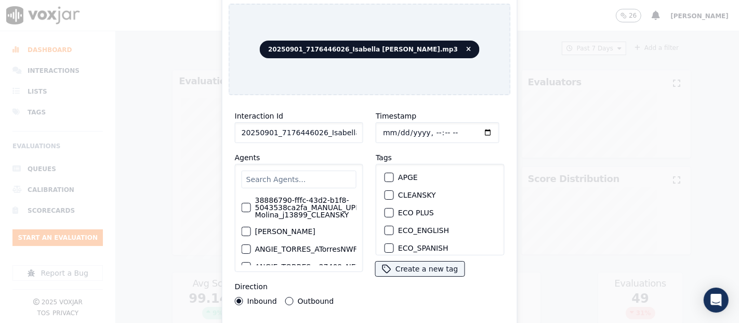
click at [324, 124] on input "20250901_7176446026_Isabella [PERSON_NAME].mp3" at bounding box center [299, 132] width 128 height 21
type input "20250901_7176446026_Isabella [PERSON_NAME]"
click at [384, 194] on button "CLEANSKY" at bounding box center [388, 194] width 9 height 9
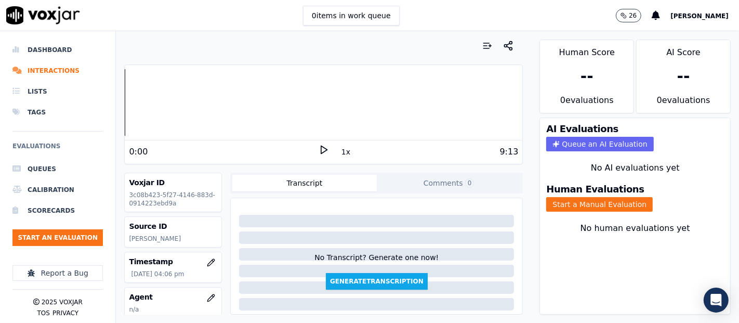
click at [318, 146] on icon at bounding box center [323, 149] width 10 height 10
click at [319, 151] on icon at bounding box center [323, 149] width 10 height 10
click at [329, 149] on div "9:13" at bounding box center [424, 151] width 190 height 12
click at [320, 151] on icon at bounding box center [323, 149] width 10 height 10
click at [318, 148] on icon at bounding box center [323, 149] width 10 height 10
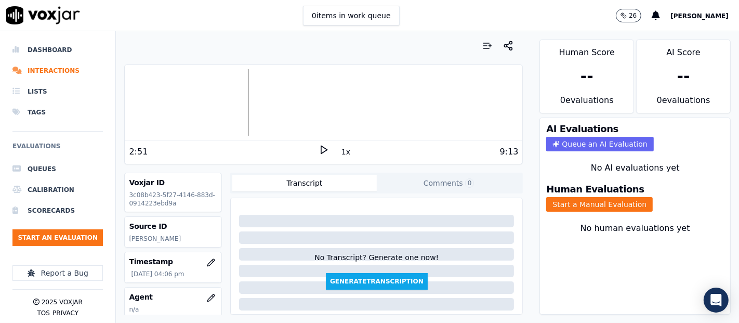
click at [321, 149] on polygon at bounding box center [324, 150] width 6 height 8
click at [586, 197] on button "Start a Manual Evaluation" at bounding box center [599, 204] width 106 height 15
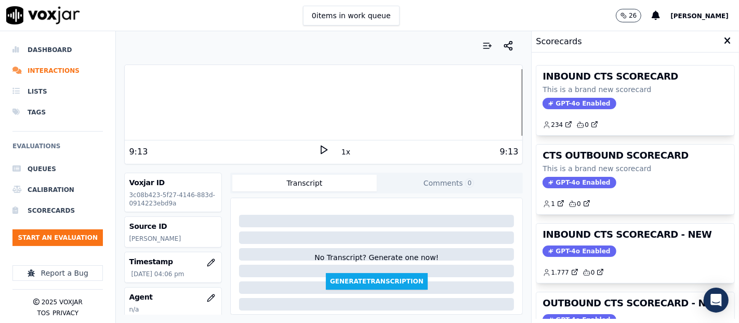
drag, startPoint x: 609, startPoint y: 240, endPoint x: 610, endPoint y: 235, distance: 5.2
click at [610, 239] on div "INBOUND CTS SCORECARD - NEW GPT-4o Enabled 1.777 0" at bounding box center [635, 252] width 198 height 59
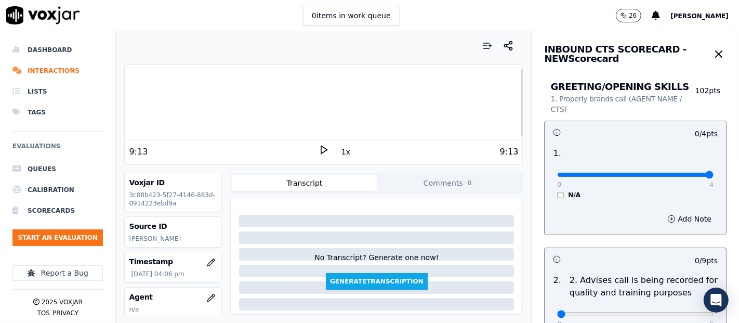
type input "4"
click at [679, 172] on input "range" at bounding box center [635, 174] width 156 height 4
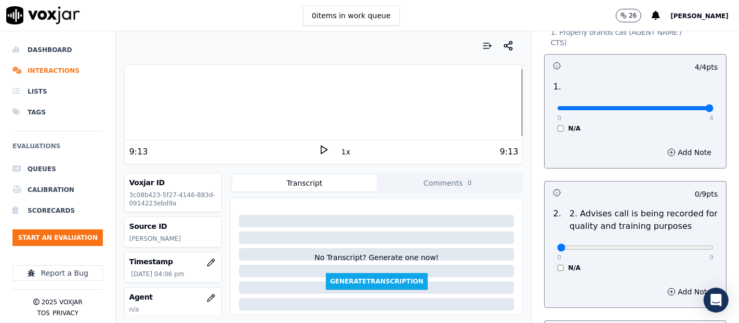
scroll to position [173, 0]
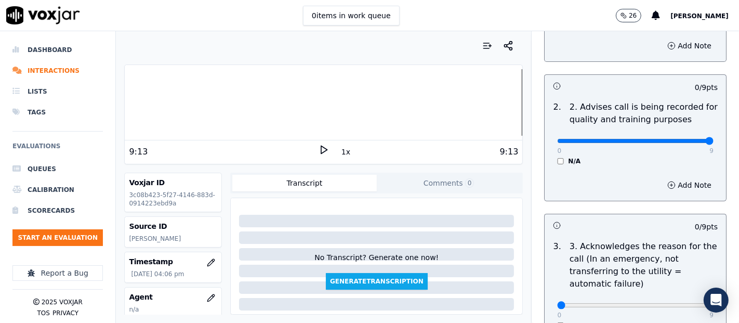
type input "9"
click at [680, 139] on input "range" at bounding box center [635, 141] width 156 height 4
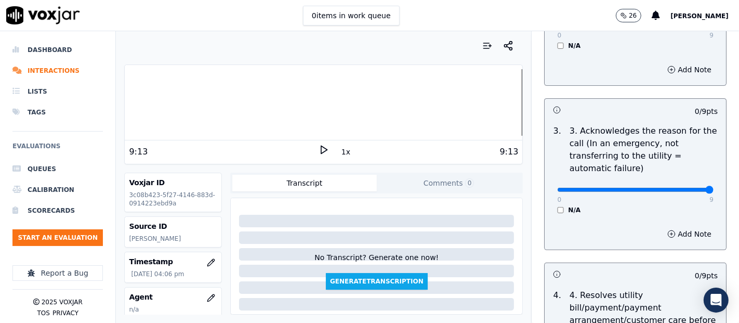
type input "9"
click at [676, 188] on input "range" at bounding box center [635, 190] width 156 height 4
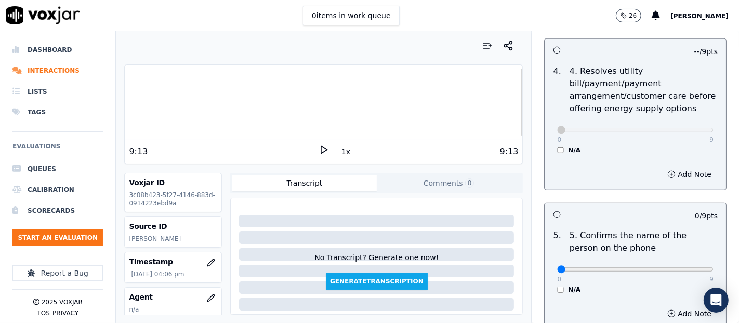
scroll to position [577, 0]
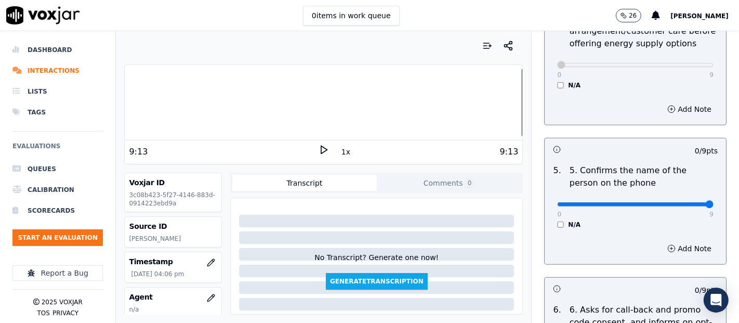
type input "9"
click at [686, 202] on input "range" at bounding box center [635, 204] width 156 height 4
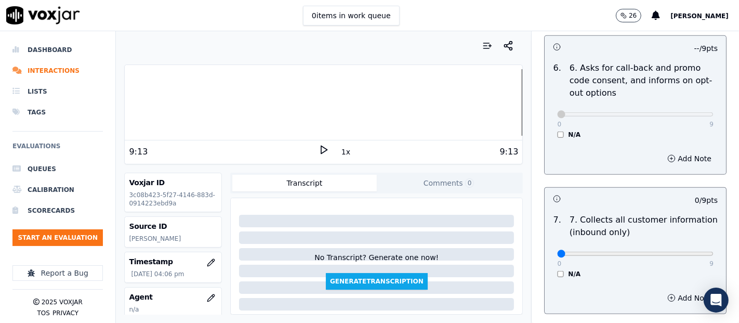
scroll to position [923, 0]
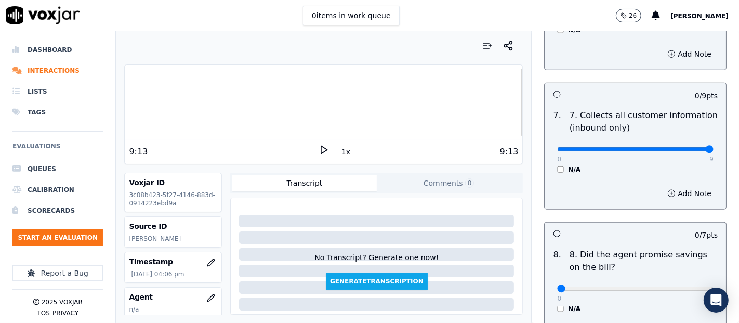
type input "9"
click at [683, 147] on input "range" at bounding box center [635, 149] width 156 height 4
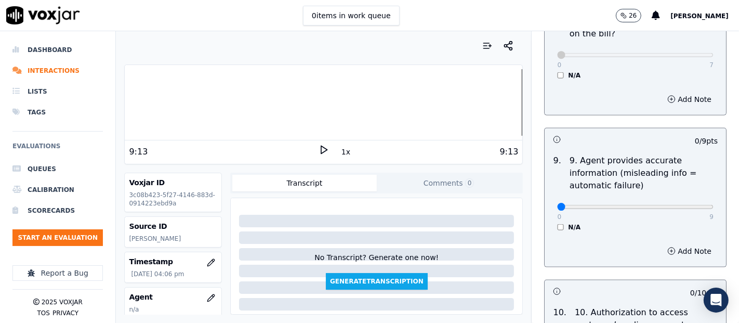
scroll to position [1212, 0]
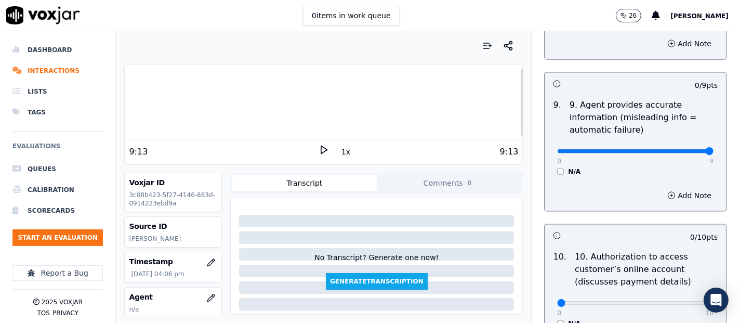
type input "9"
click at [683, 150] on input "range" at bounding box center [635, 151] width 156 height 4
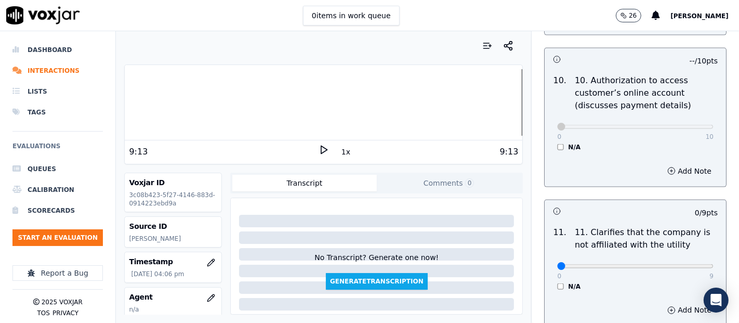
scroll to position [1500, 0]
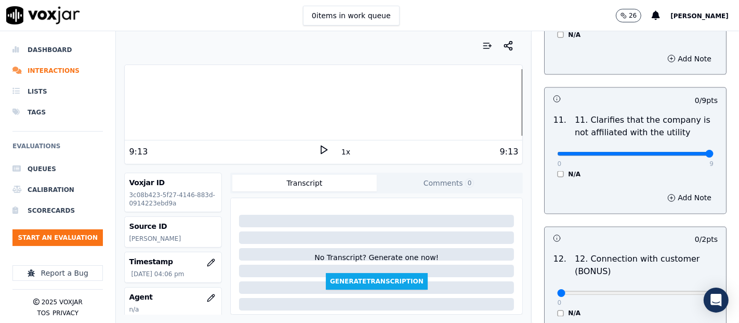
type input "9"
click at [679, 152] on input "range" at bounding box center [635, 154] width 156 height 4
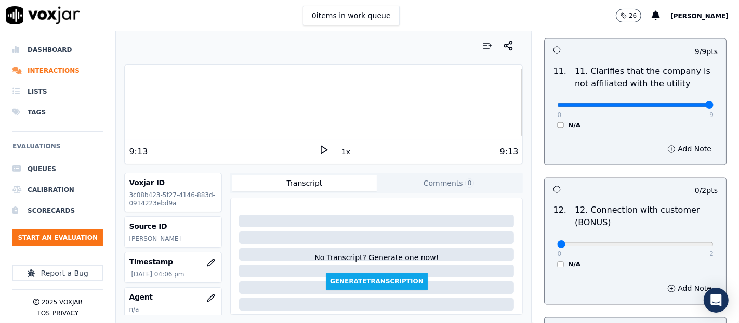
scroll to position [1616, 0]
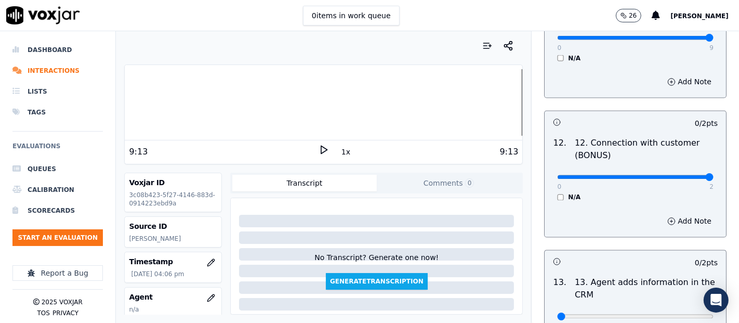
type input "2"
click at [678, 175] on input "range" at bounding box center [635, 177] width 156 height 4
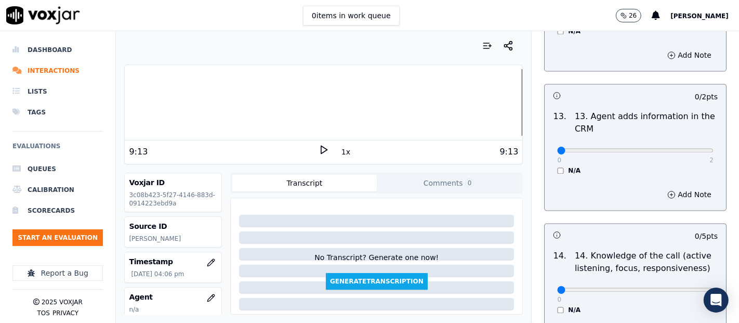
scroll to position [1789, 0]
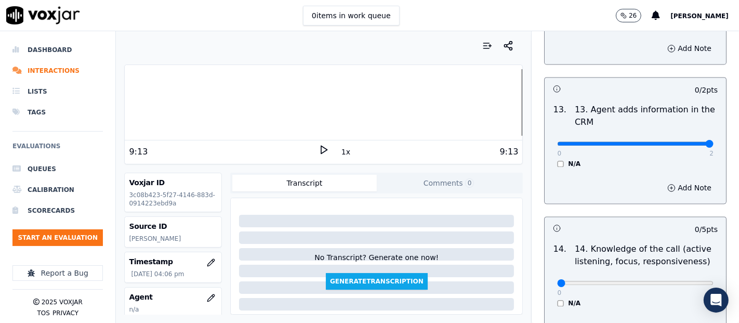
type input "2"
click at [684, 141] on input "range" at bounding box center [635, 143] width 156 height 4
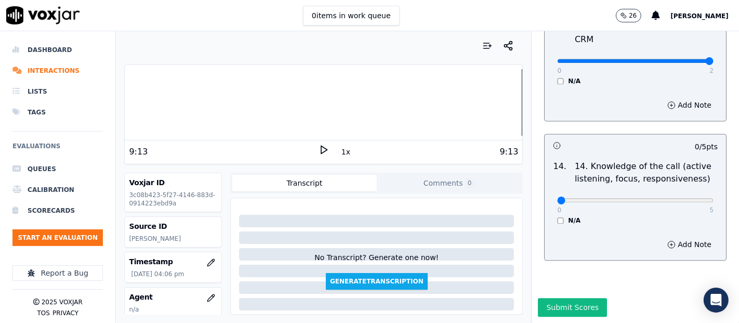
scroll to position [1893, 0]
type input "5"
click at [678, 198] on input "range" at bounding box center [635, 200] width 156 height 4
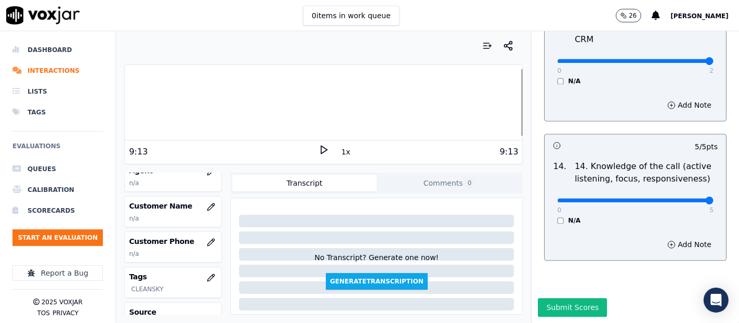
scroll to position [130, 0]
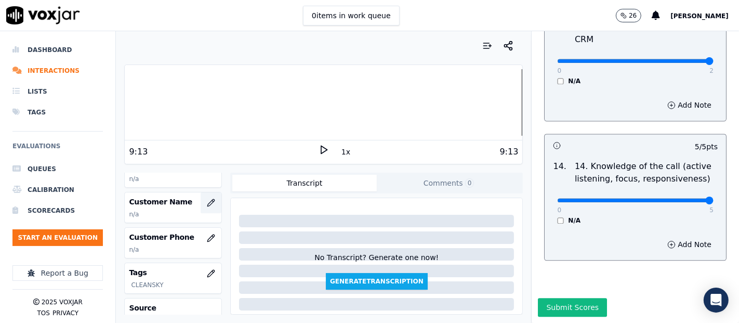
click at [207, 199] on icon "button" at bounding box center [211, 202] width 8 height 8
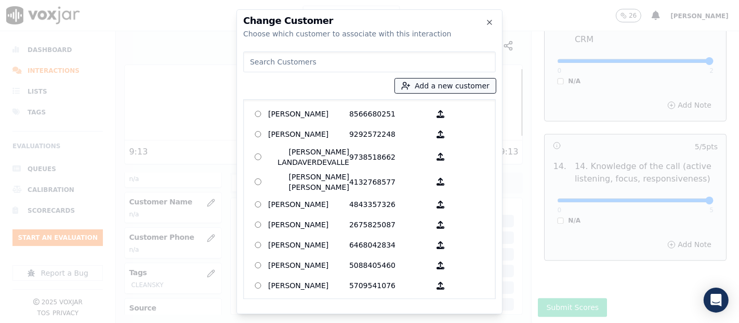
click at [421, 87] on button "Add a new customer" at bounding box center [445, 85] width 101 height 15
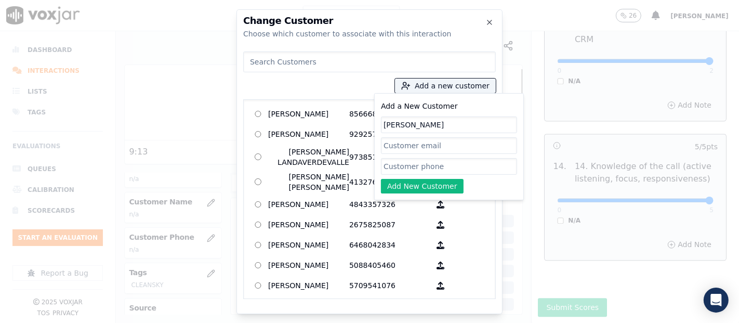
type input "Jocelin Gabriel"
click at [408, 167] on input "Add a New Customer" at bounding box center [449, 166] width 136 height 17
click at [461, 165] on input "Add a New Customer" at bounding box center [449, 166] width 136 height 17
paste input "7176446026"
type input "7176446026"
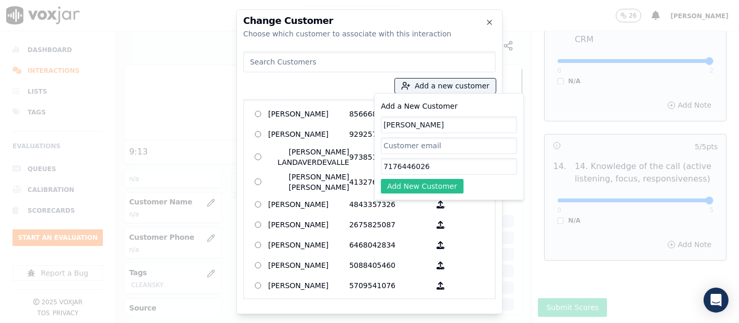
click at [434, 183] on button "Add New Customer" at bounding box center [422, 186] width 83 height 15
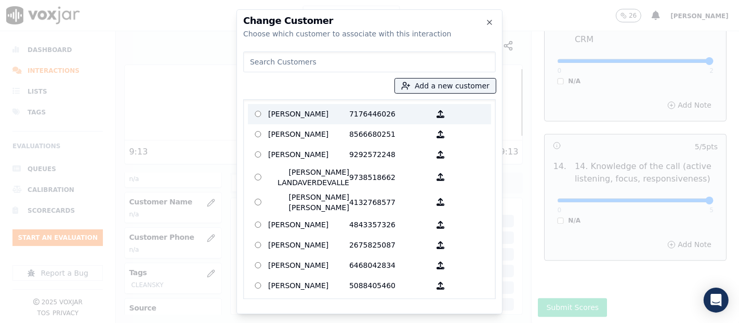
click at [355, 122] on label "Jocelin Gabriel 7176446026" at bounding box center [369, 114] width 243 height 20
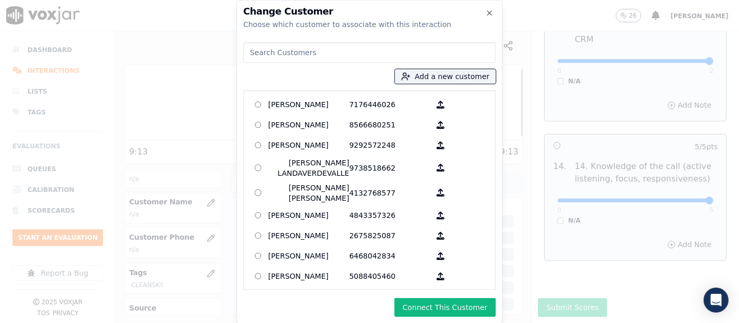
click at [426, 302] on button "Connect This Customer" at bounding box center [444, 307] width 101 height 19
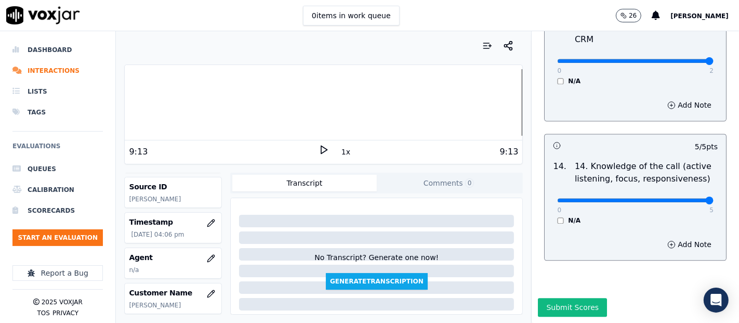
scroll to position [58, 0]
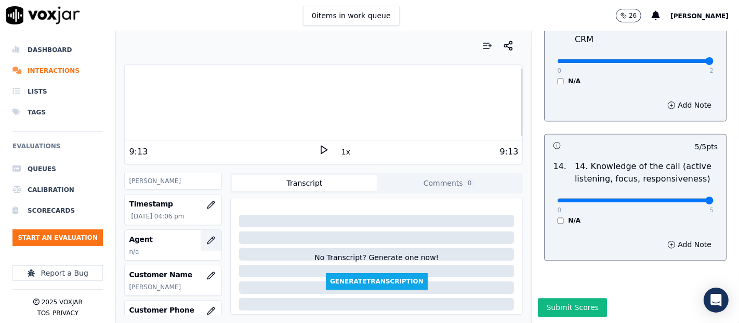
click at [207, 238] on icon "button" at bounding box center [211, 240] width 8 height 8
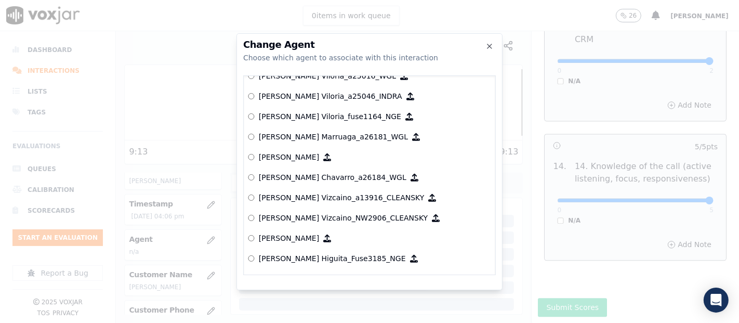
scroll to position [173, 0]
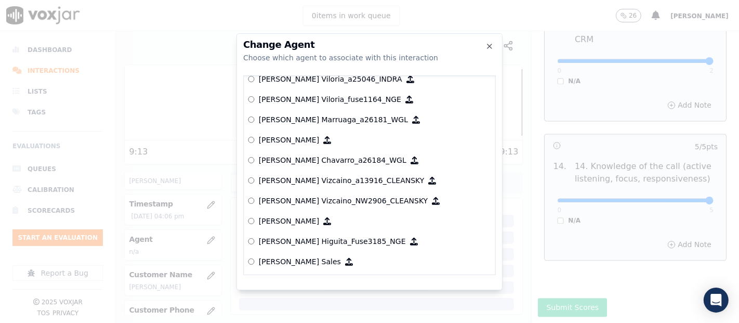
click at [484, 44] on h2 "Change Agent" at bounding box center [369, 44] width 252 height 9
click at [485, 45] on icon "button" at bounding box center [489, 46] width 8 height 8
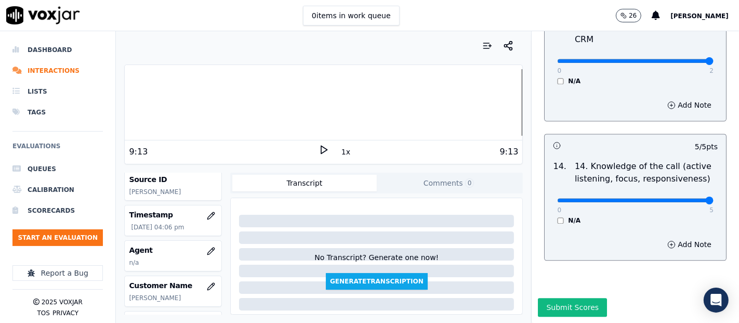
scroll to position [58, 0]
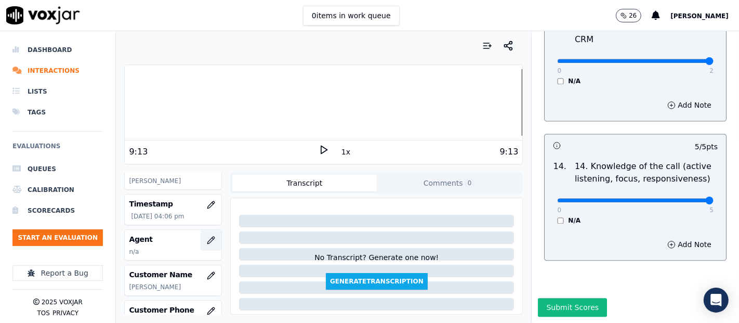
click at [207, 239] on icon "button" at bounding box center [211, 240] width 8 height 8
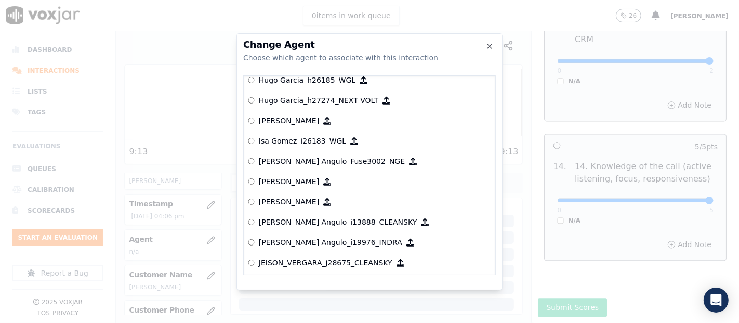
scroll to position [2432, 0]
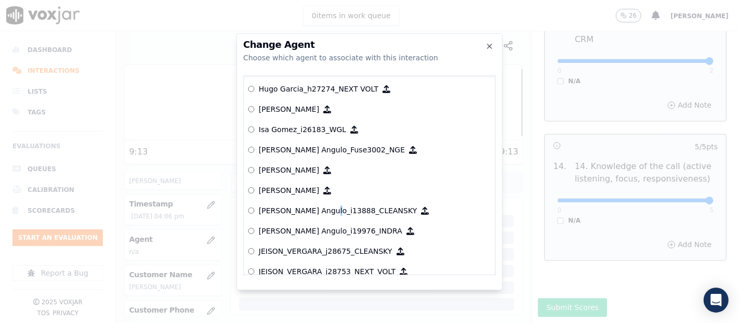
click at [318, 206] on p "[PERSON_NAME] Angulo_i13888_CLEANSKY" at bounding box center [338, 210] width 158 height 10
click at [272, 211] on p "[PERSON_NAME] Angulo_i13888_CLEANSKY" at bounding box center [338, 210] width 158 height 10
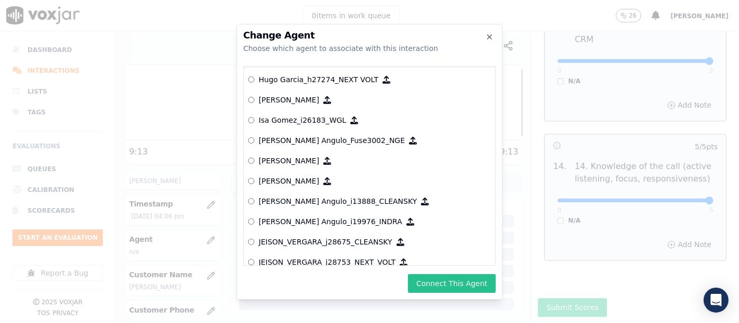
click at [486, 290] on button "Connect This Agent" at bounding box center [452, 283] width 88 height 19
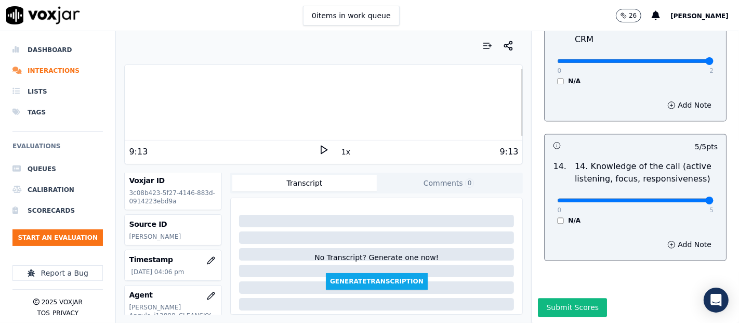
scroll to position [0, 0]
click at [543, 298] on button "Submit Scores" at bounding box center [572, 307] width 69 height 19
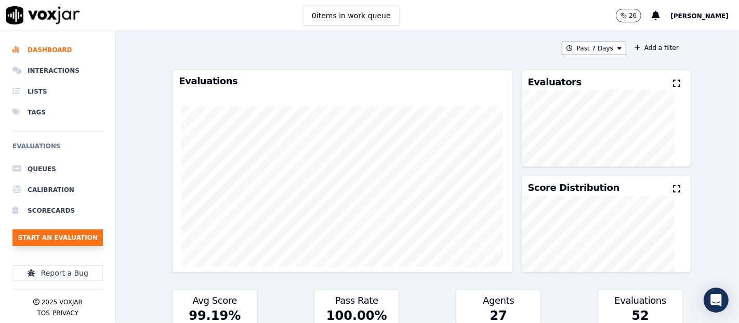
click at [99, 239] on button "Start an Evaluation" at bounding box center [57, 237] width 90 height 17
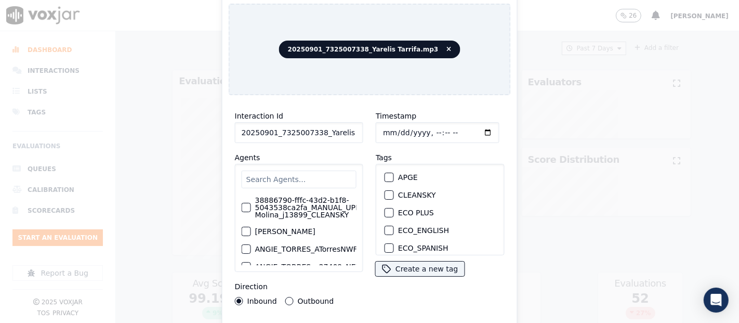
click at [327, 137] on input "20250901_7325007338_Yarelis Tarrifa.mp3" at bounding box center [299, 132] width 128 height 21
type input "20250901_7325007338_Yarelis Tarrifa"
click at [387, 186] on div "CLEANSKY" at bounding box center [439, 195] width 119 height 18
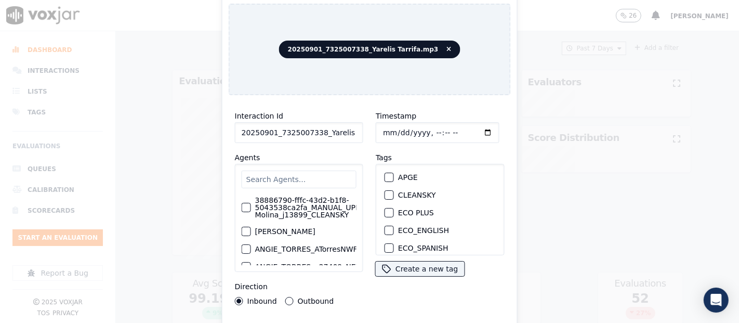
click at [385, 192] on div "button" at bounding box center [388, 194] width 7 height 7
click at [385, 316] on div "Interaction Id 20250901_7325007338_Yarelis Tarrifa Agents 38886790-fffc-43d2-b1…" at bounding box center [370, 222] width 282 height 239
click at [383, 318] on div "Interaction Id 20250901_7325007338_Yarelis Tarrifa Agents 38886790-fffc-43d2-b1…" at bounding box center [370, 222] width 282 height 239
click at [382, 322] on html "0 items in work queue 26 [PERSON_NAME] Dashboard Interactions Lists Tags Evalua…" at bounding box center [369, 161] width 739 height 323
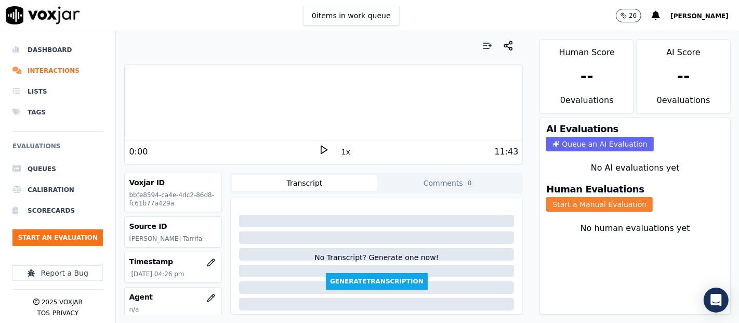
drag, startPoint x: 579, startPoint y: 189, endPoint x: 572, endPoint y: 186, distance: 7.4
click at [577, 197] on button "Start a Manual Evaluation" at bounding box center [599, 204] width 106 height 15
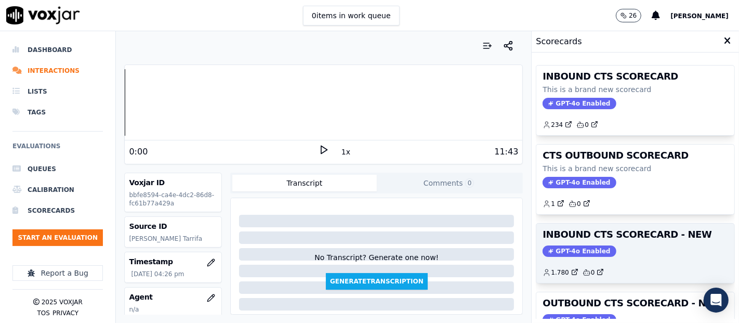
click at [625, 231] on h3 "INBOUND CTS SCORECARD - NEW" at bounding box center [634, 234] width 185 height 9
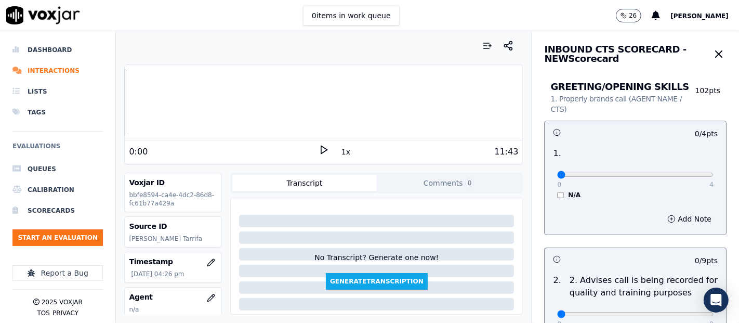
click at [318, 151] on icon at bounding box center [323, 149] width 10 height 10
click at [325, 150] on rect at bounding box center [326, 149] width 2 height 7
click at [318, 147] on icon at bounding box center [323, 149] width 10 height 10
click at [322, 151] on icon at bounding box center [323, 149] width 10 height 10
click at [321, 148] on polygon at bounding box center [324, 150] width 6 height 8
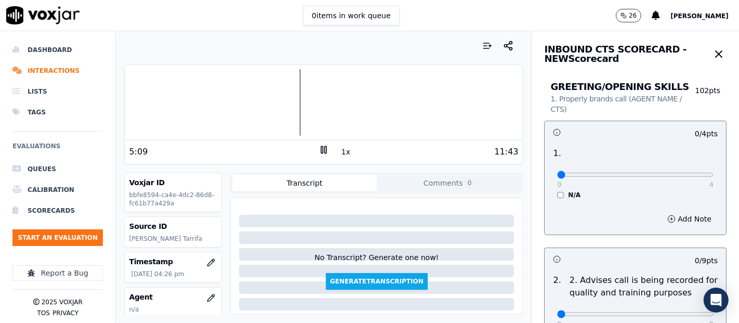
click at [273, 105] on div at bounding box center [323, 102] width 397 height 66
click at [205, 103] on div at bounding box center [323, 102] width 397 height 66
click at [188, 103] on div at bounding box center [323, 102] width 397 height 66
click at [179, 104] on div at bounding box center [323, 102] width 397 height 66
click at [321, 148] on rect at bounding box center [322, 149] width 2 height 7
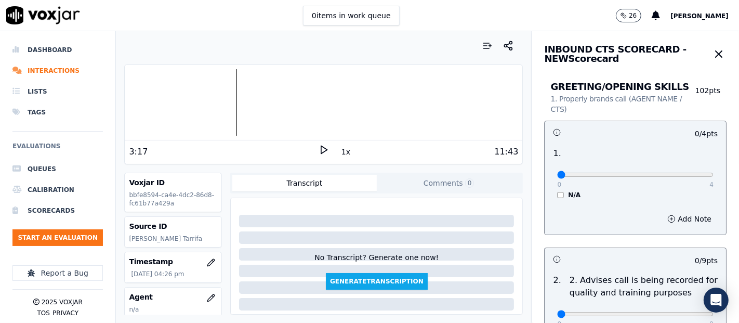
click at [313, 140] on div "3:17 1x 11:43" at bounding box center [323, 151] width 397 height 22
click at [321, 148] on polygon at bounding box center [324, 150] width 6 height 8
click at [211, 103] on div at bounding box center [323, 102] width 397 height 66
type input "4"
click at [681, 175] on input "range" at bounding box center [635, 174] width 156 height 4
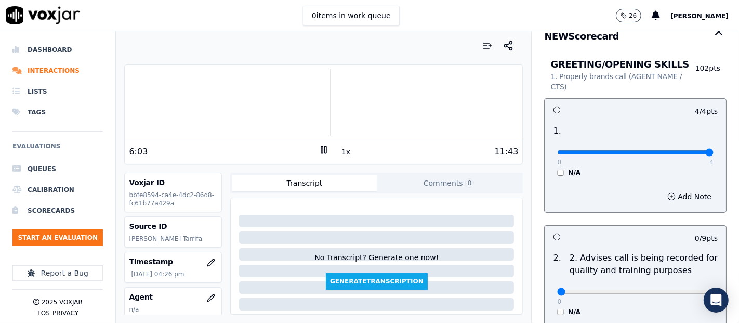
scroll to position [58, 0]
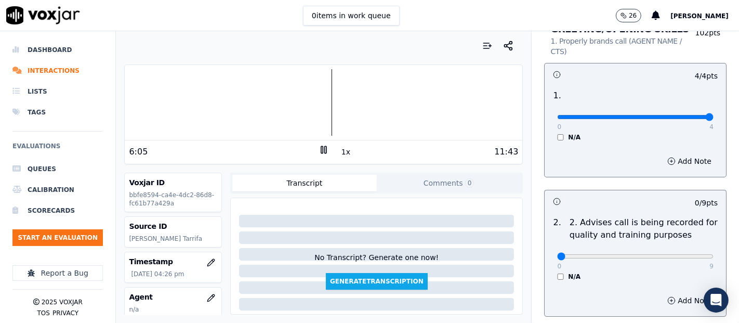
click at [318, 148] on icon at bounding box center [323, 149] width 10 height 10
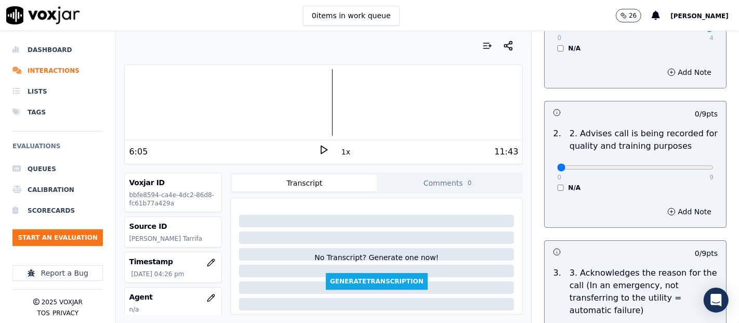
scroll to position [173, 0]
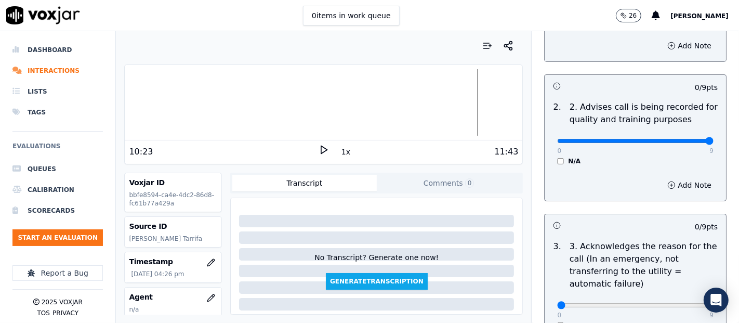
type input "9"
click at [680, 139] on input "range" at bounding box center [635, 141] width 156 height 4
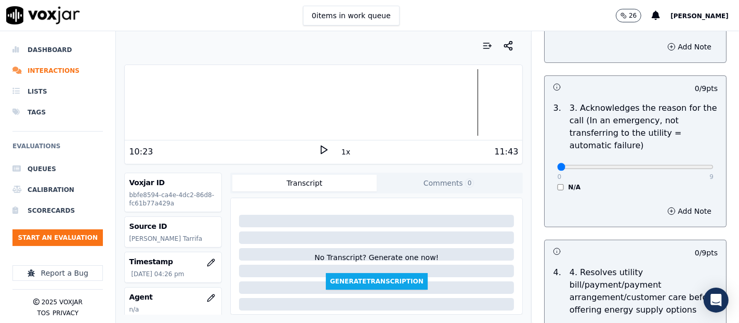
scroll to position [346, 0]
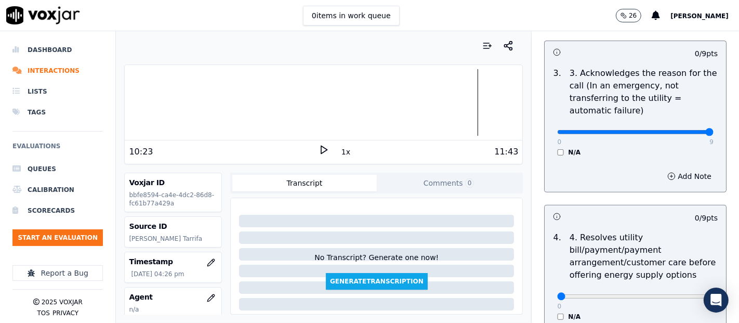
type input "9"
click at [681, 133] on input "range" at bounding box center [635, 132] width 156 height 4
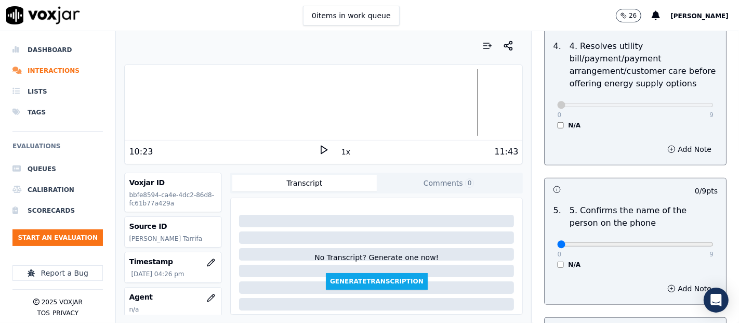
scroll to position [577, 0]
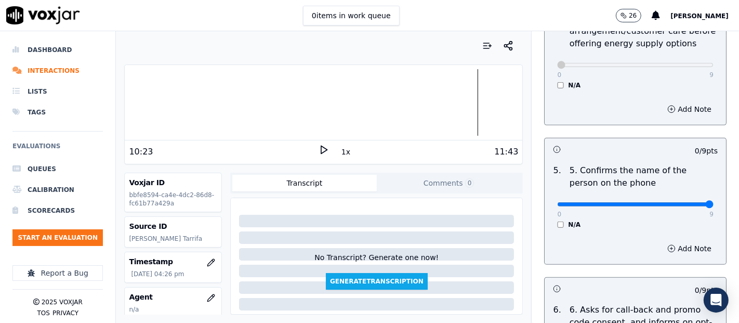
type input "9"
click at [681, 202] on input "range" at bounding box center [635, 204] width 156 height 4
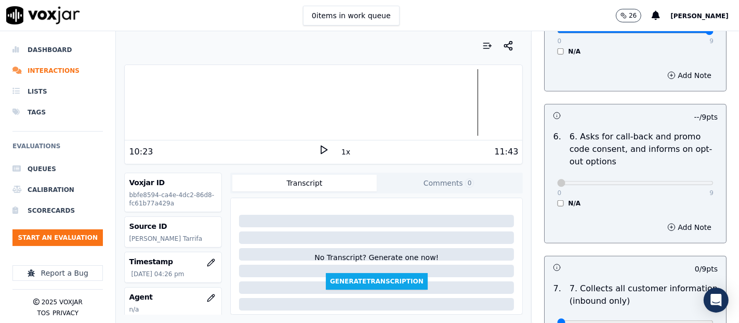
scroll to position [923, 0]
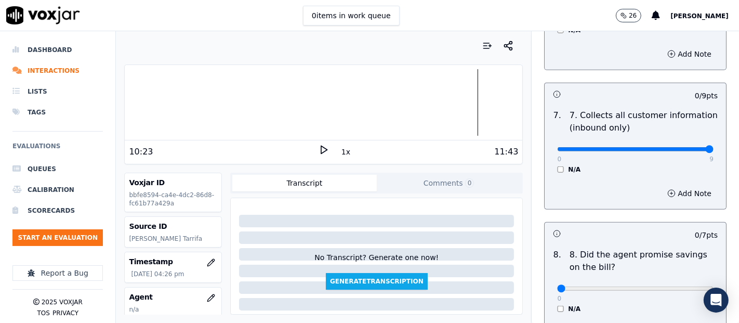
type input "9"
click at [685, 149] on input "range" at bounding box center [635, 149] width 156 height 4
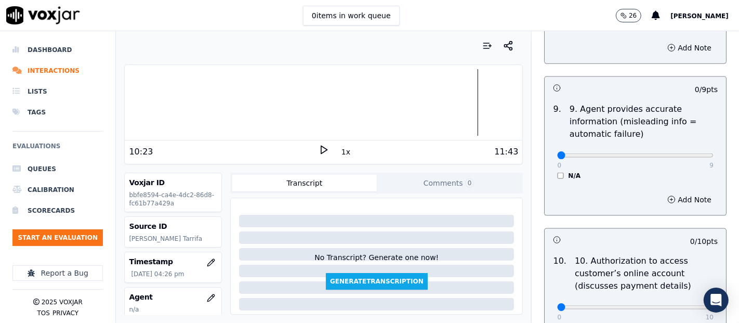
scroll to position [1269, 0]
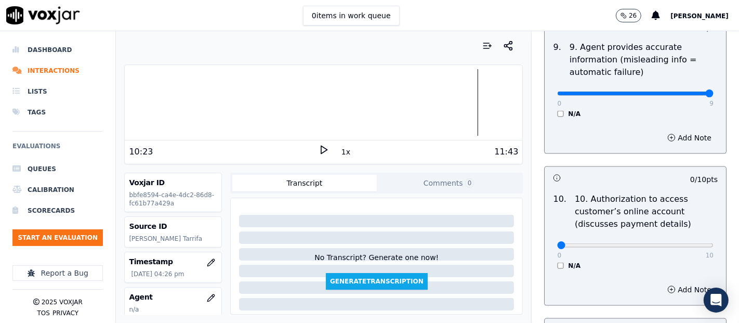
type input "9"
click at [678, 92] on input "range" at bounding box center [635, 93] width 156 height 4
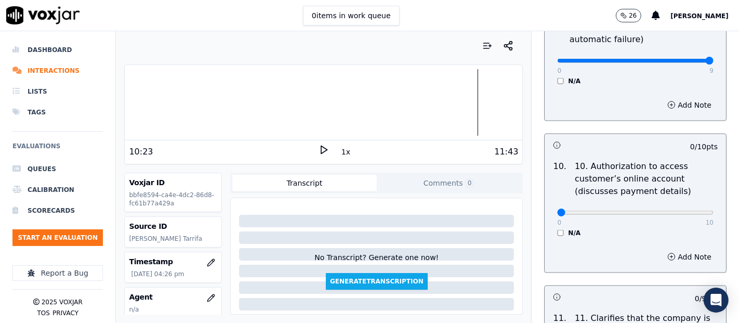
scroll to position [1327, 0]
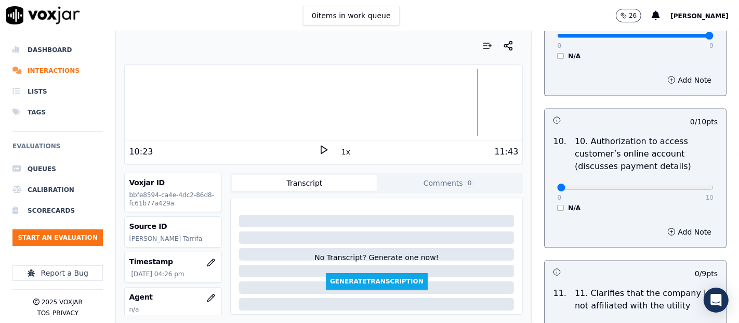
click at [557, 204] on div "N/A" at bounding box center [635, 208] width 156 height 8
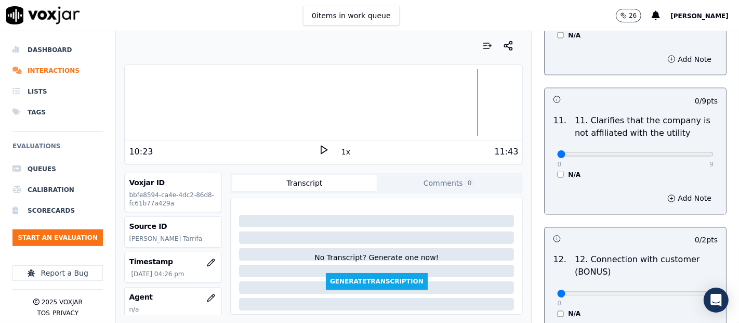
scroll to position [1500, 0]
type input "9"
click at [679, 152] on input "range" at bounding box center [635, 154] width 156 height 4
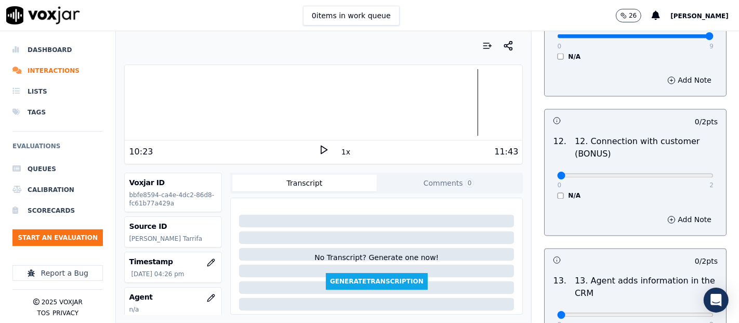
scroll to position [1674, 0]
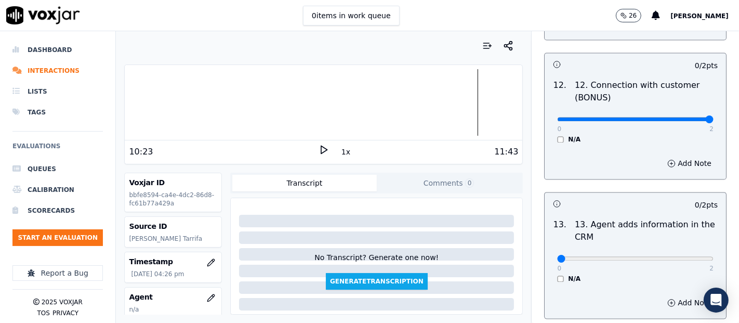
type input "2"
click at [678, 117] on input "range" at bounding box center [635, 119] width 156 height 4
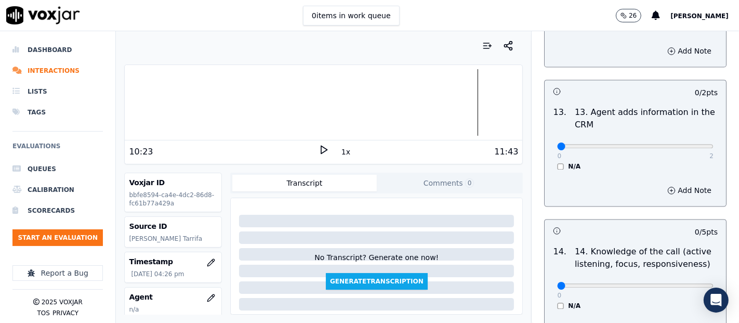
scroll to position [1789, 0]
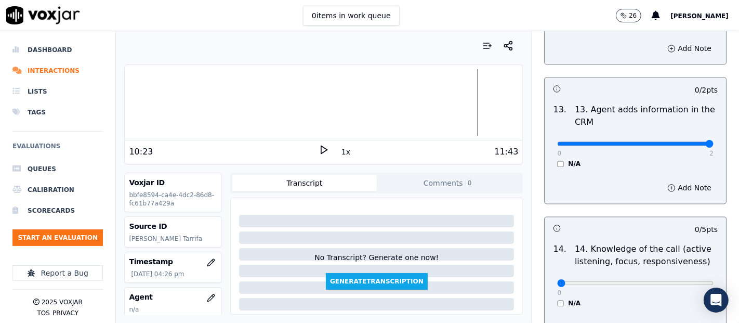
type input "2"
click at [683, 141] on input "range" at bounding box center [635, 143] width 156 height 4
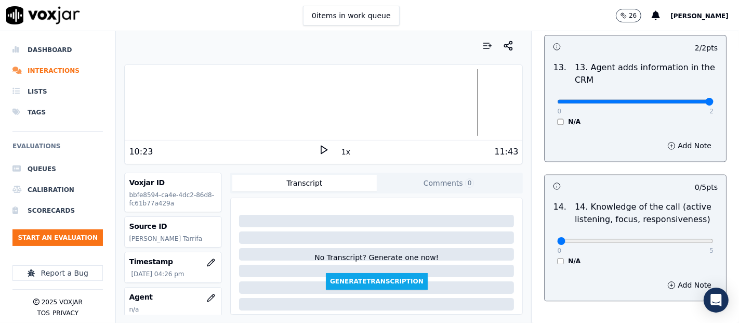
scroll to position [1893, 0]
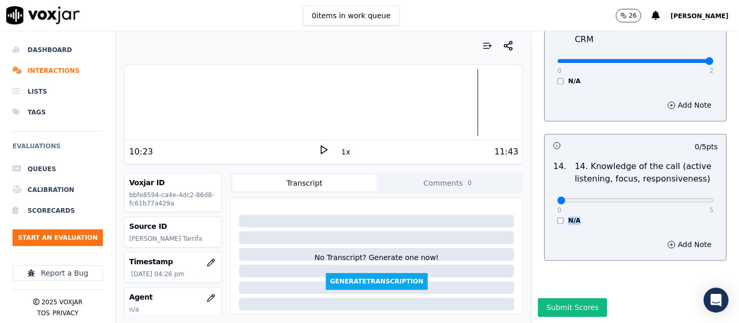
click at [688, 189] on div "0 5 N/A" at bounding box center [635, 204] width 173 height 39
type input "5"
click at [681, 198] on input "range" at bounding box center [635, 200] width 156 height 4
click at [628, 185] on div "0 5 N/A" at bounding box center [635, 204] width 173 height 39
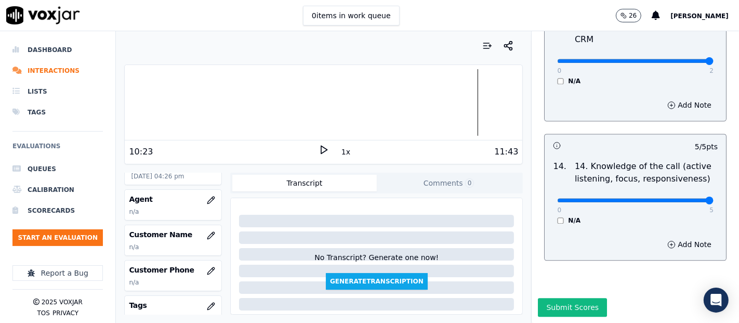
scroll to position [115, 0]
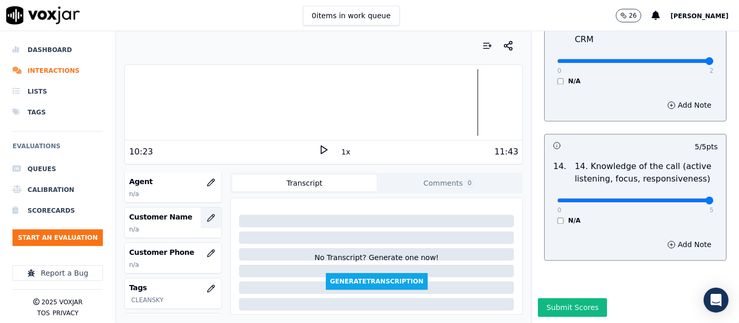
click at [207, 213] on icon "button" at bounding box center [211, 217] width 8 height 8
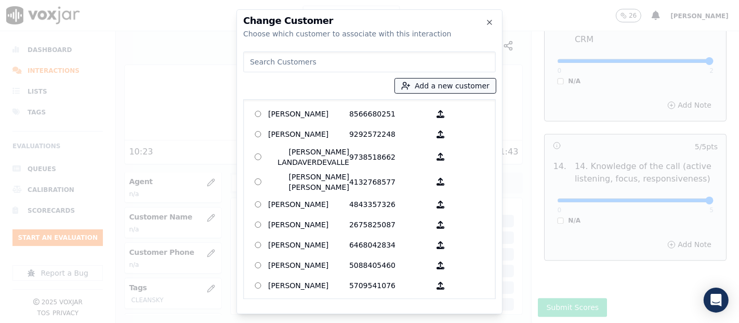
click at [410, 82] on icon "button" at bounding box center [405, 85] width 9 height 9
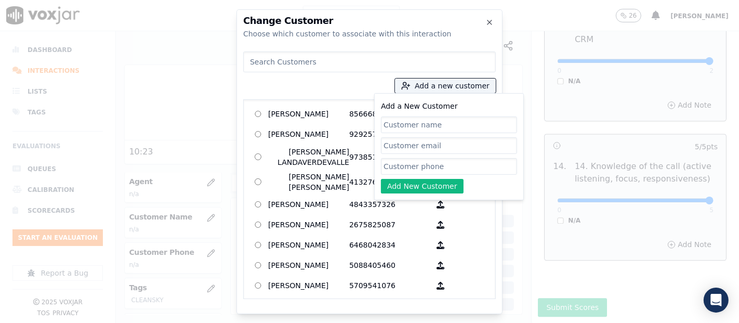
click at [397, 122] on input "Add a New Customer" at bounding box center [449, 124] width 136 height 17
type input "v"
paste input "[PERSON_NAME]"
type input "[PERSON_NAME]"
click at [400, 162] on input "Add a New Customer" at bounding box center [449, 166] width 136 height 17
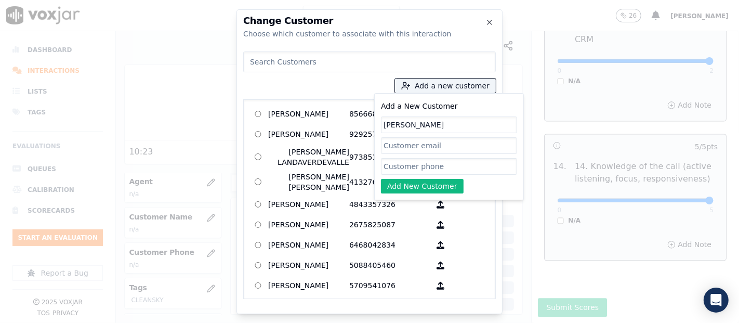
click at [432, 165] on input "Add a New Customer" at bounding box center [449, 166] width 136 height 17
paste input "7325007338"
type input "7325007338"
click at [430, 185] on button "Add New Customer" at bounding box center [422, 186] width 83 height 15
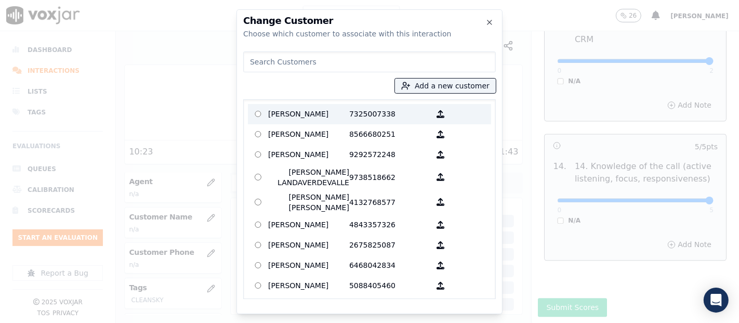
click at [339, 108] on p "[PERSON_NAME]" at bounding box center [308, 114] width 81 height 16
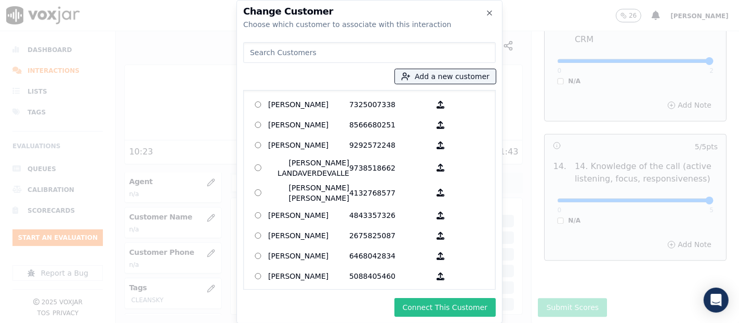
click at [440, 306] on button "Connect This Customer" at bounding box center [444, 307] width 101 height 19
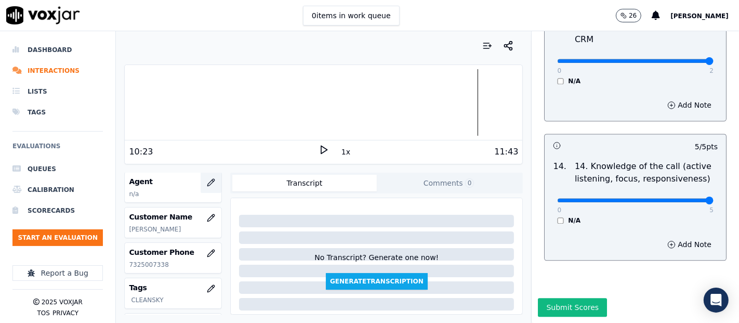
click at [207, 178] on icon "button" at bounding box center [211, 182] width 8 height 8
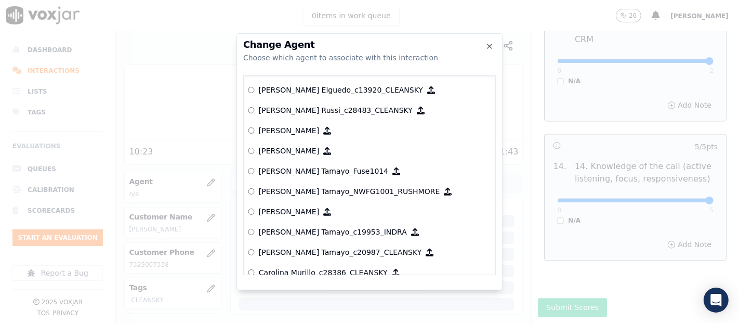
scroll to position [888, 0]
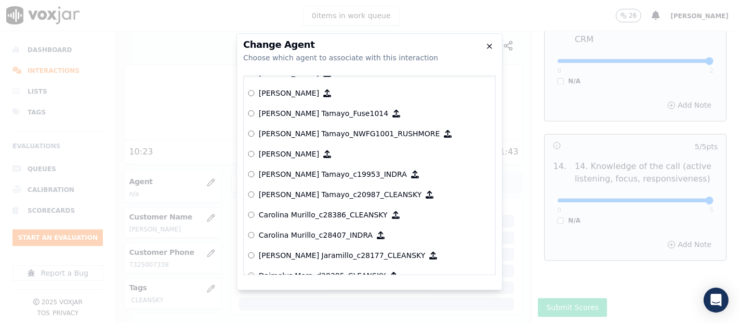
click at [489, 47] on icon "button" at bounding box center [489, 46] width 4 height 4
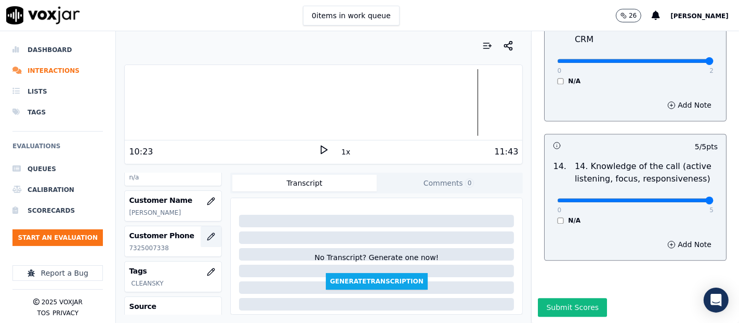
scroll to position [115, 0]
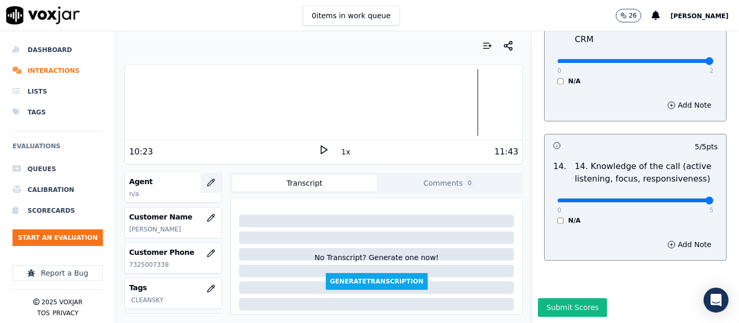
click at [200, 176] on button "button" at bounding box center [210, 182] width 21 height 21
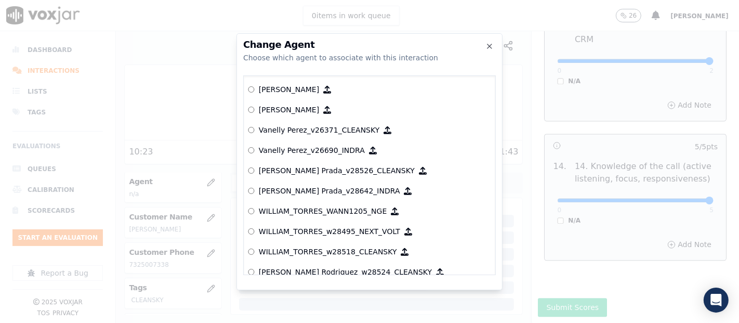
scroll to position [4841, 0]
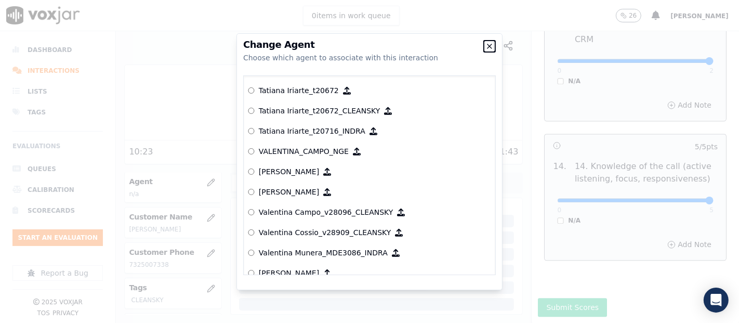
click at [487, 45] on icon "button" at bounding box center [489, 46] width 8 height 8
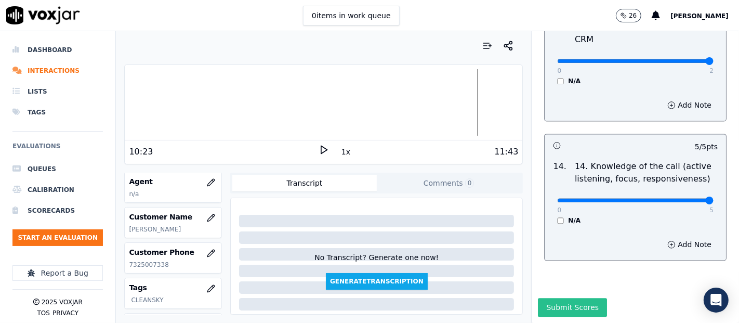
click at [555, 298] on button "Submit Scores" at bounding box center [572, 307] width 69 height 19
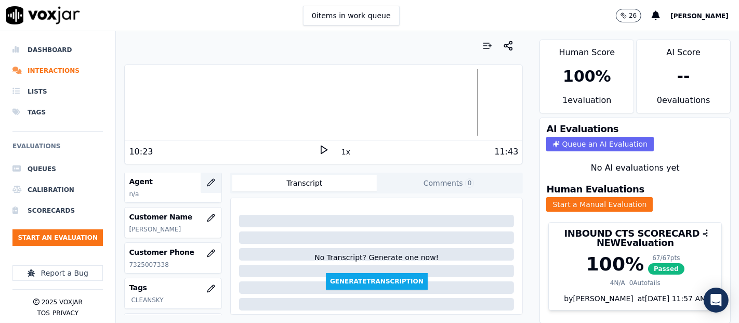
click at [207, 182] on icon "button" at bounding box center [211, 182] width 8 height 8
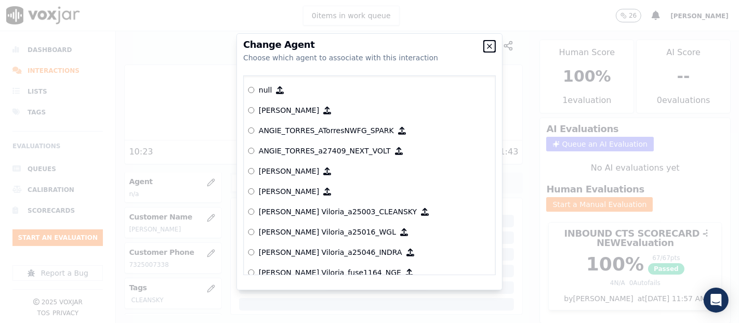
click at [492, 44] on icon "button" at bounding box center [489, 46] width 8 height 8
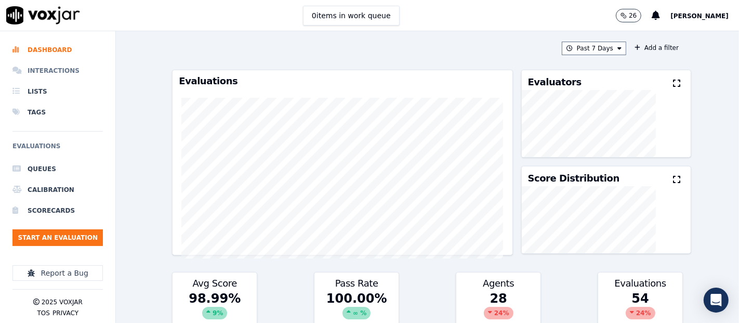
click at [52, 66] on li "Interactions" at bounding box center [57, 70] width 90 height 21
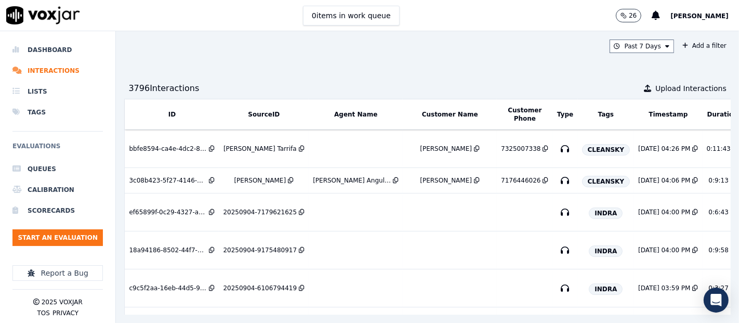
click at [710, 16] on span "[PERSON_NAME]" at bounding box center [699, 15] width 58 height 7
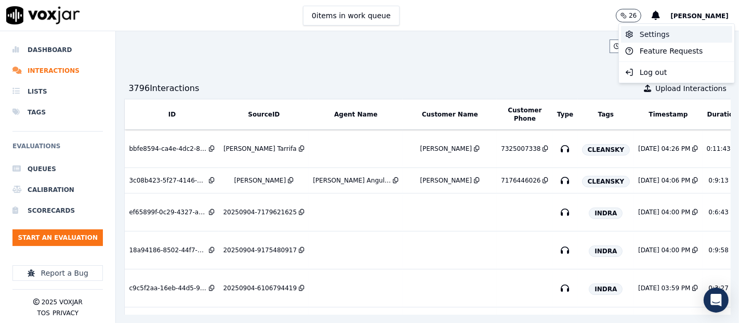
click at [649, 36] on div "Settings" at bounding box center [676, 34] width 111 height 17
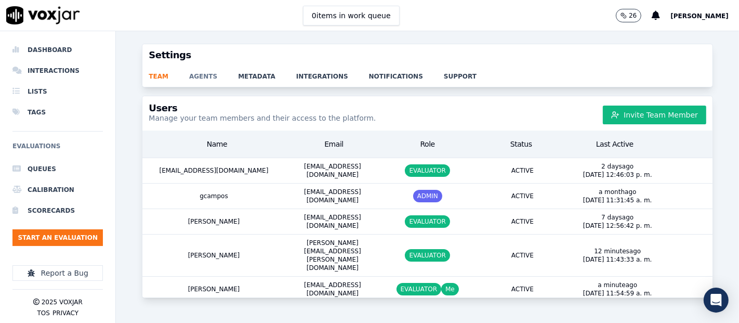
click at [203, 78] on link "agents" at bounding box center [213, 73] width 49 height 15
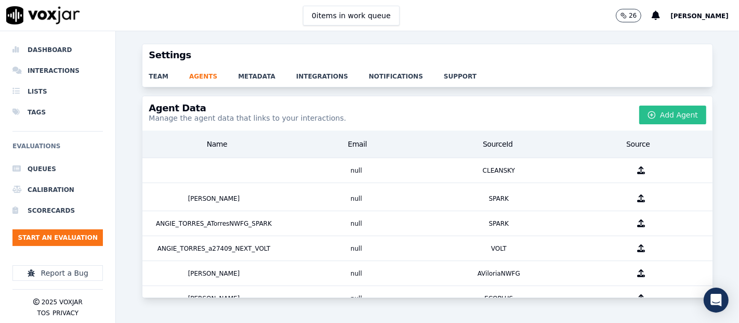
click at [639, 115] on button "Add Agent" at bounding box center [672, 114] width 67 height 19
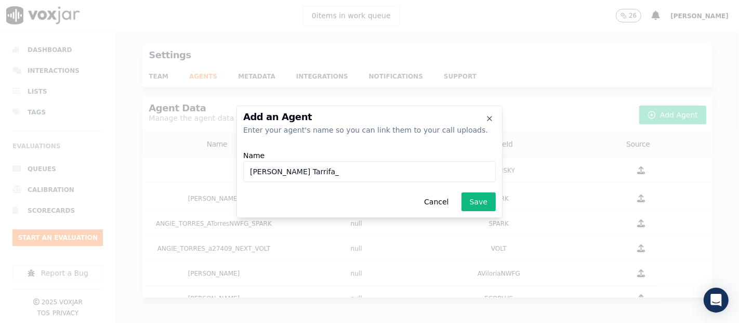
paste input "y29078"
type input "[PERSON_NAME] Tarrifa_y29078_CLEANSKY"
click at [476, 198] on button "Save" at bounding box center [478, 201] width 34 height 19
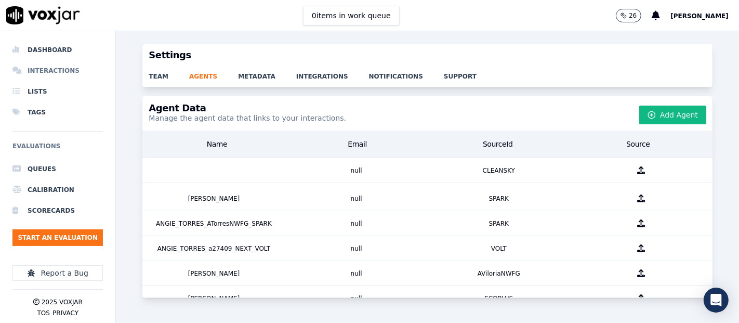
click at [48, 64] on li "Interactions" at bounding box center [57, 70] width 90 height 21
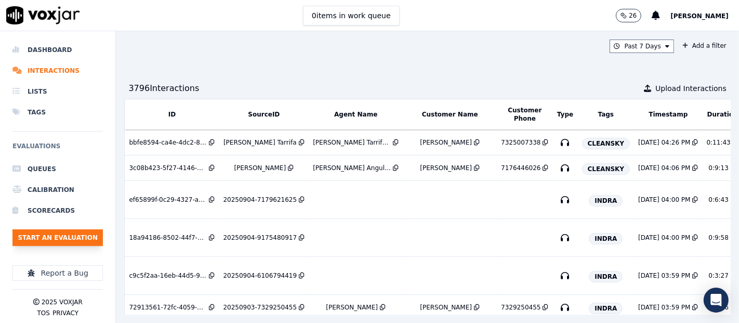
click at [67, 231] on button "Start an Evaluation" at bounding box center [57, 237] width 90 height 17
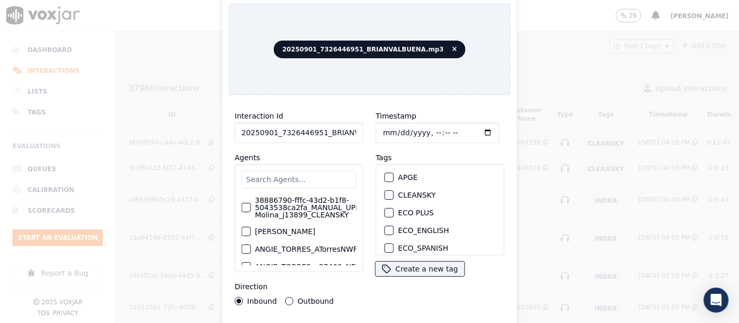
drag, startPoint x: 335, startPoint y: 122, endPoint x: 334, endPoint y: 128, distance: 5.8
click at [334, 125] on input "20250901_7326446951_BRIANVALBUENA.mp3" at bounding box center [299, 132] width 128 height 21
type input "20250901_7326446951_BRIANVALBUENA"
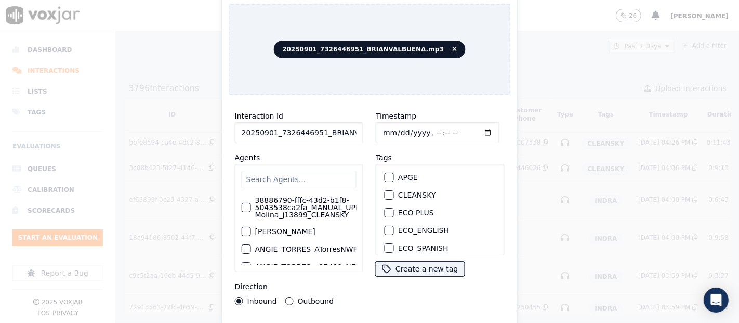
click at [385, 191] on div "button" at bounding box center [388, 194] width 7 height 7
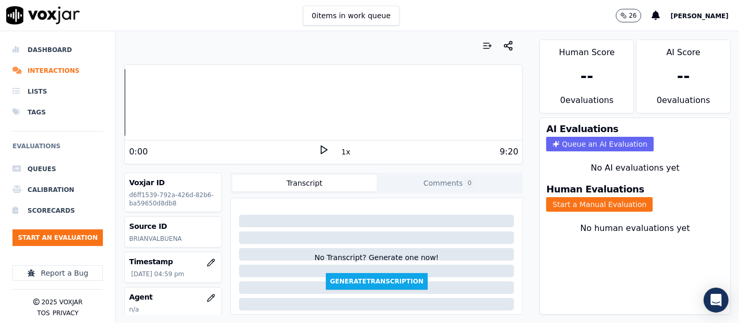
click at [318, 149] on icon at bounding box center [323, 149] width 10 height 10
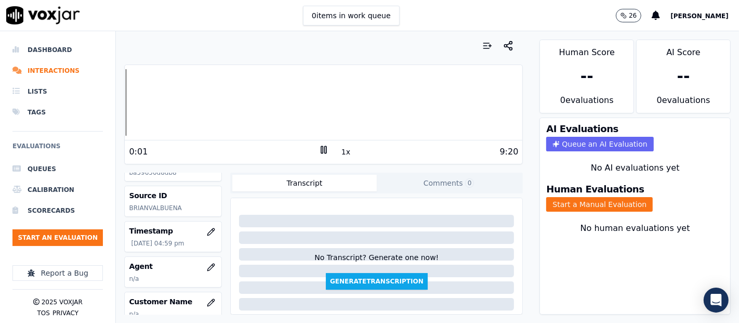
scroll to position [58, 0]
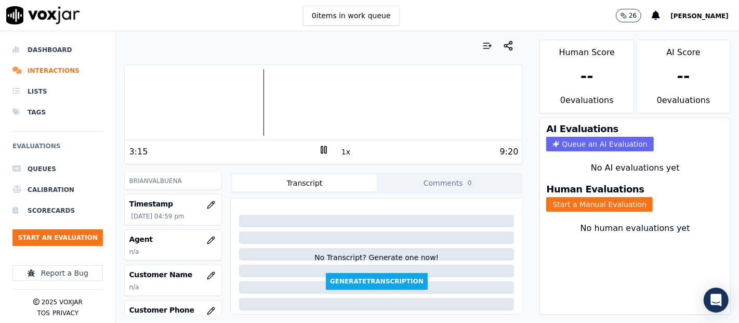
click at [320, 149] on icon at bounding box center [323, 149] width 10 height 10
click at [319, 152] on icon at bounding box center [323, 149] width 10 height 10
click at [553, 197] on button "Start a Manual Evaluation" at bounding box center [599, 204] width 106 height 15
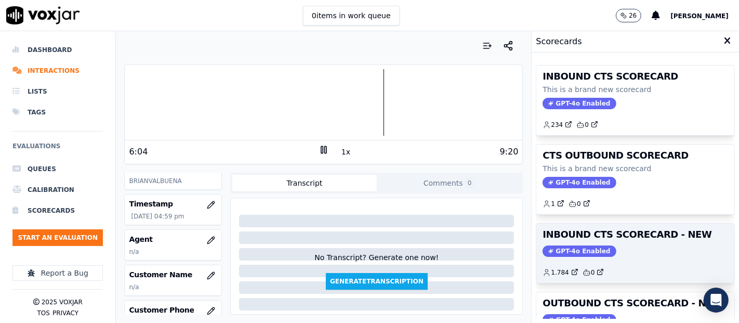
click at [619, 238] on h3 "INBOUND CTS SCORECARD - NEW" at bounding box center [634, 234] width 185 height 9
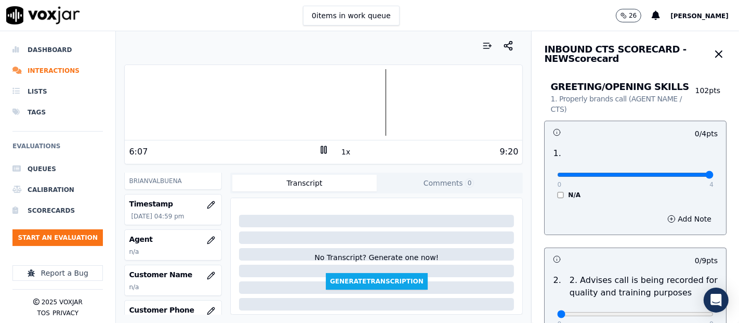
type input "4"
click at [678, 172] on input "range" at bounding box center [635, 174] width 156 height 4
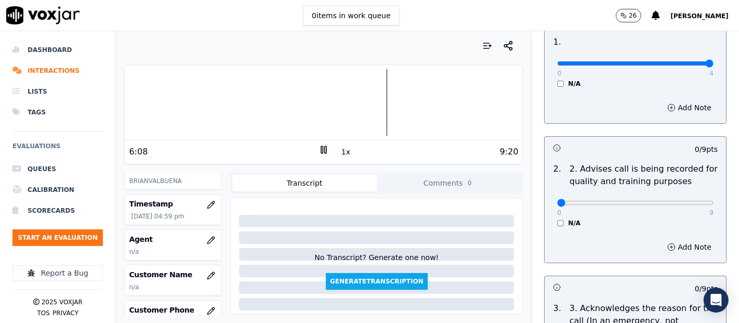
scroll to position [115, 0]
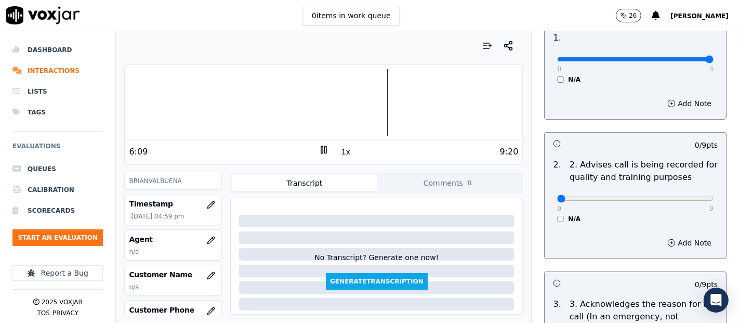
click at [687, 198] on div "0 9 N/A" at bounding box center [635, 202] width 173 height 39
type input "9"
click at [685, 198] on input "range" at bounding box center [635, 198] width 156 height 4
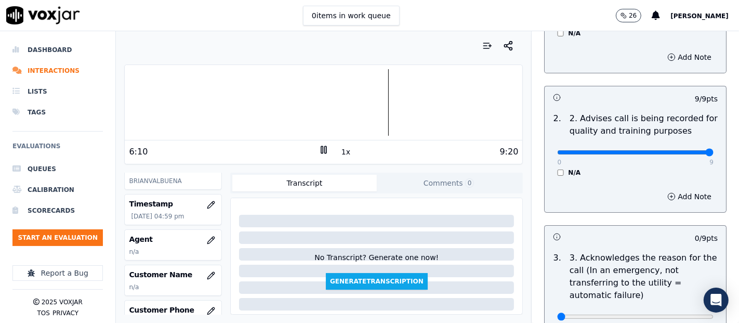
scroll to position [231, 0]
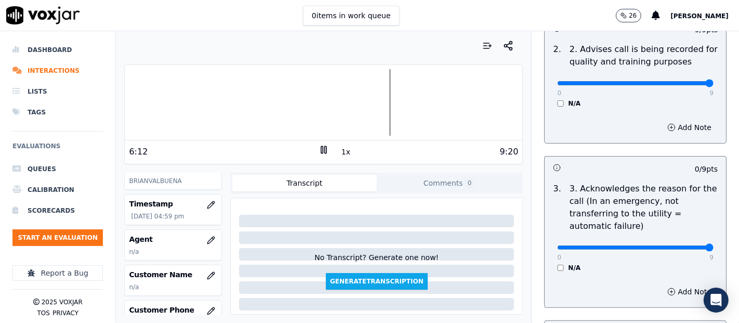
type input "9"
click at [683, 248] on input "range" at bounding box center [635, 247] width 156 height 4
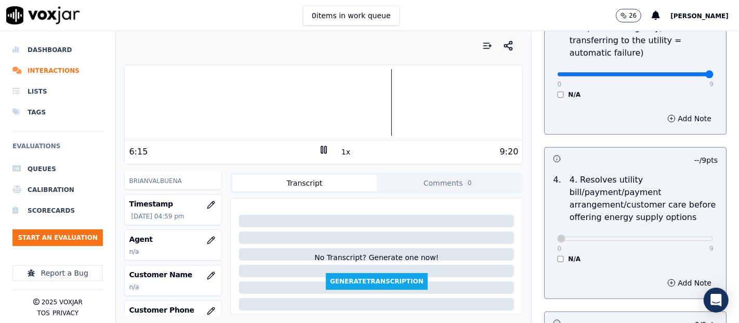
scroll to position [519, 0]
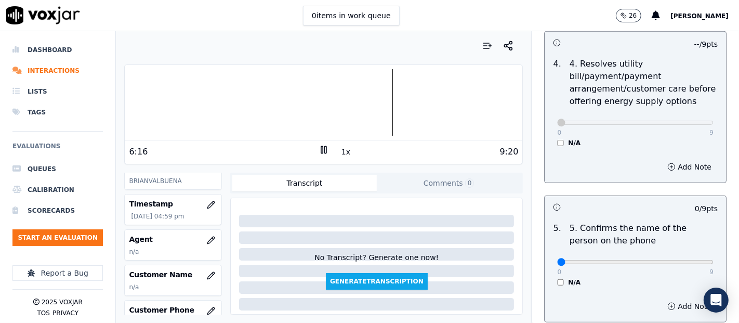
click at [688, 263] on div "0 9 N/A" at bounding box center [635, 266] width 173 height 39
click at [684, 256] on div "0 9" at bounding box center [635, 261] width 156 height 12
type input "9"
click at [684, 260] on input "range" at bounding box center [635, 262] width 156 height 4
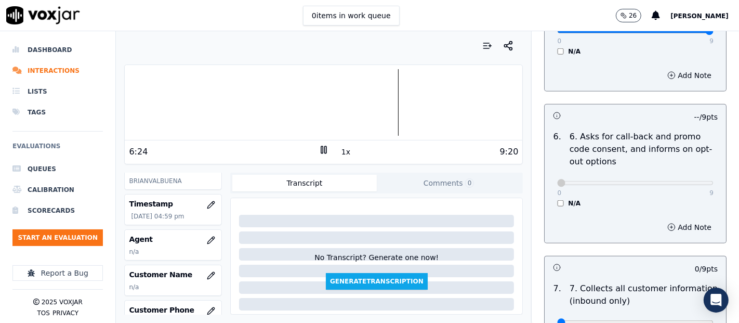
scroll to position [865, 0]
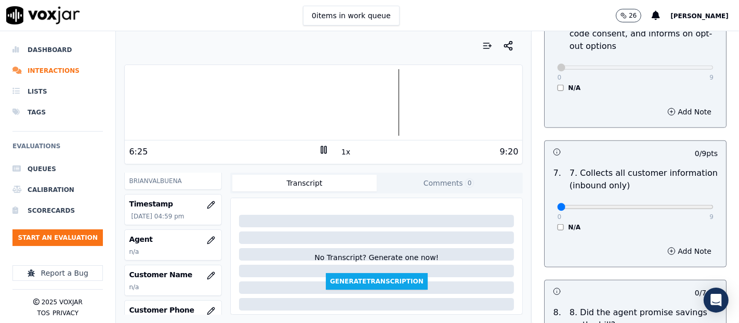
click at [678, 212] on div "0 9 N/A" at bounding box center [635, 211] width 173 height 39
type input "9"
click at [684, 207] on input "range" at bounding box center [635, 207] width 156 height 4
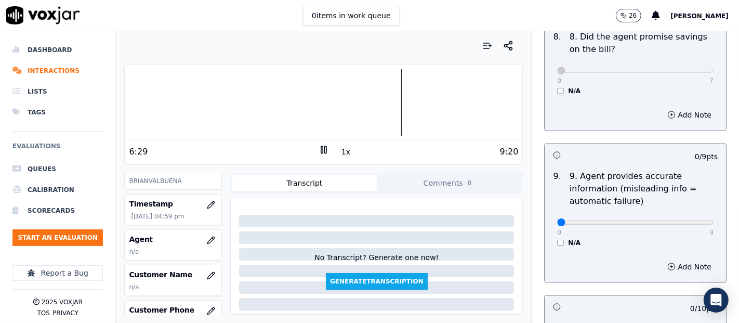
scroll to position [1154, 0]
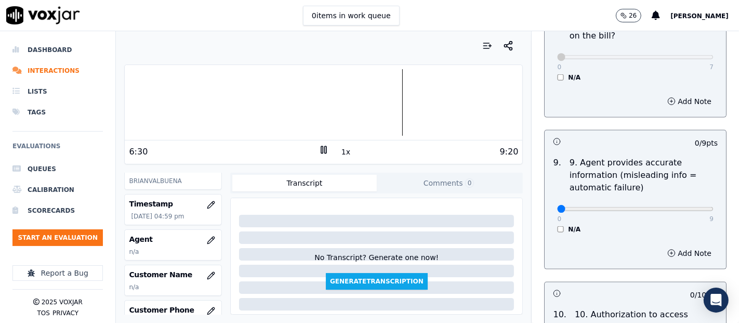
click at [688, 210] on div "0 9 N/A" at bounding box center [635, 213] width 173 height 39
type input "9"
click at [686, 207] on input "range" at bounding box center [635, 209] width 156 height 4
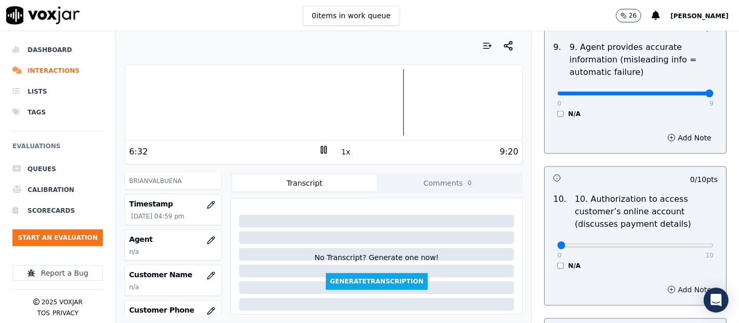
scroll to position [1327, 0]
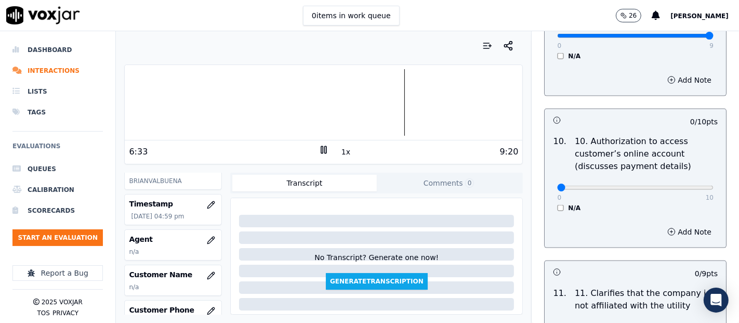
click at [557, 205] on div "N/A" at bounding box center [635, 208] width 156 height 8
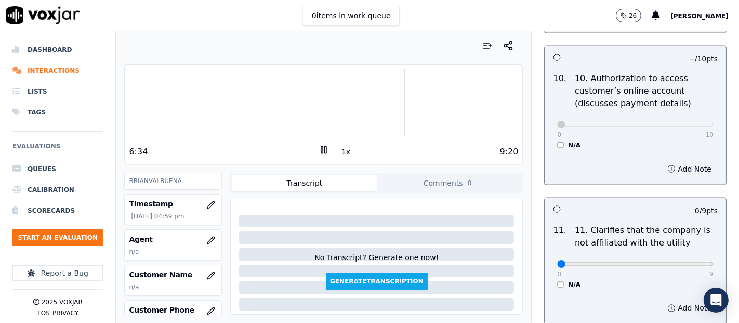
scroll to position [1442, 0]
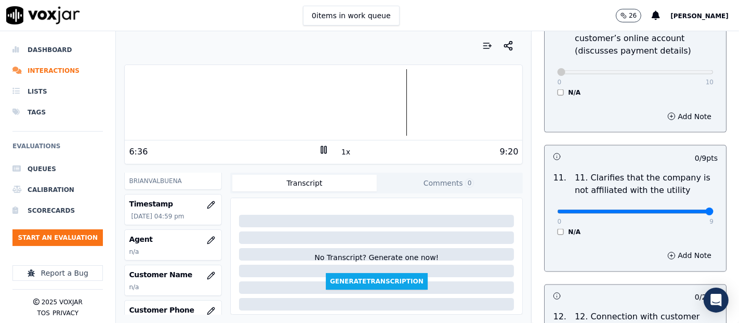
type input "9"
click at [683, 209] on input "range" at bounding box center [635, 211] width 156 height 4
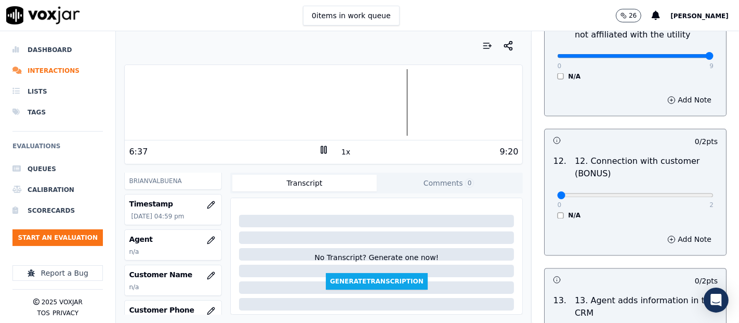
scroll to position [1616, 0]
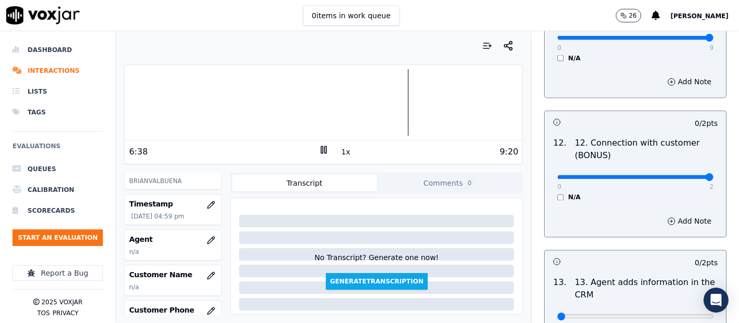
type input "2"
click at [683, 176] on input "range" at bounding box center [635, 177] width 156 height 4
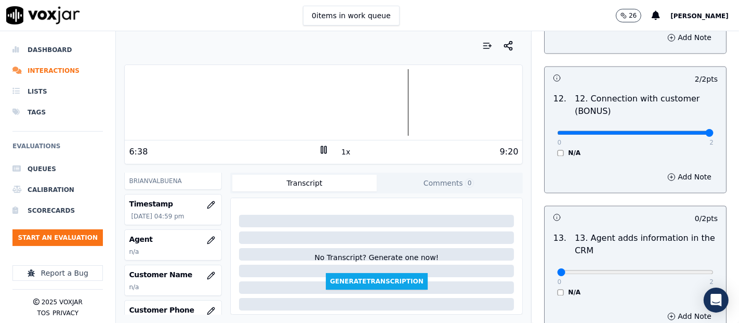
scroll to position [1731, 0]
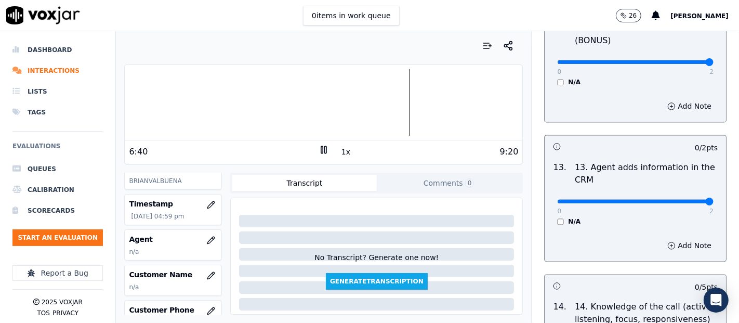
type input "2"
click at [679, 199] on input "range" at bounding box center [635, 201] width 156 height 4
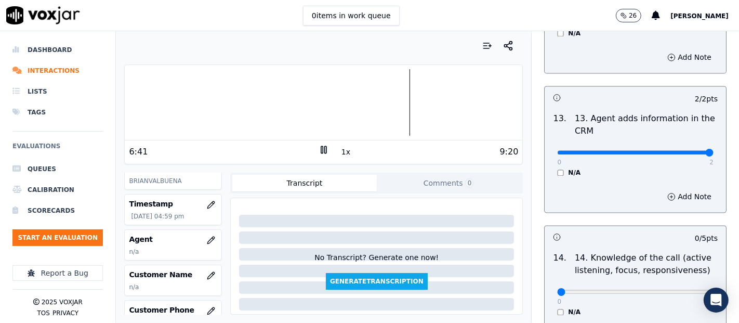
scroll to position [1847, 0]
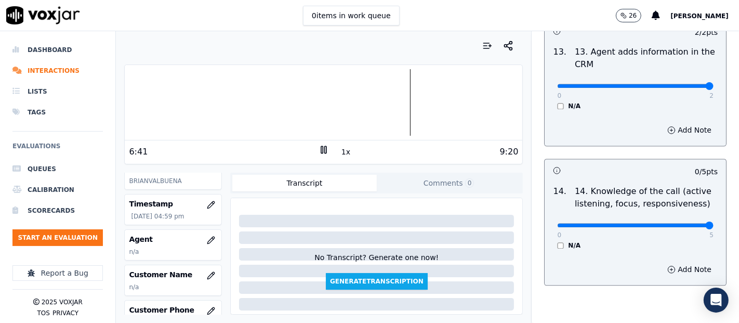
type input "5"
click at [679, 223] on input "range" at bounding box center [635, 225] width 156 height 4
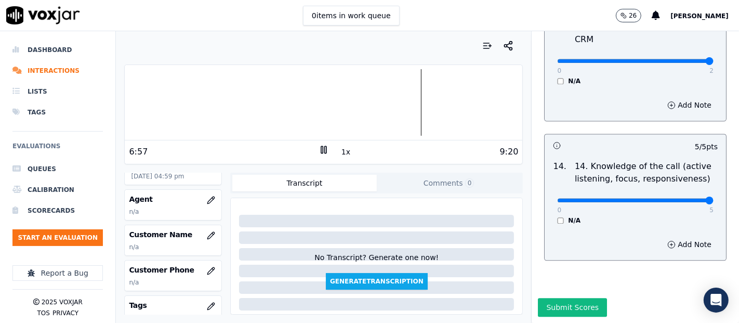
scroll to position [115, 0]
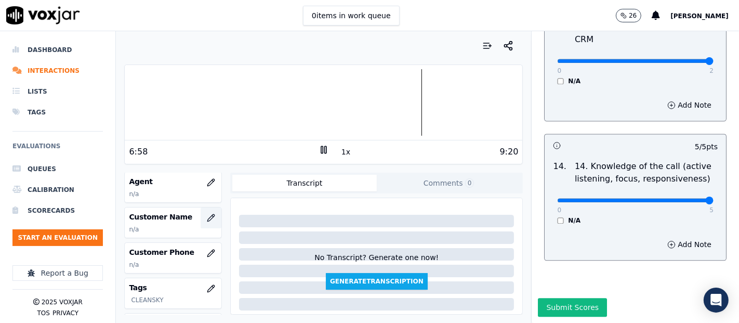
click at [208, 216] on icon "button" at bounding box center [211, 217] width 7 height 7
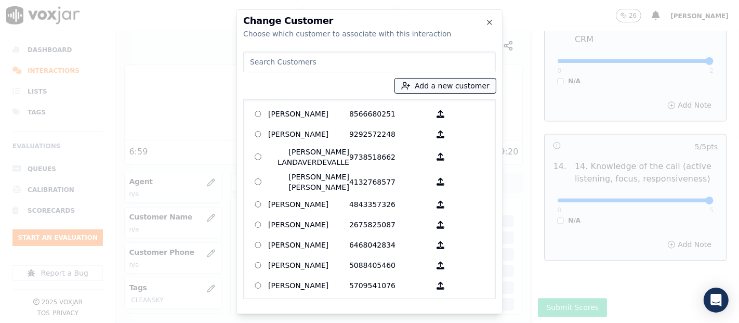
click at [426, 87] on button "Add a new customer" at bounding box center [445, 85] width 101 height 15
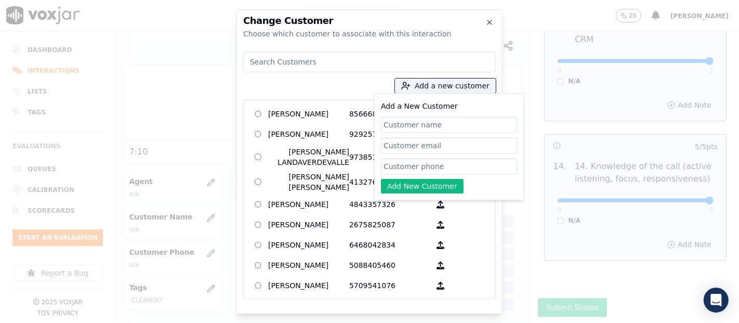
paste input "[PERSON_NAME]"
type input "[PERSON_NAME]"
click at [491, 162] on input "Add a New Customer" at bounding box center [449, 166] width 136 height 17
paste input "7326446951"
type input "7326446951"
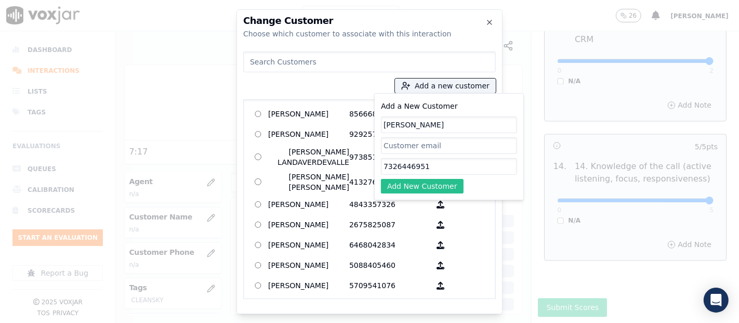
click at [420, 182] on button "Add New Customer" at bounding box center [422, 186] width 83 height 15
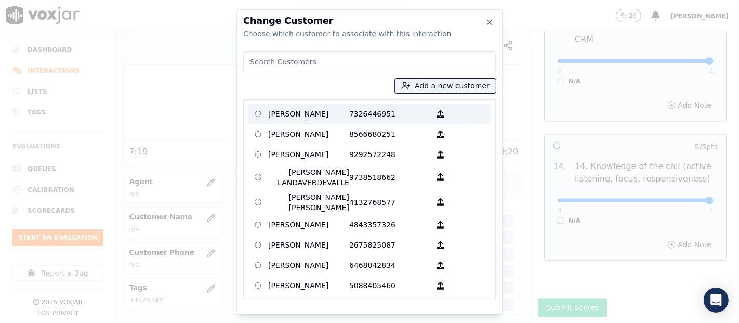
click at [337, 113] on p "[PERSON_NAME]" at bounding box center [308, 114] width 81 height 16
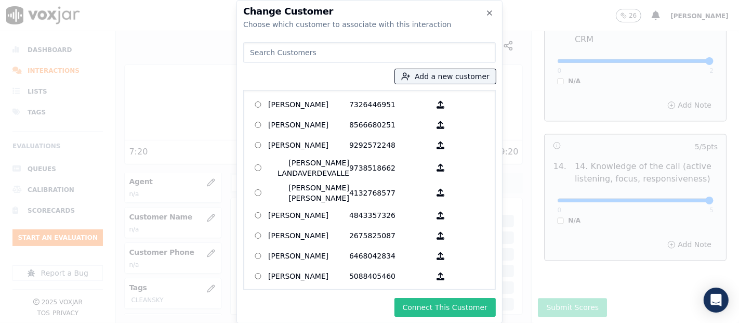
click at [415, 298] on button "Connect This Customer" at bounding box center [444, 307] width 101 height 19
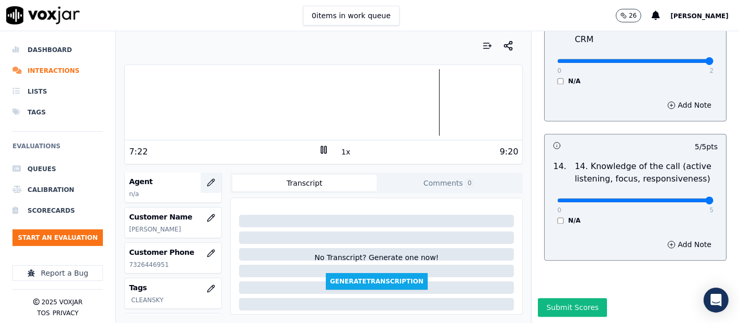
click at [203, 180] on button "button" at bounding box center [210, 182] width 21 height 21
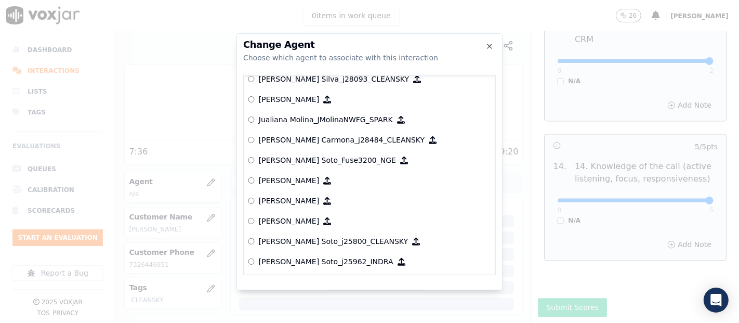
scroll to position [2971, 0]
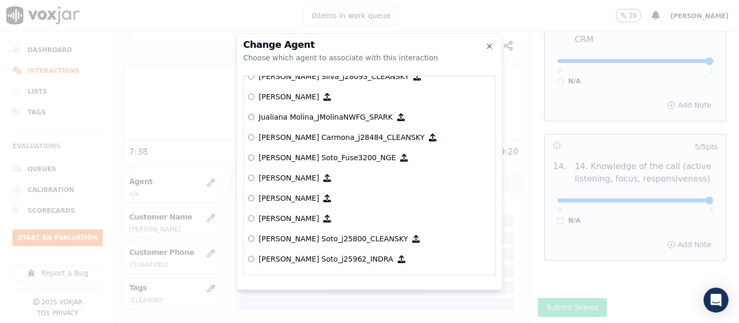
click at [293, 230] on label "[PERSON_NAME] Soto_j25800_CLEANSKY" at bounding box center [369, 239] width 243 height 20
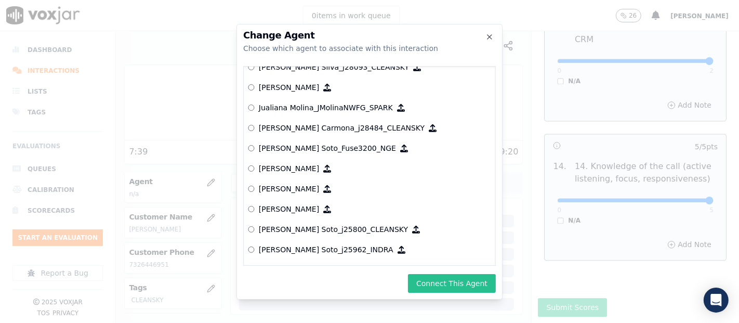
click at [436, 277] on button "Connect This Agent" at bounding box center [452, 283] width 88 height 19
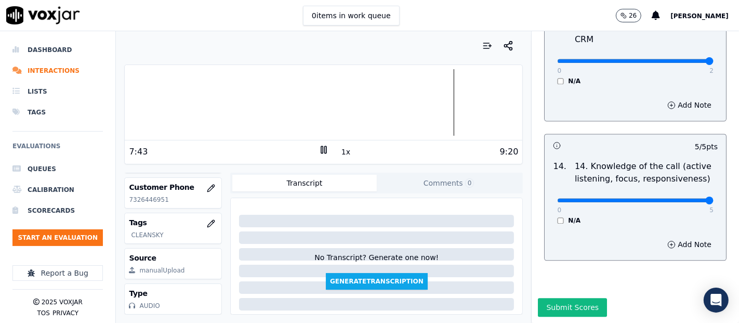
scroll to position [212, 0]
click at [556, 298] on button "Submit Scores" at bounding box center [572, 307] width 69 height 19
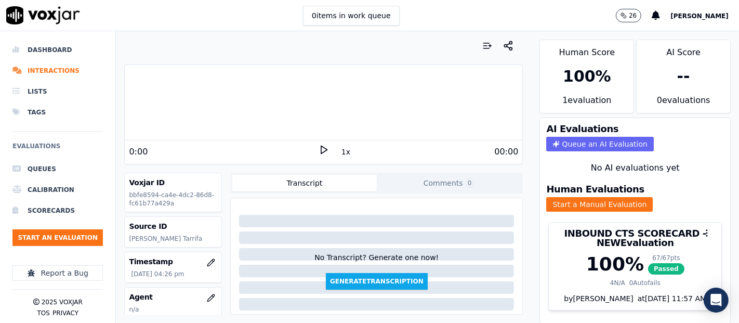
scroll to position [115, 0]
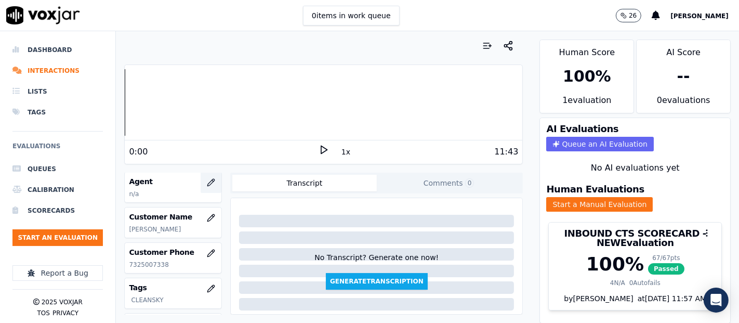
click at [207, 178] on icon "button" at bounding box center [211, 182] width 8 height 8
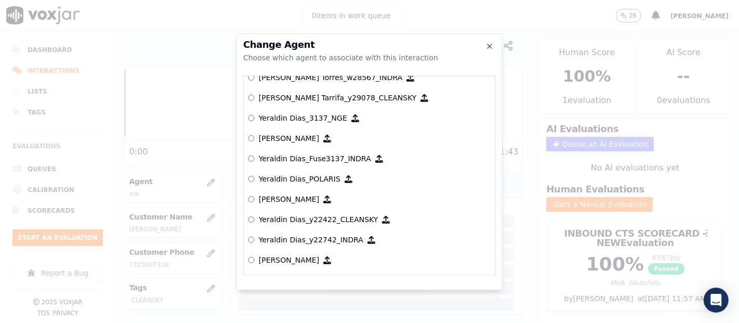
scroll to position [5207, 0]
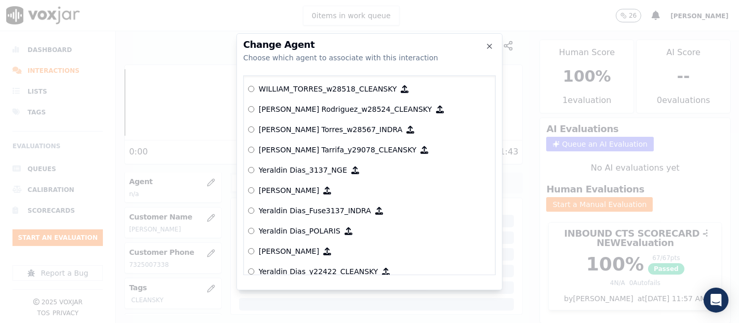
click at [290, 145] on p "[PERSON_NAME] Tarrifa_y29078_CLEANSKY" at bounding box center [338, 149] width 158 height 10
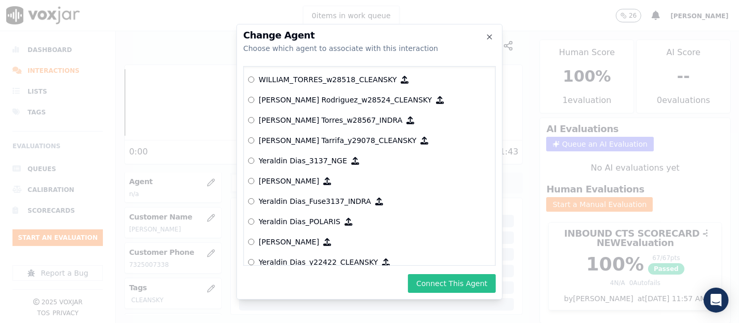
click at [439, 276] on button "Connect This Agent" at bounding box center [452, 283] width 88 height 19
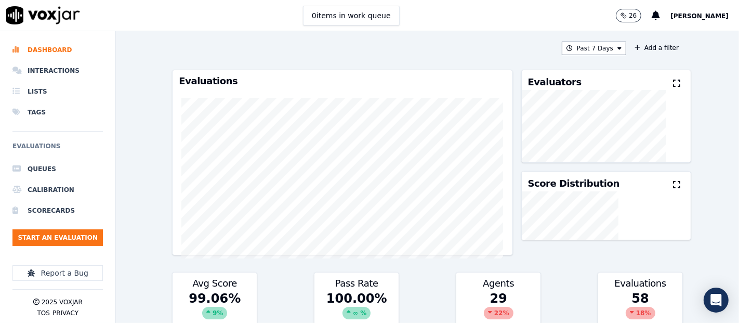
click at [605, 55] on div "Past 7 Days Add a filter Evaluations Evaluators Score Distribution Avg Score 99…" at bounding box center [427, 176] width 519 height 291
click at [604, 51] on button "Past 7 Days" at bounding box center [593, 49] width 64 height 14
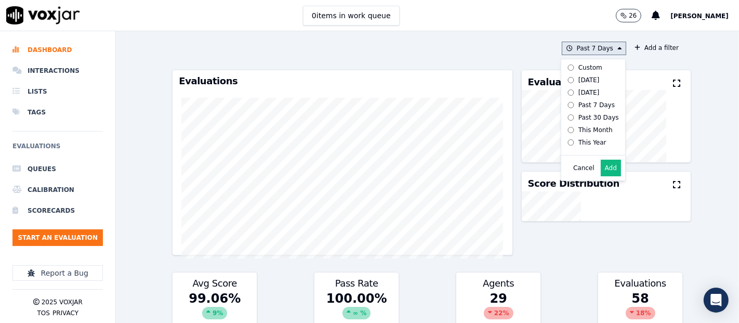
click at [600, 173] on button "Add" at bounding box center [610, 167] width 20 height 17
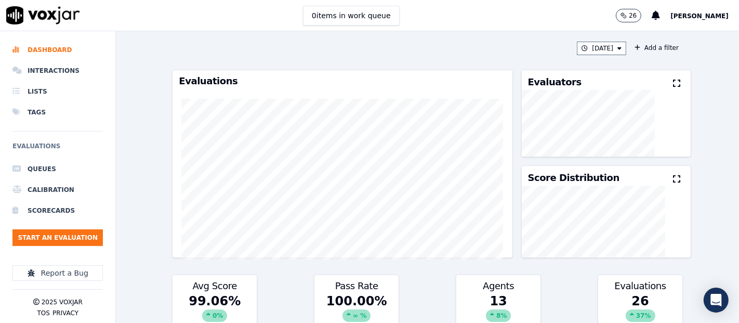
click at [673, 81] on icon at bounding box center [676, 83] width 7 height 8
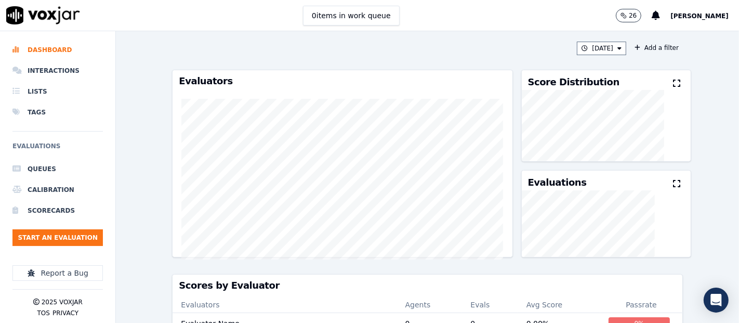
click at [75, 247] on ul "Queues Calibration Scorecards Start an Evaluation" at bounding box center [57, 206] width 90 height 96
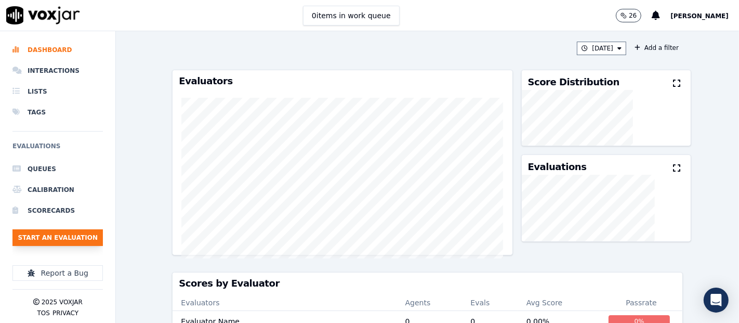
click at [84, 238] on button "Start an Evaluation" at bounding box center [57, 237] width 90 height 17
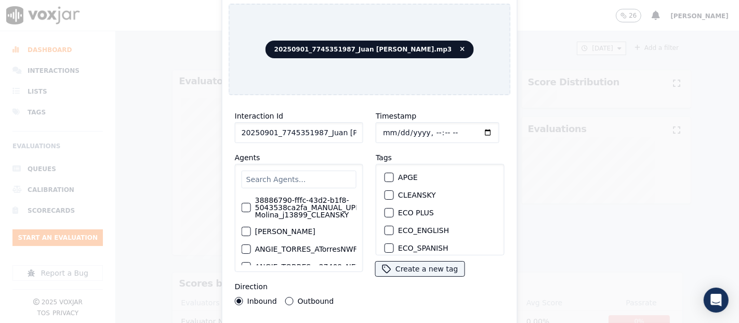
click at [355, 125] on input "20250901_7745351987_Juan [PERSON_NAME].mp3" at bounding box center [299, 132] width 128 height 21
type input "20250901_7745351987_Juan [PERSON_NAME]"
click at [385, 191] on div "button" at bounding box center [388, 194] width 7 height 7
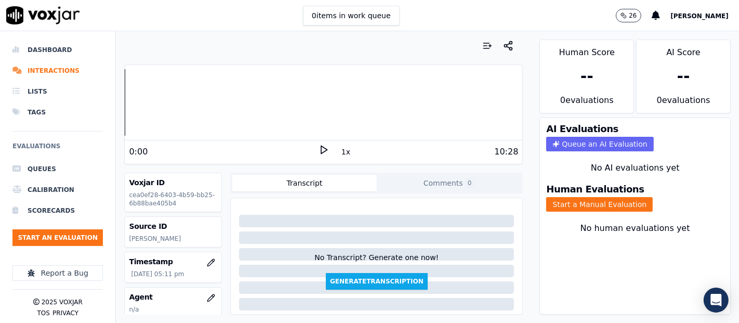
click at [318, 148] on icon at bounding box center [323, 149] width 10 height 10
click at [321, 146] on rect at bounding box center [322, 149] width 2 height 7
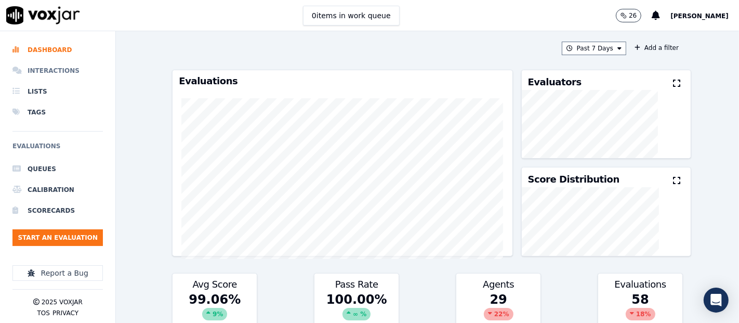
click at [50, 68] on li "Interactions" at bounding box center [57, 70] width 90 height 21
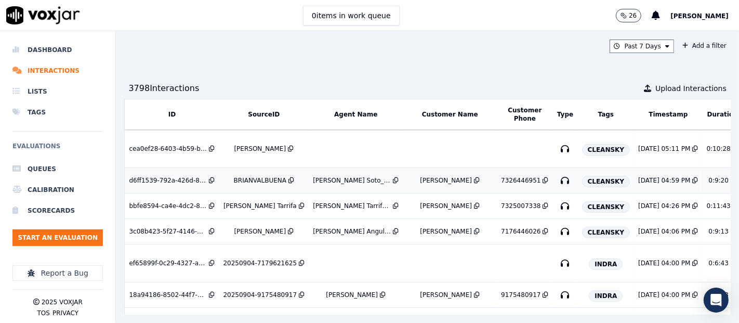
click at [313, 178] on div "[PERSON_NAME] Soto_j25800_CLEANSKY" at bounding box center [352, 180] width 78 height 8
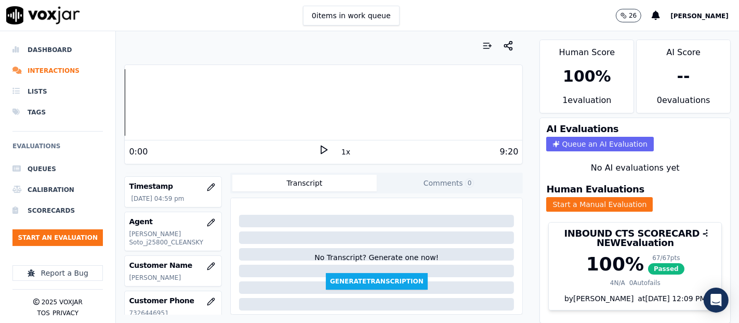
scroll to position [58, 0]
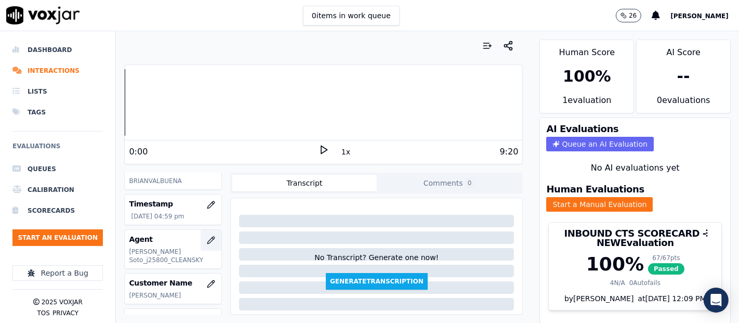
click at [200, 238] on button "button" at bounding box center [210, 240] width 21 height 21
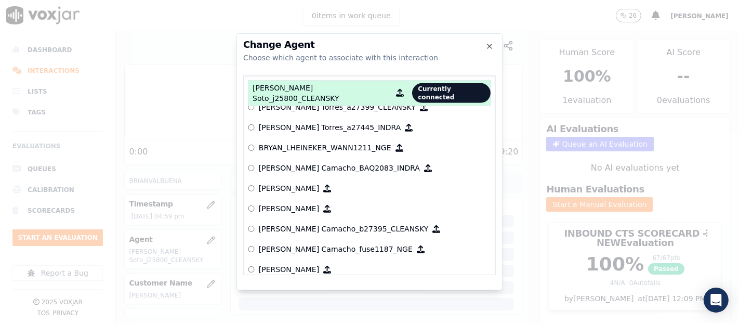
scroll to position [634, 0]
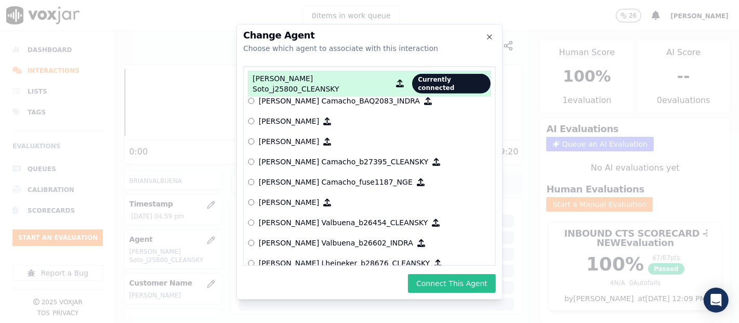
click at [431, 283] on button "Connect This Agent" at bounding box center [452, 283] width 88 height 19
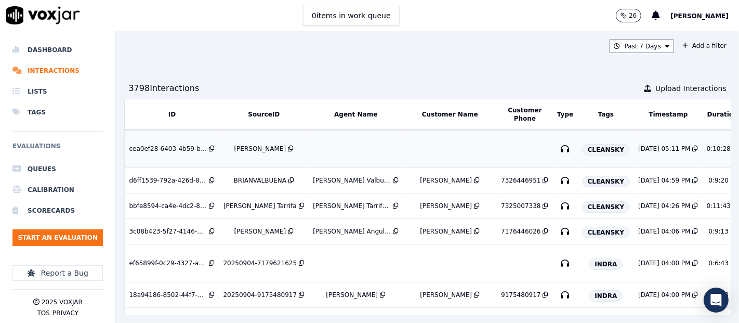
click at [237, 144] on div "[PERSON_NAME]" at bounding box center [264, 148] width 82 height 8
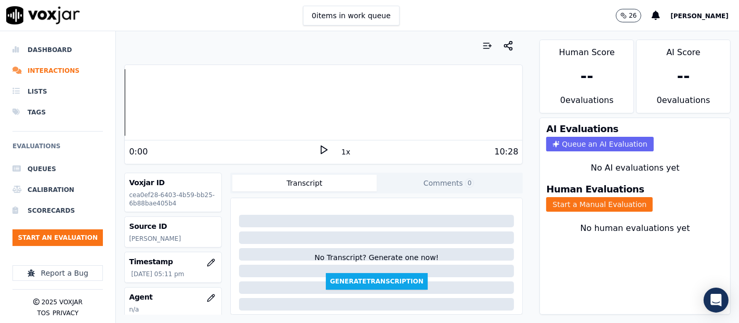
click at [321, 152] on icon at bounding box center [323, 149] width 10 height 10
click at [188, 99] on div at bounding box center [323, 102] width 397 height 66
click at [173, 97] on div at bounding box center [323, 102] width 397 height 66
click at [142, 100] on div at bounding box center [323, 102] width 397 height 66
click at [128, 99] on div at bounding box center [323, 102] width 397 height 66
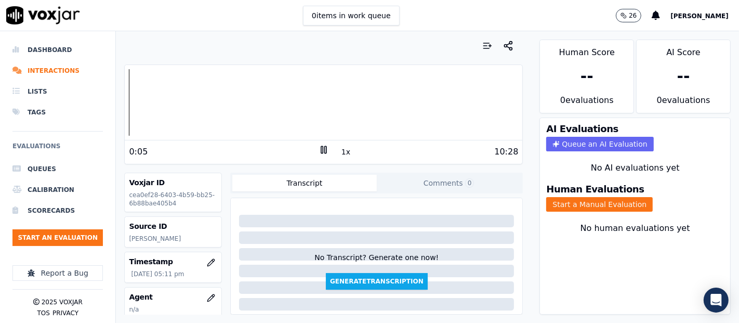
click at [117, 100] on div "Your browser does not support the audio element. 0:05 1x 10:28 Voxjar ID cea0ef…" at bounding box center [323, 176] width 415 height 291
click at [556, 201] on button "Start a Manual Evaluation" at bounding box center [599, 204] width 106 height 15
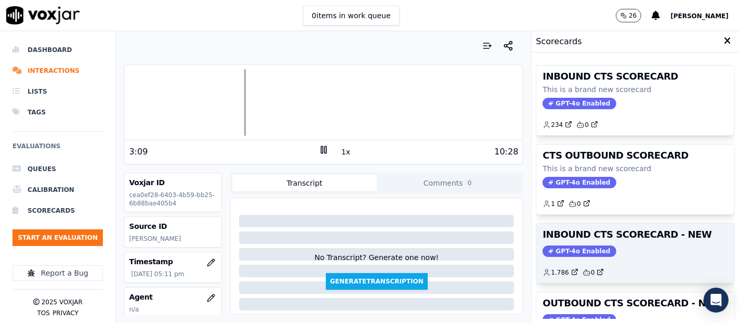
click at [637, 247] on div "GPT-4o Enabled" at bounding box center [634, 250] width 185 height 11
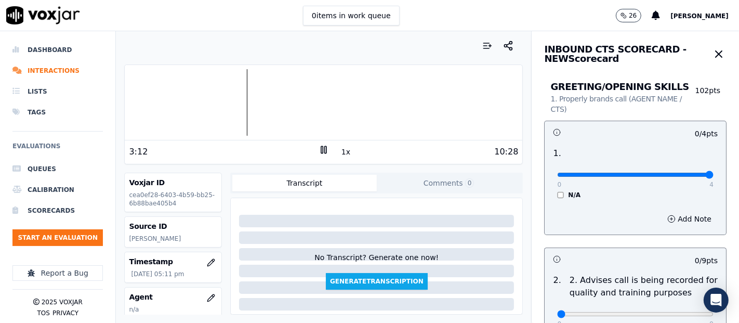
type input "4"
click at [683, 172] on input "range" at bounding box center [635, 174] width 156 height 4
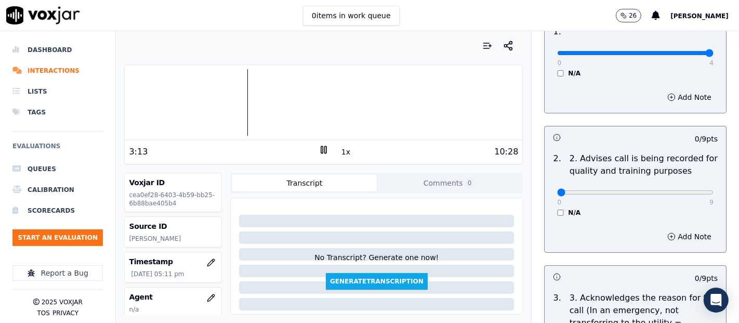
scroll to position [115, 0]
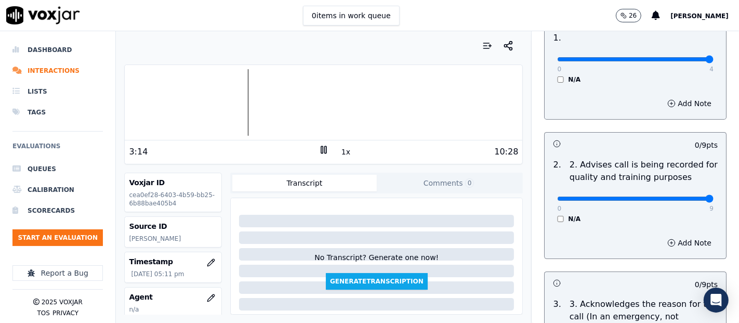
type input "9"
click at [683, 196] on input "range" at bounding box center [635, 198] width 156 height 4
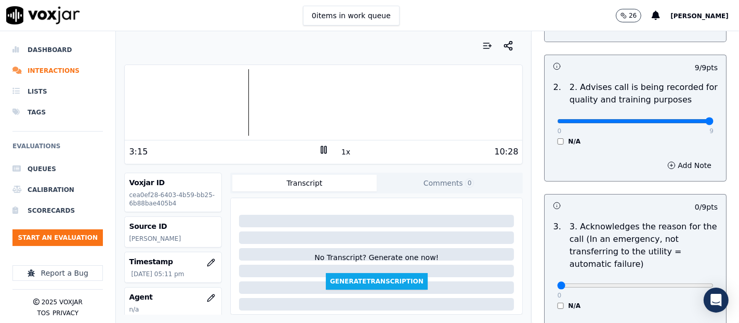
scroll to position [231, 0]
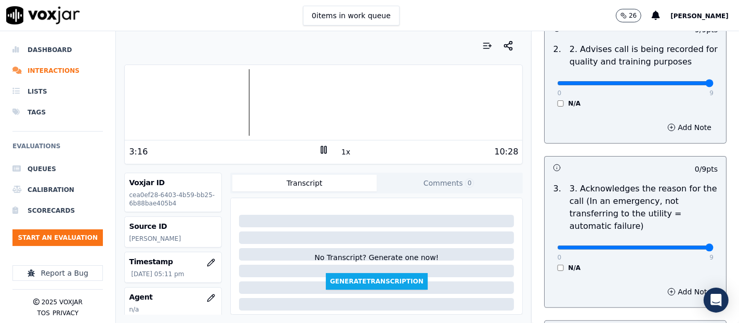
type input "9"
click at [679, 245] on input "range" at bounding box center [635, 247] width 156 height 4
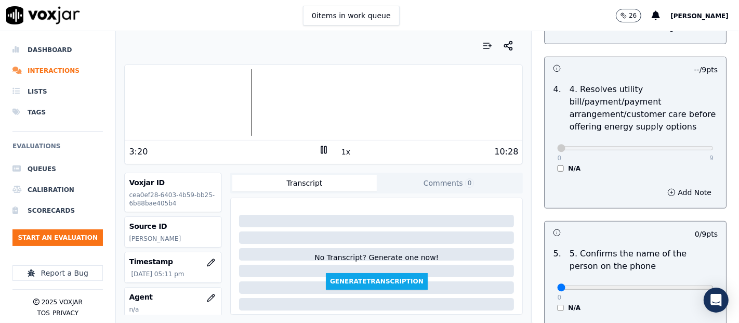
scroll to position [577, 0]
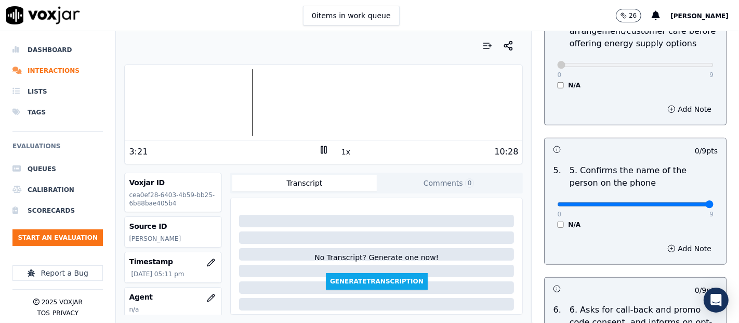
type input "9"
click at [683, 206] on input "range" at bounding box center [635, 204] width 156 height 4
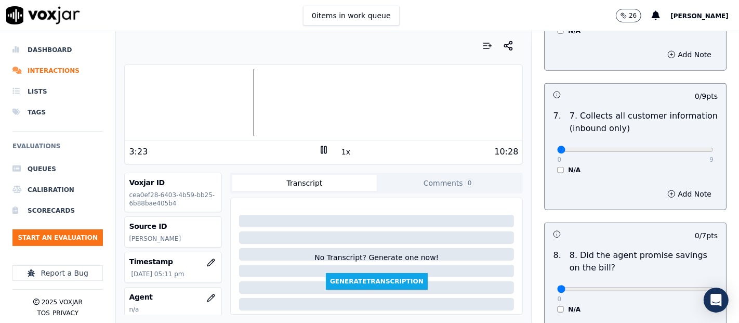
scroll to position [923, 0]
click at [681, 153] on div "0 9 N/A" at bounding box center [635, 153] width 173 height 39
click at [679, 151] on div "0 9" at bounding box center [635, 148] width 156 height 12
type input "9"
click at [679, 149] on input "range" at bounding box center [635, 149] width 156 height 4
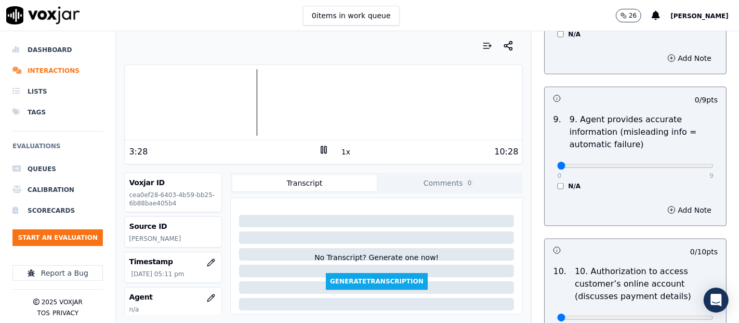
scroll to position [1212, 0]
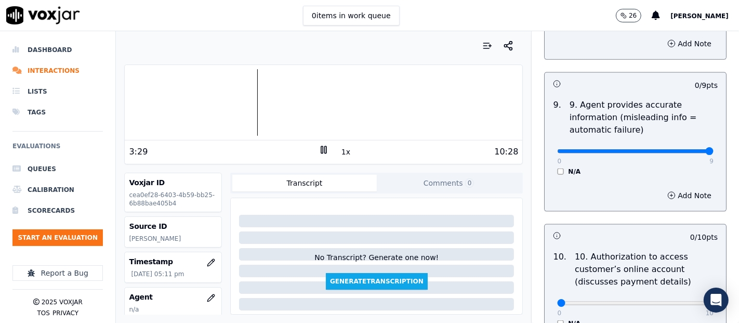
type input "9"
click at [678, 149] on input "range" at bounding box center [635, 151] width 156 height 4
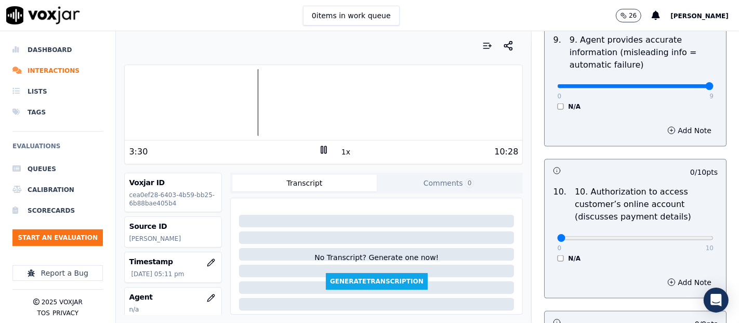
scroll to position [1327, 0]
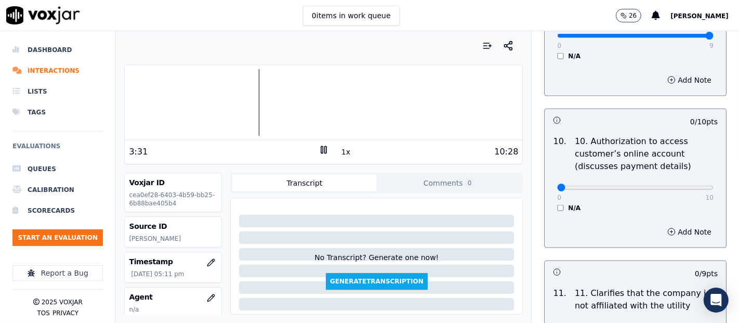
click at [557, 206] on div "N/A" at bounding box center [635, 208] width 156 height 8
click at [557, 204] on div "N/A" at bounding box center [635, 208] width 156 height 8
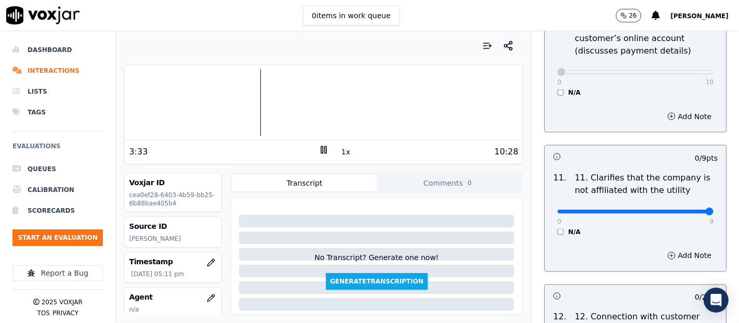
type input "9"
click at [680, 209] on input "range" at bounding box center [635, 211] width 156 height 4
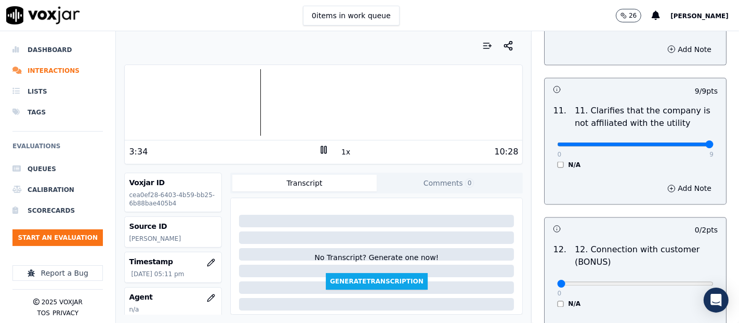
scroll to position [1616, 0]
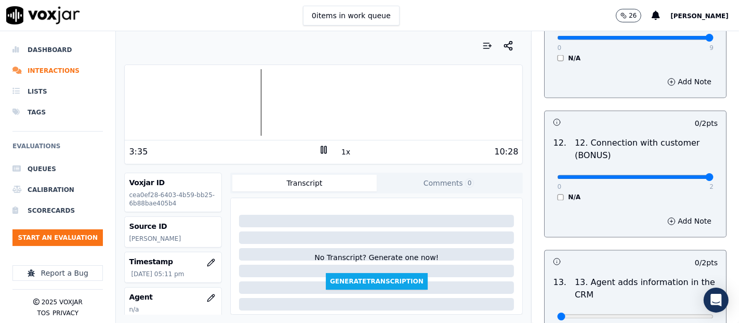
type input "2"
click at [676, 175] on input "range" at bounding box center [635, 177] width 156 height 4
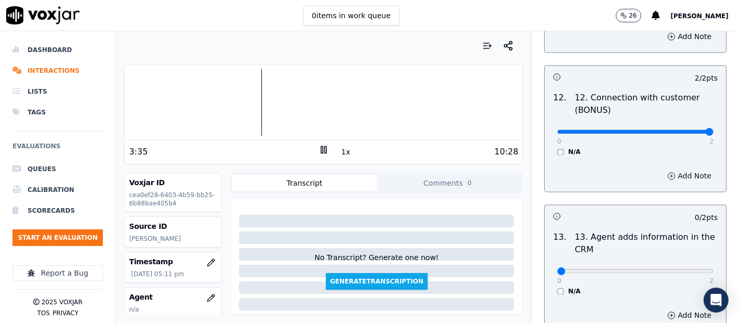
scroll to position [1731, 0]
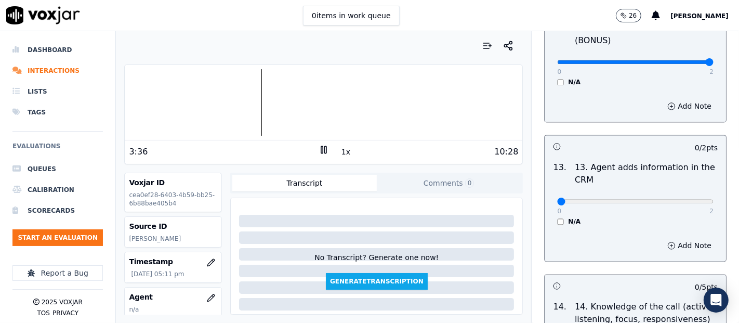
drag, startPoint x: 674, startPoint y: 188, endPoint x: 675, endPoint y: 198, distance: 9.9
click at [674, 189] on div "0 2 N/A" at bounding box center [635, 205] width 173 height 39
type input "2"
click at [681, 199] on input "range" at bounding box center [635, 201] width 156 height 4
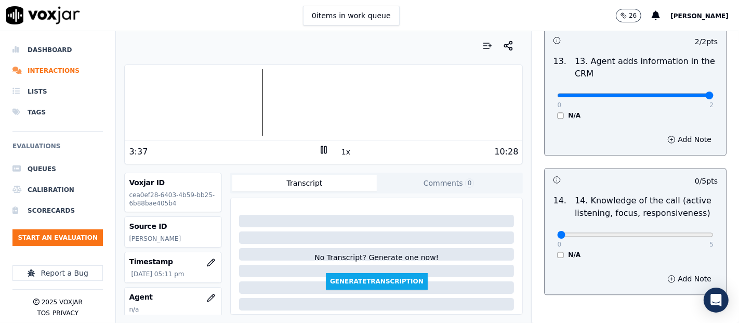
scroll to position [1893, 0]
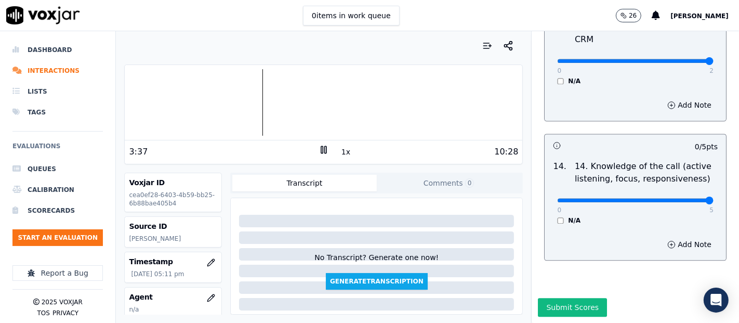
type input "5"
click at [680, 198] on input "range" at bounding box center [635, 200] width 156 height 4
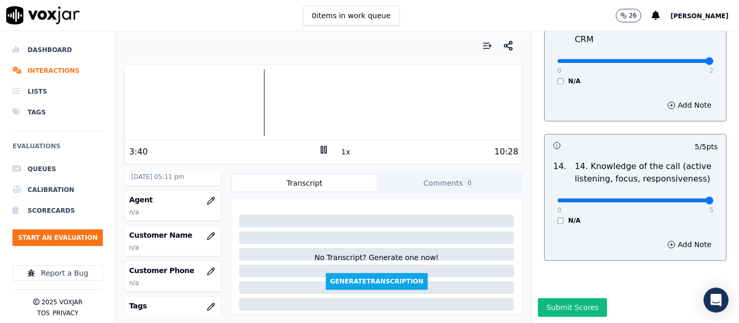
scroll to position [115, 0]
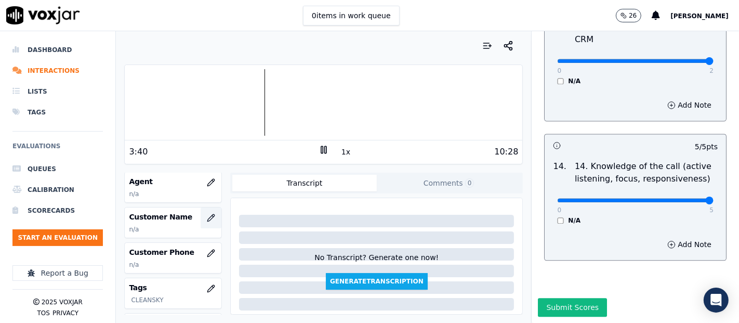
click at [208, 219] on icon "button" at bounding box center [211, 217] width 7 height 7
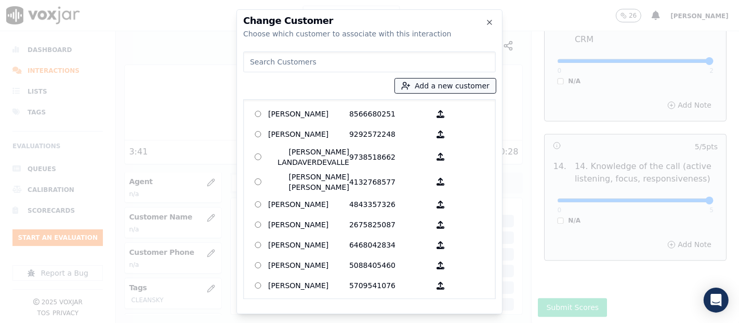
click at [418, 90] on button "Add a new customer" at bounding box center [445, 85] width 101 height 15
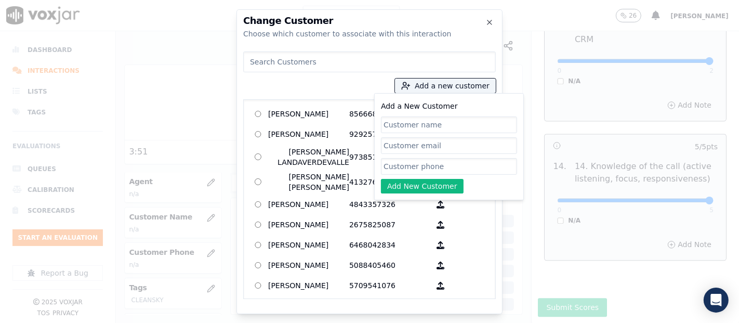
paste input "JUAN CAMILO PRIETOMILA"
type input "JUAN CAMILO PRIETOMILA"
click at [420, 163] on input "Add a New Customer" at bounding box center [449, 166] width 136 height 17
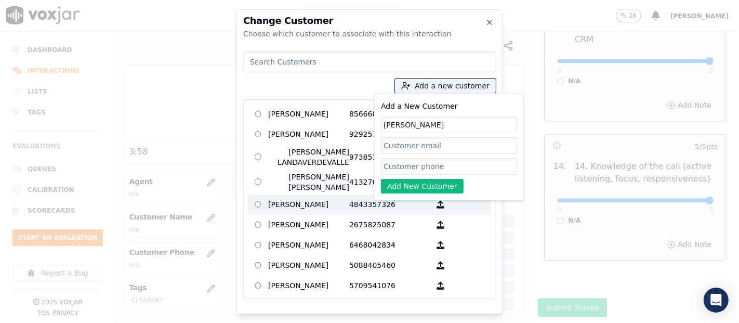
paste input "7745351987"
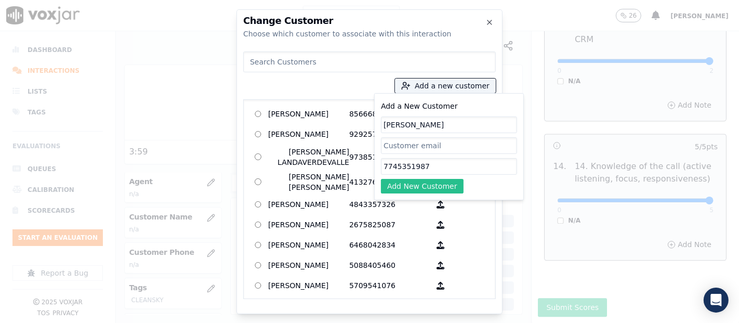
type input "7745351987"
click at [391, 188] on button "Add New Customer" at bounding box center [422, 186] width 83 height 15
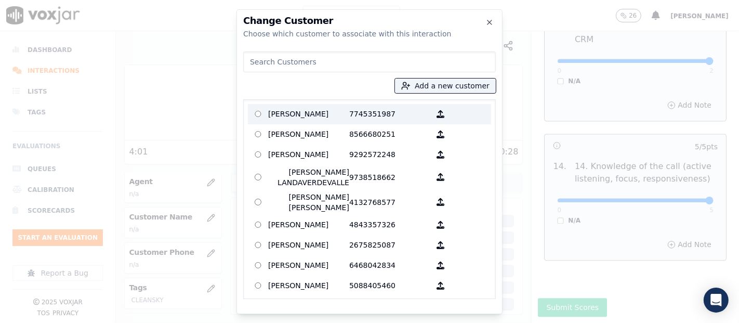
click at [333, 113] on p "JUAN CAMILO PRIETOMILA" at bounding box center [308, 114] width 81 height 16
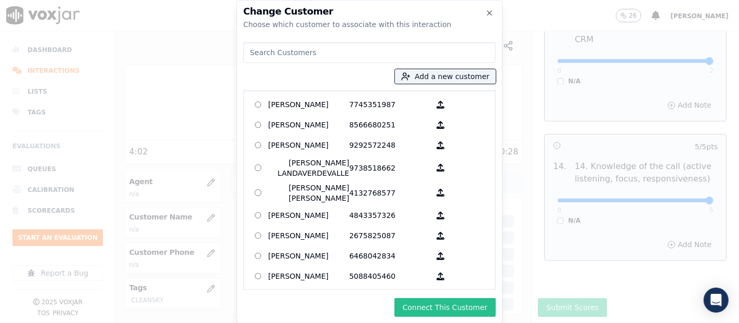
click at [430, 306] on button "Connect This Customer" at bounding box center [444, 307] width 101 height 19
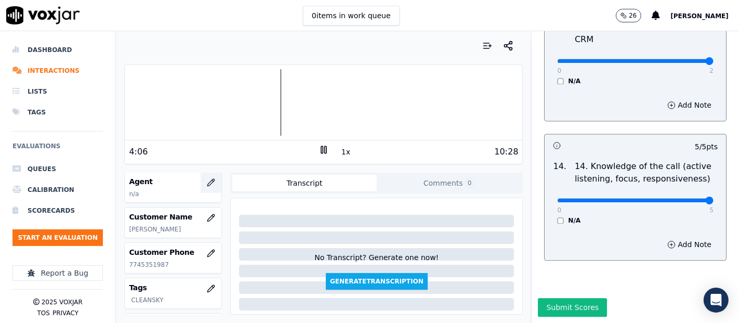
click at [207, 183] on icon "button" at bounding box center [211, 182] width 8 height 8
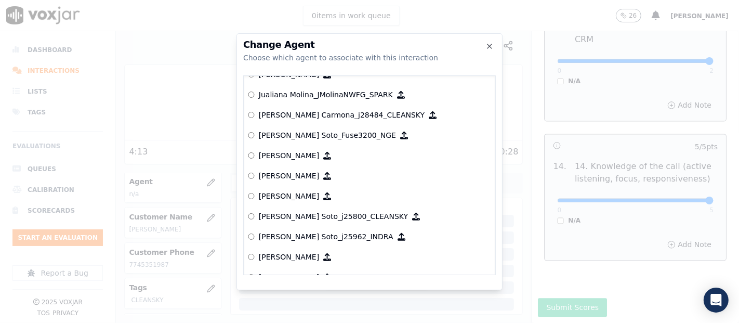
scroll to position [3029, 0]
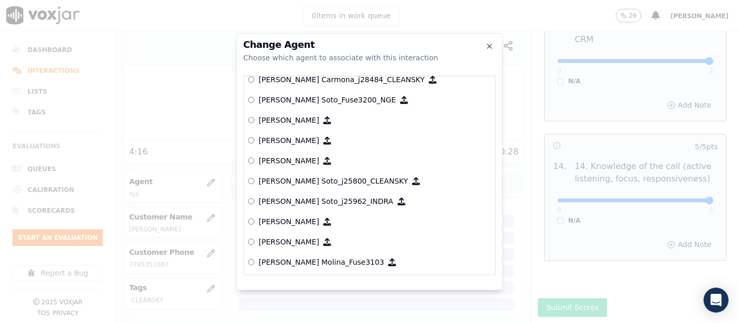
click at [318, 176] on p "[PERSON_NAME] Soto_j25800_CLEANSKY" at bounding box center [333, 181] width 149 height 10
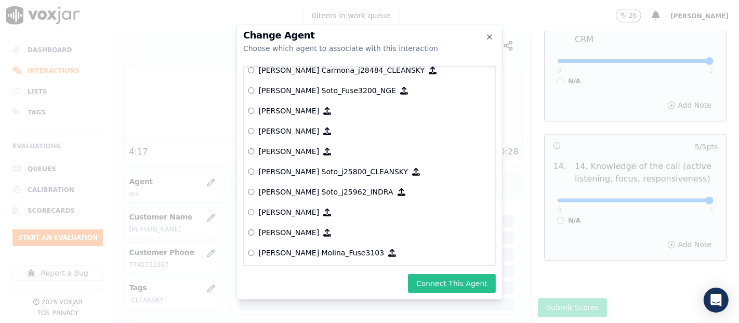
click at [427, 277] on button "Connect This Agent" at bounding box center [452, 283] width 88 height 19
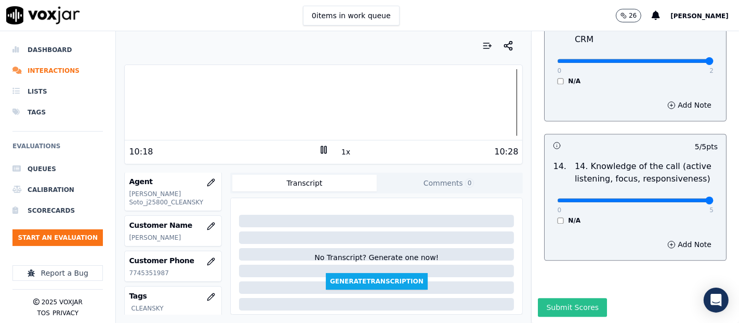
click at [564, 298] on button "Submit Scores" at bounding box center [572, 307] width 69 height 19
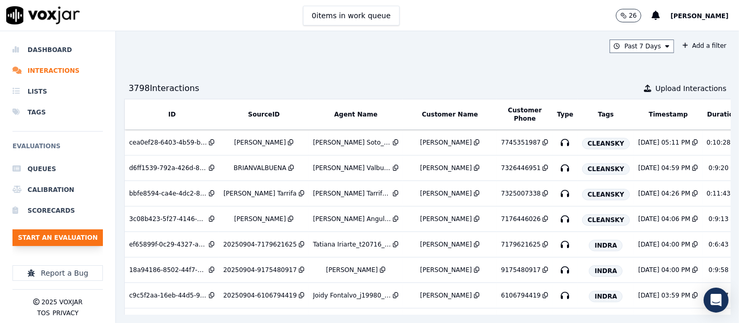
click at [71, 234] on button "Start an Evaluation" at bounding box center [57, 237] width 90 height 17
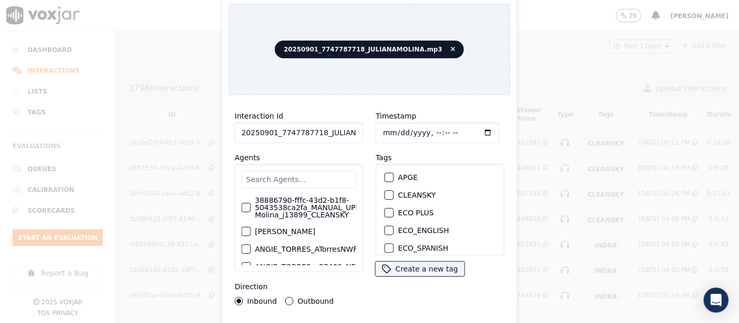
click at [337, 135] on div "Interaction Id 20250901_7747787718_JULIANAMOLINA.mp3 Agents 38886790-fffc-43d2-…" at bounding box center [299, 207] width 141 height 208
click at [337, 129] on input "20250901_7747787718_JULIANAMOLINA.mp3" at bounding box center [299, 132] width 128 height 21
type input "20250901_7747787718_JULIANAMOLINA"
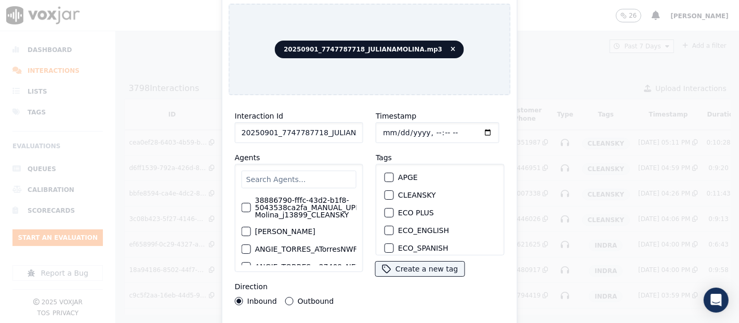
click at [385, 191] on div "button" at bounding box center [388, 194] width 7 height 7
drag, startPoint x: 383, startPoint y: 316, endPoint x: 379, endPoint y: 321, distance: 6.7
click at [381, 319] on div "Interaction Id 20250901_7747787718_JULIANAMOLINA Agents 38886790-fffc-43d2-b1f8…" at bounding box center [370, 222] width 282 height 239
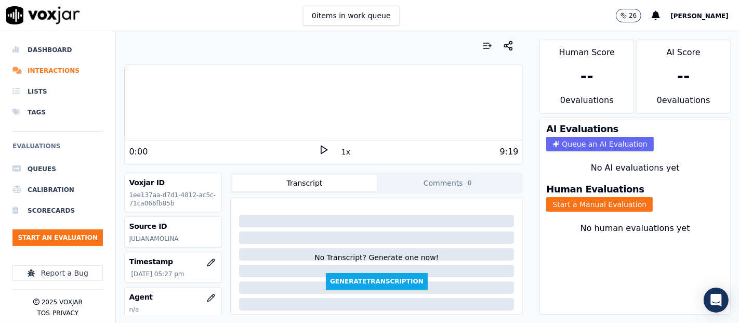
click at [318, 146] on icon at bounding box center [323, 149] width 10 height 10
click at [318, 148] on icon at bounding box center [323, 149] width 10 height 10
click at [321, 150] on polygon at bounding box center [324, 150] width 6 height 8
click at [197, 102] on div at bounding box center [323, 102] width 397 height 66
click at [564, 197] on button "Start a Manual Evaluation" at bounding box center [599, 204] width 106 height 15
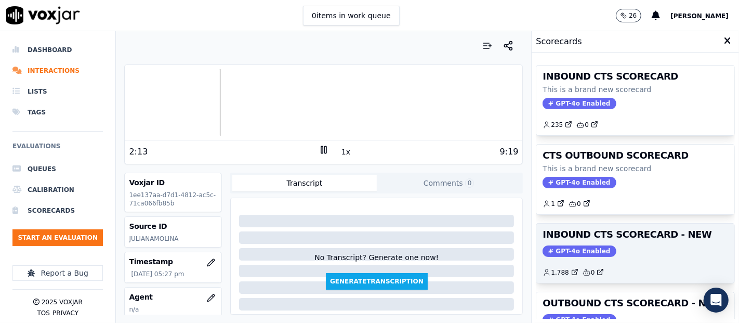
click at [643, 234] on h3 "INBOUND CTS SCORECARD - NEW" at bounding box center [634, 234] width 185 height 9
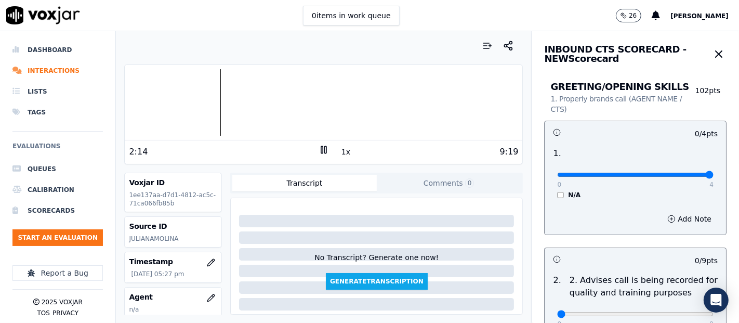
type input "4"
click at [675, 172] on input "range" at bounding box center [635, 174] width 156 height 4
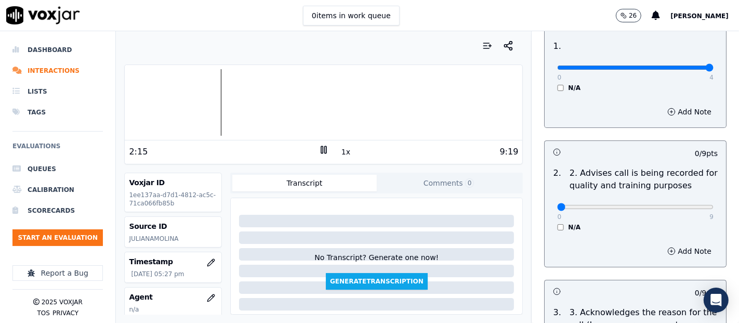
scroll to position [115, 0]
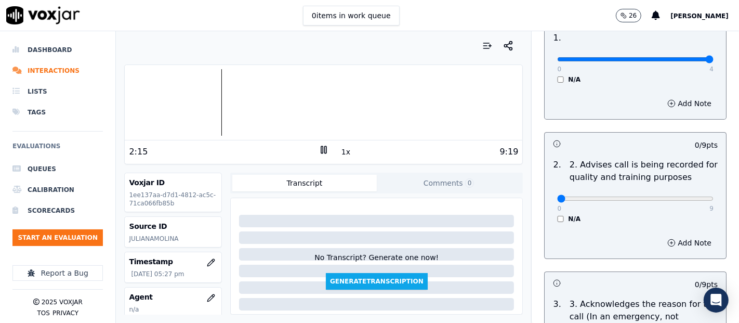
drag, startPoint x: 683, startPoint y: 193, endPoint x: 683, endPoint y: 199, distance: 6.2
click at [683, 199] on div "0 9" at bounding box center [635, 198] width 156 height 12
type input "9"
click at [683, 199] on input "range" at bounding box center [635, 198] width 156 height 4
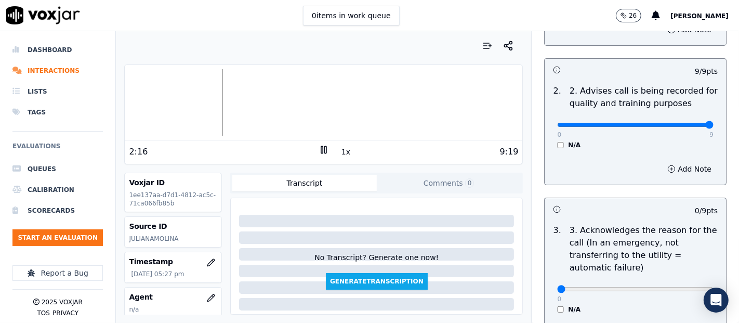
scroll to position [231, 0]
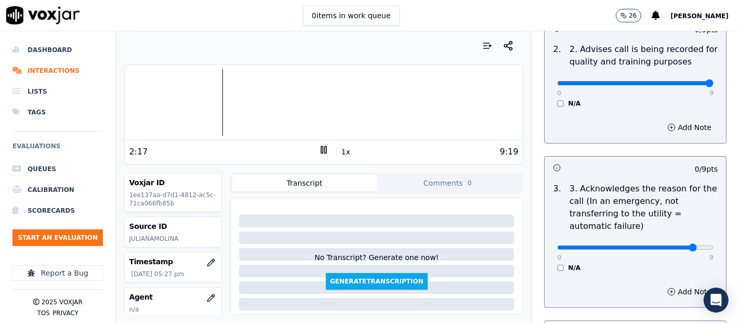
click at [671, 248] on input "range" at bounding box center [635, 247] width 156 height 4
click at [693, 246] on div "0 9 N/A" at bounding box center [635, 251] width 173 height 39
type input "9"
click at [676, 245] on input "range" at bounding box center [635, 247] width 156 height 4
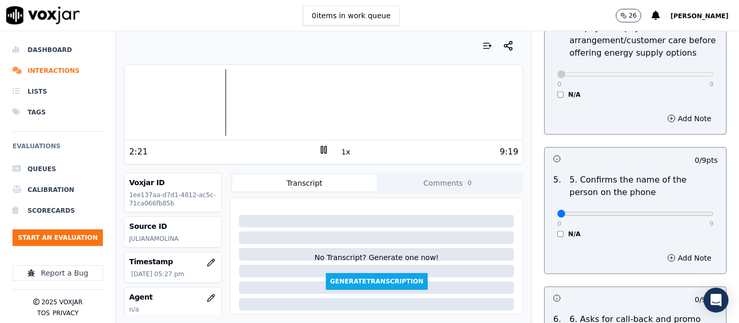
scroll to position [577, 0]
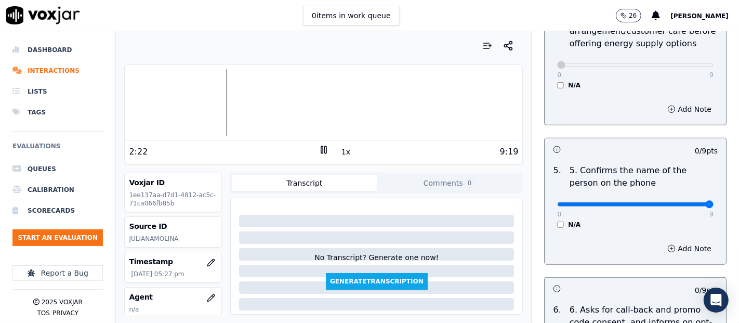
type input "9"
click at [684, 204] on input "range" at bounding box center [635, 204] width 156 height 4
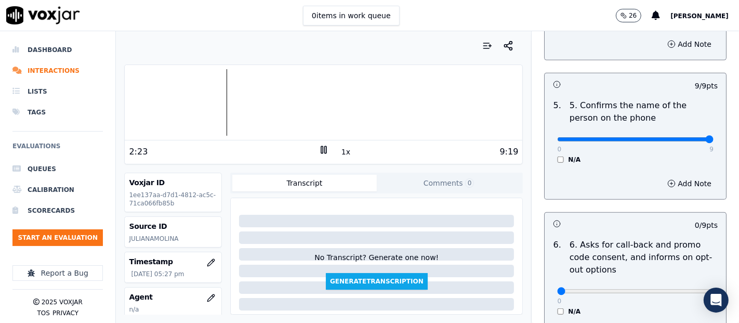
scroll to position [692, 0]
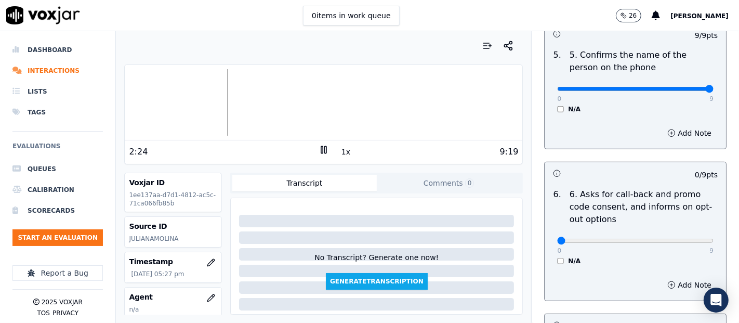
click at [546, 264] on div "6 . 6. Asks for call-back and promo code consent, and informs on opt-out option…" at bounding box center [634, 226] width 181 height 85
click at [557, 262] on div "N/A" at bounding box center [635, 261] width 156 height 8
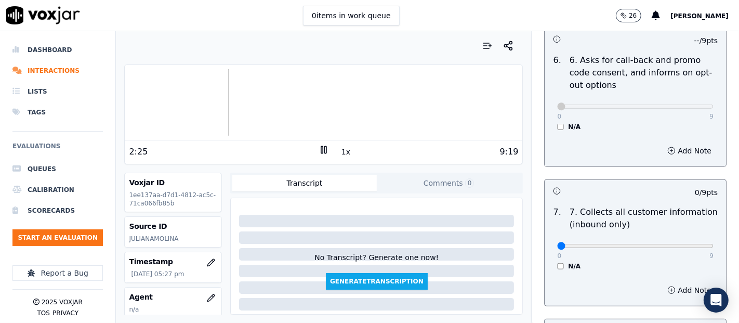
scroll to position [865, 0]
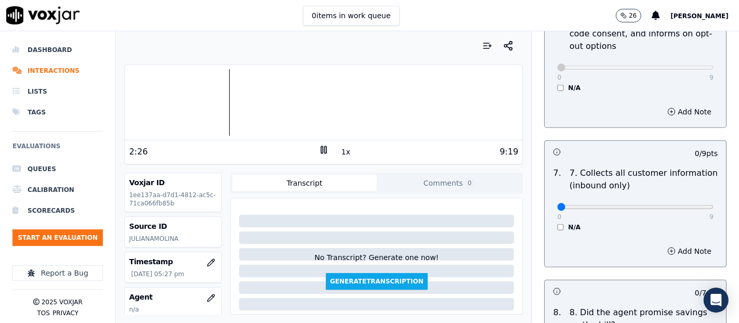
click at [687, 199] on div "0 9 N/A" at bounding box center [635, 211] width 173 height 39
type input "9"
click at [686, 205] on input "range" at bounding box center [635, 207] width 156 height 4
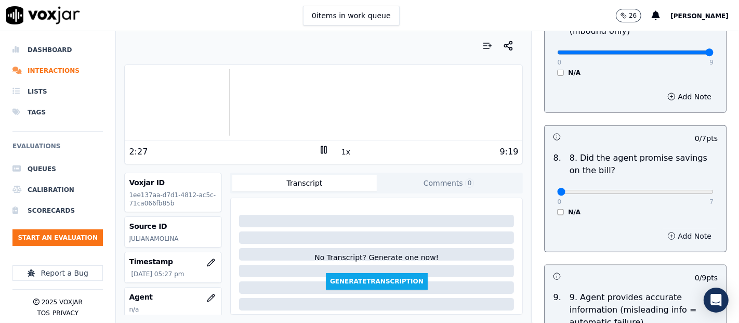
scroll to position [1039, 0]
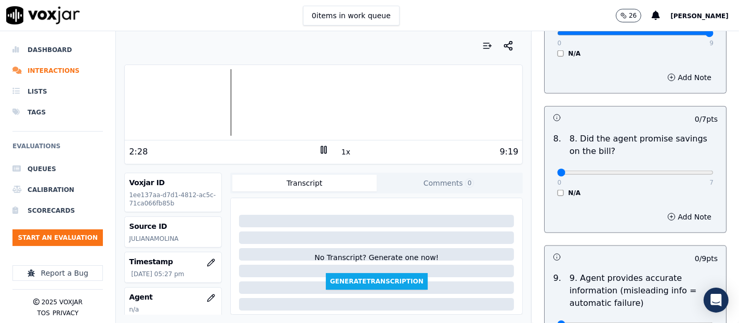
click at [546, 195] on div "8 . 8. Did the agent promise savings on the bill? 0 7 N/A" at bounding box center [634, 164] width 181 height 73
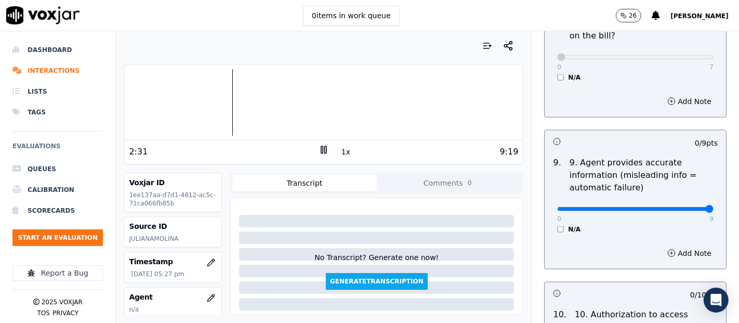
type input "9"
click at [686, 208] on input "range" at bounding box center [635, 209] width 156 height 4
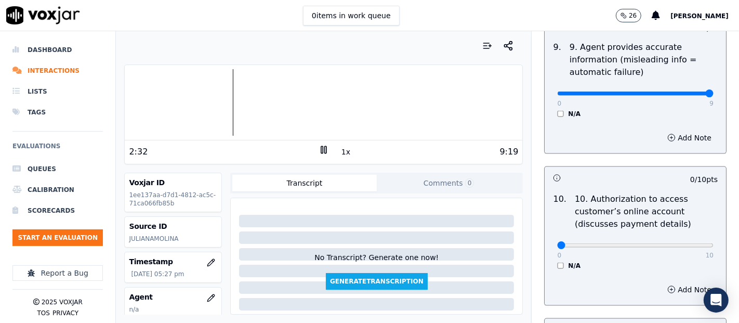
scroll to position [1327, 0]
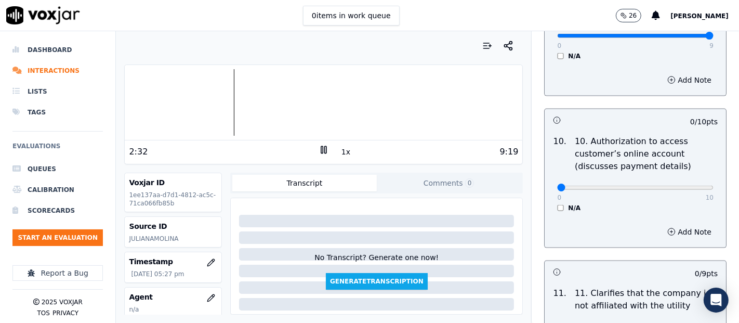
click at [549, 205] on div "0 10 N/A" at bounding box center [635, 191] width 173 height 39
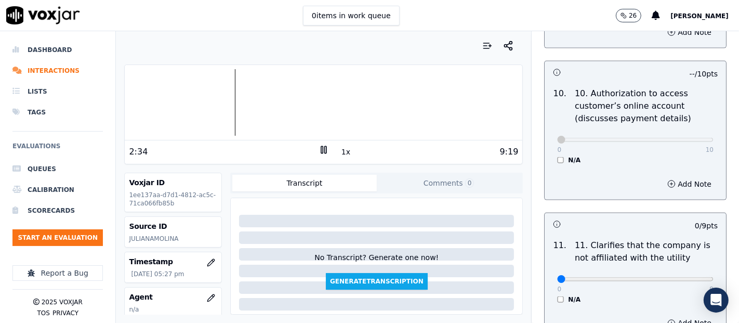
scroll to position [1500, 0]
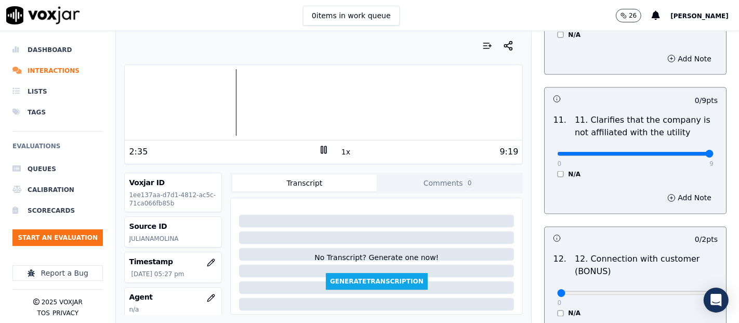
type input "9"
click at [683, 153] on input "range" at bounding box center [635, 154] width 156 height 4
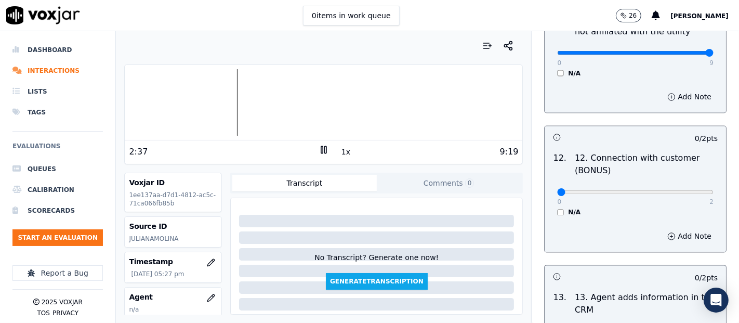
scroll to position [1616, 0]
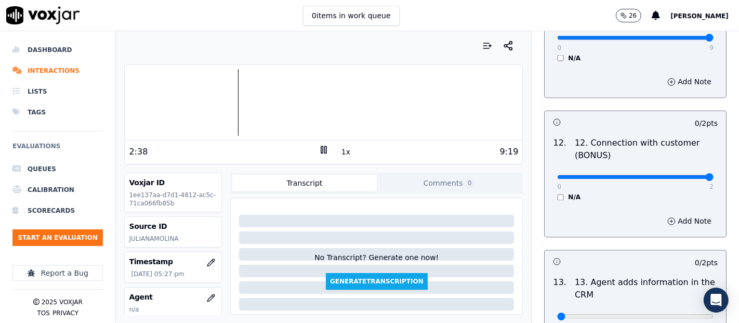
type input "2"
click at [685, 176] on input "range" at bounding box center [635, 177] width 156 height 4
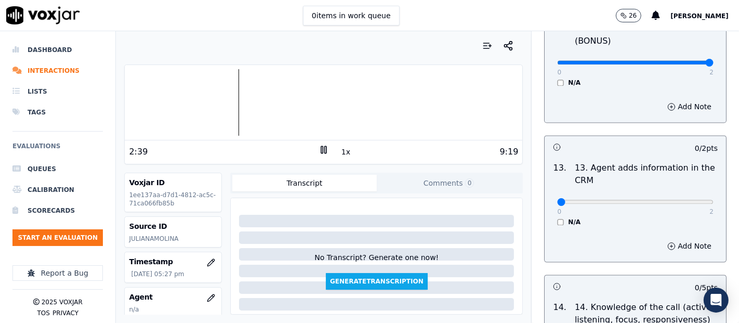
scroll to position [1731, 0]
type input "2"
click at [683, 199] on input "range" at bounding box center [635, 201] width 156 height 4
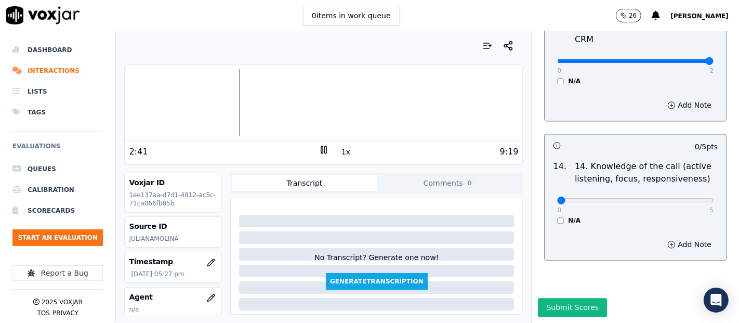
click at [680, 186] on div "0 5 N/A" at bounding box center [635, 204] width 173 height 39
drag, startPoint x: 680, startPoint y: 179, endPoint x: 686, endPoint y: 177, distance: 6.1
click at [680, 193] on div "0 5" at bounding box center [635, 199] width 156 height 12
click at [687, 185] on div "0 5 N/A" at bounding box center [635, 204] width 173 height 39
type input "5"
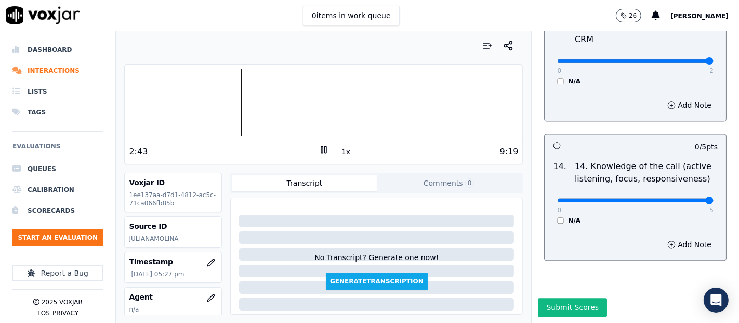
click at [685, 198] on input "range" at bounding box center [635, 200] width 156 height 4
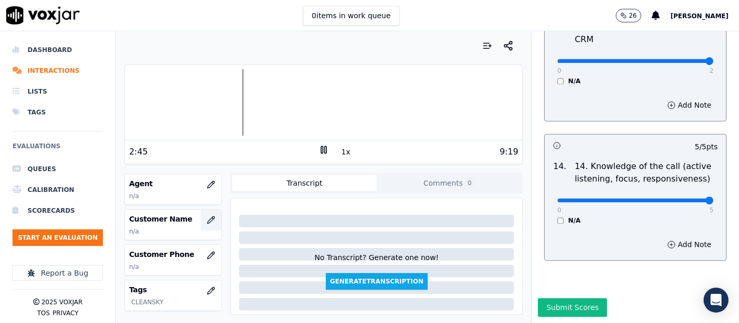
scroll to position [115, 0]
click at [207, 213] on icon "button" at bounding box center [211, 217] width 8 height 8
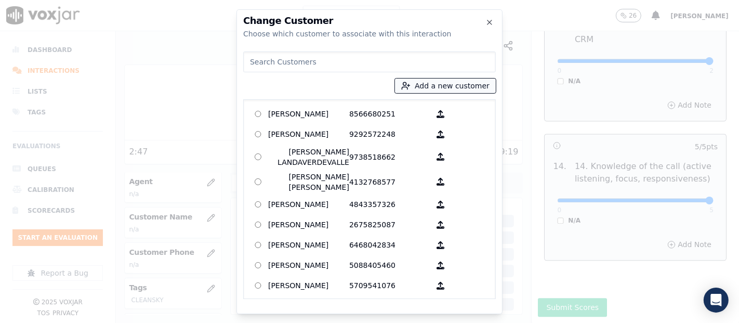
click at [406, 83] on circle "button" at bounding box center [404, 83] width 3 height 3
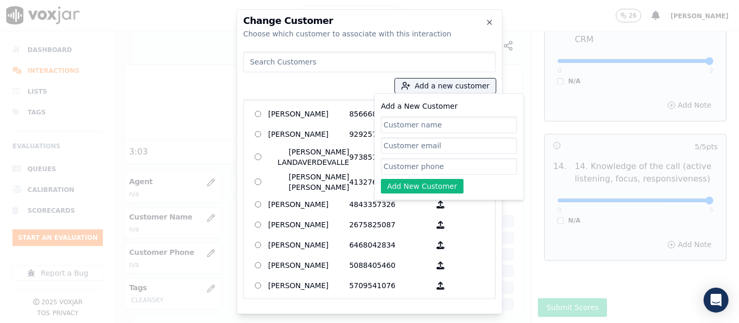
paste input "MARIA Y VENTURA"
type input "MARIA Y VENTURA"
click at [460, 164] on input "Add a New Customer" at bounding box center [449, 166] width 136 height 17
paste input "7747787718"
type input "7747787718"
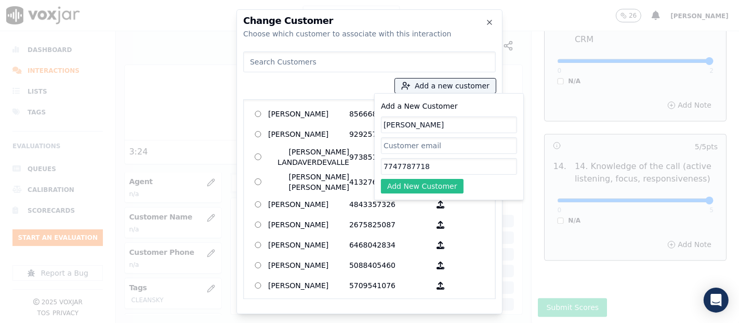
click at [445, 183] on button "Add New Customer" at bounding box center [422, 186] width 83 height 15
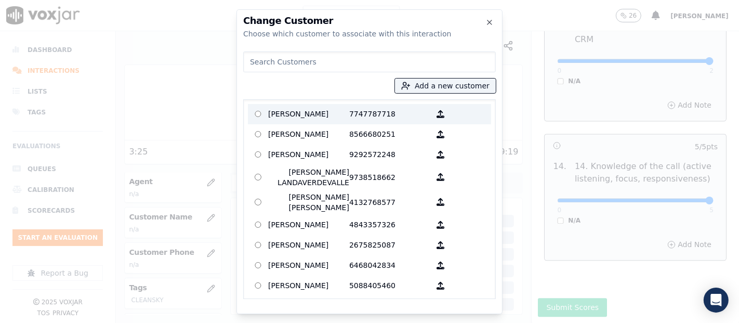
click at [326, 109] on p "MARIA Y VENTURA" at bounding box center [308, 114] width 81 height 16
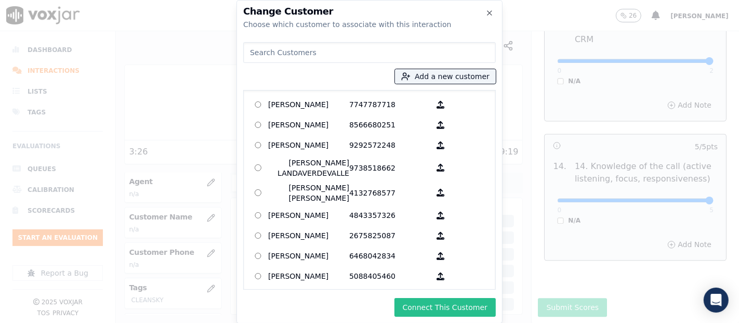
click at [420, 299] on button "Connect This Customer" at bounding box center [444, 307] width 101 height 19
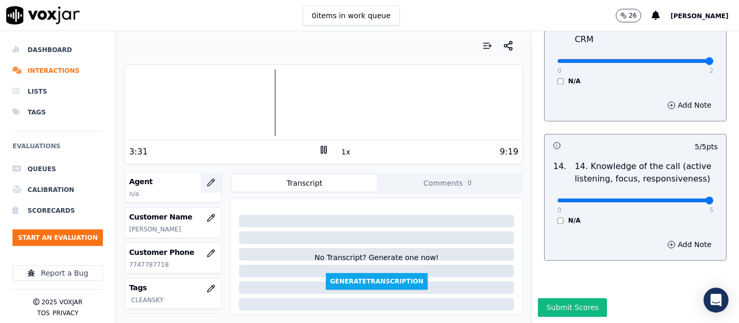
click at [200, 176] on button "button" at bounding box center [210, 182] width 21 height 21
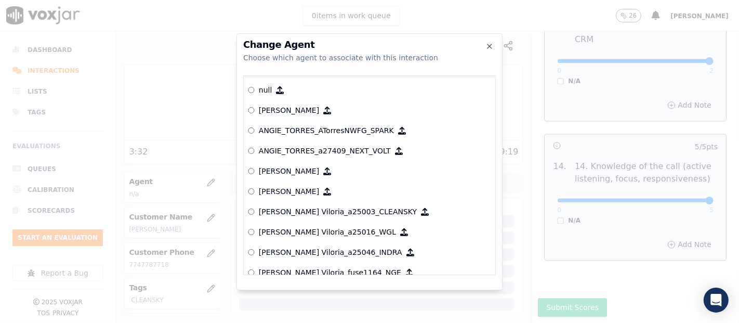
click at [484, 39] on div "Change Agent Choose which agent to associate with this interaction null Yeraldi…" at bounding box center [369, 161] width 266 height 257
click at [491, 46] on icon "button" at bounding box center [489, 46] width 8 height 8
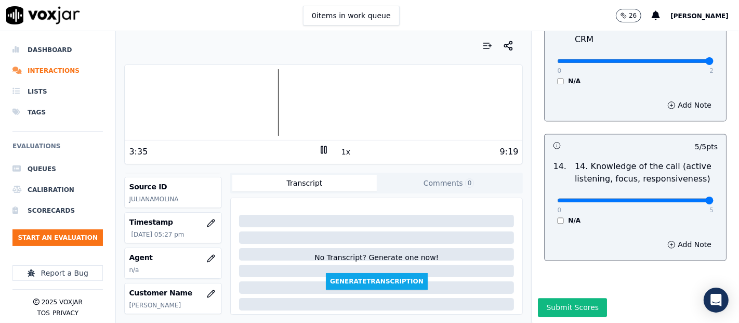
scroll to position [58, 0]
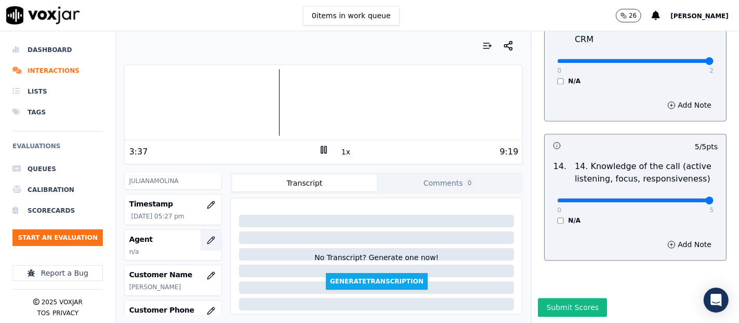
click at [200, 235] on button "button" at bounding box center [210, 240] width 21 height 21
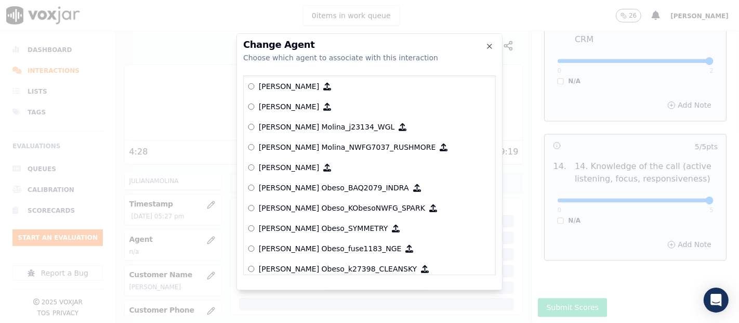
scroll to position [3304, 0]
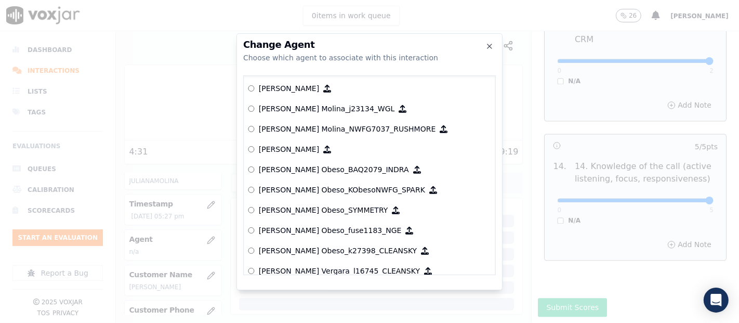
click at [482, 41] on h2 "Change Agent" at bounding box center [369, 44] width 252 height 9
click at [484, 45] on h2 "Change Agent" at bounding box center [369, 44] width 252 height 9
click at [489, 41] on h2 "Change Agent" at bounding box center [369, 44] width 252 height 9
click at [489, 44] on icon "button" at bounding box center [489, 46] width 8 height 8
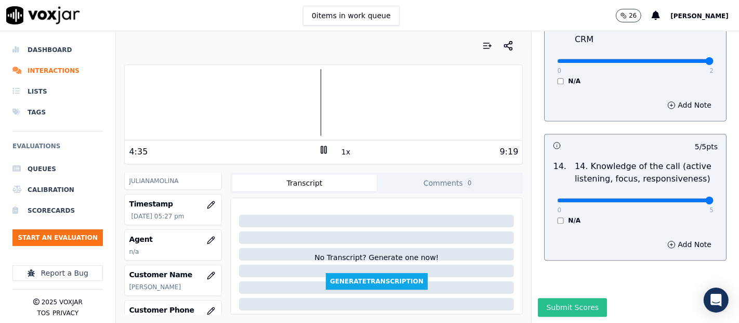
click at [550, 298] on button "Submit Scores" at bounding box center [572, 307] width 69 height 19
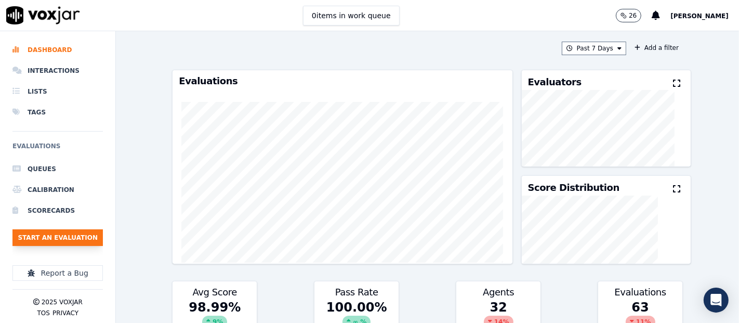
click at [61, 237] on button "Start an Evaluation" at bounding box center [57, 237] width 90 height 17
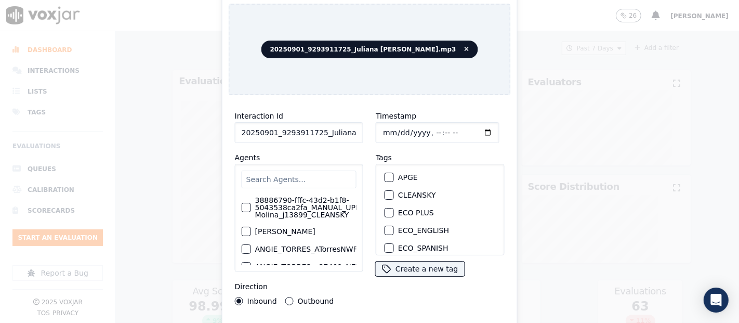
drag, startPoint x: 329, startPoint y: 119, endPoint x: 328, endPoint y: 125, distance: 6.3
click at [328, 122] on input "20250901_9293911725_Juliana [PERSON_NAME].mp3" at bounding box center [299, 132] width 128 height 21
click at [328, 126] on input "20250901_9293911725_Juliana [PERSON_NAME].mp3" at bounding box center [299, 132] width 128 height 21
type input "20250901_9293911725_Juliana [PERSON_NAME]"
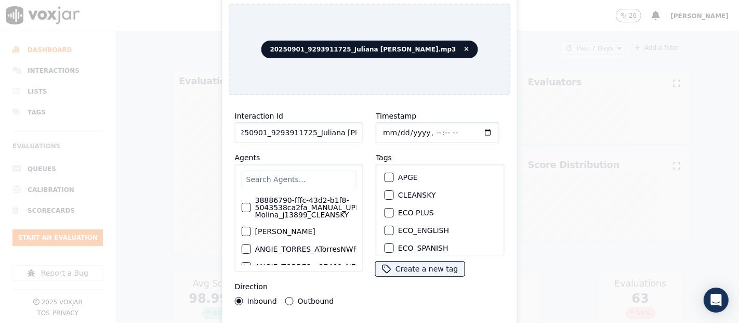
scroll to position [0, 0]
click at [385, 191] on div "button" at bounding box center [388, 194] width 7 height 7
click at [426, 317] on div "Interaction Id 20250901_9293911725_Juliana [PERSON_NAME] Agents 38886790-fffc-4…" at bounding box center [370, 222] width 282 height 239
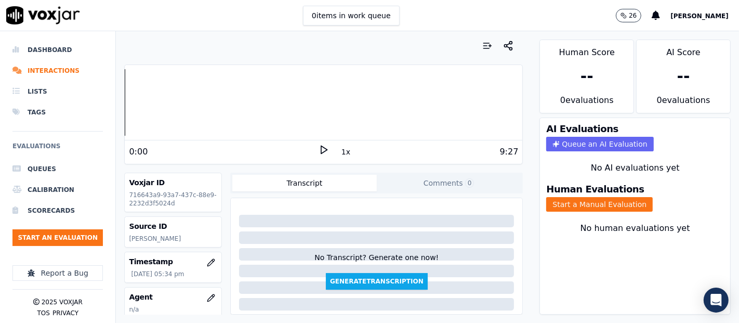
click at [318, 145] on icon at bounding box center [323, 149] width 10 height 10
